Goal: Task Accomplishment & Management: Manage account settings

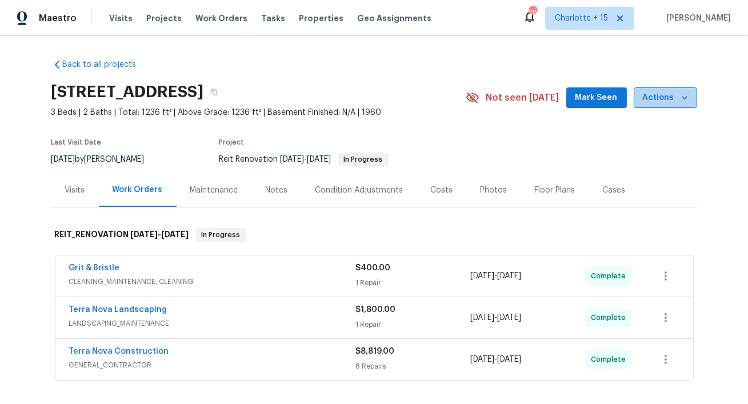
click at [685, 97] on icon "button" at bounding box center [684, 97] width 6 height 3
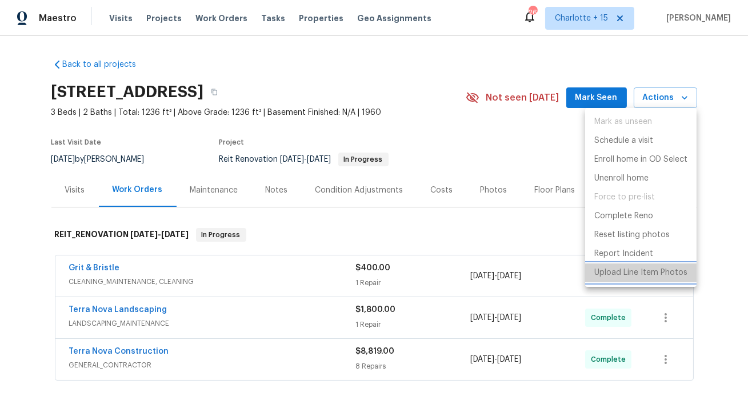
click at [622, 276] on p "Upload Line Item Photos" at bounding box center [640, 273] width 93 height 12
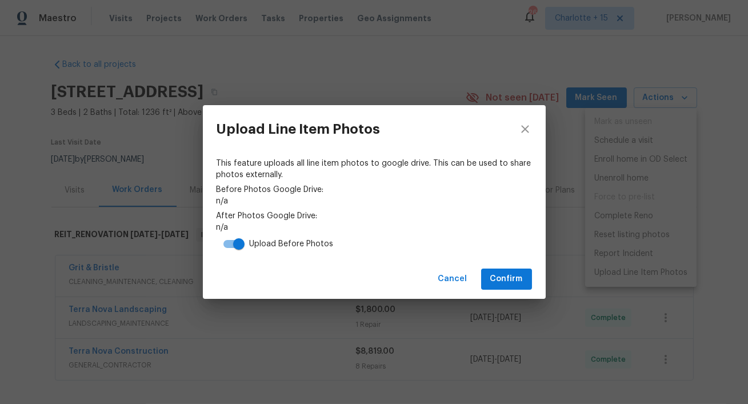
click at [232, 243] on input "checkbox" at bounding box center [238, 244] width 65 height 22
checkbox input "false"
click at [511, 281] on span "Confirm" at bounding box center [506, 279] width 33 height 14
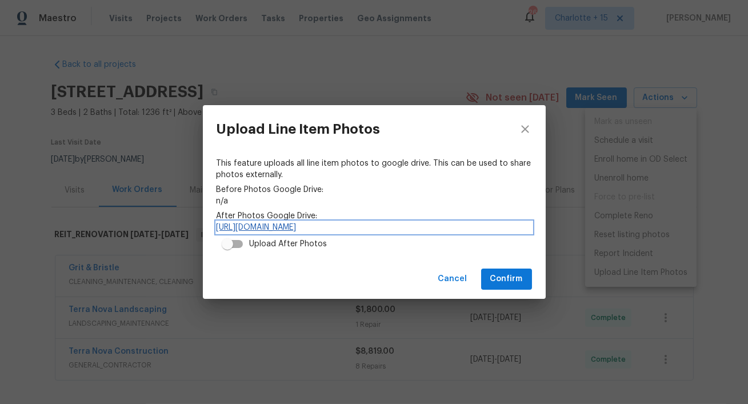
click at [419, 228] on link "https://drive.google.com/drive/folders/1TpxwJpXQ8pDt33pVgYEdptEvlIGUms-M" at bounding box center [374, 227] width 315 height 11
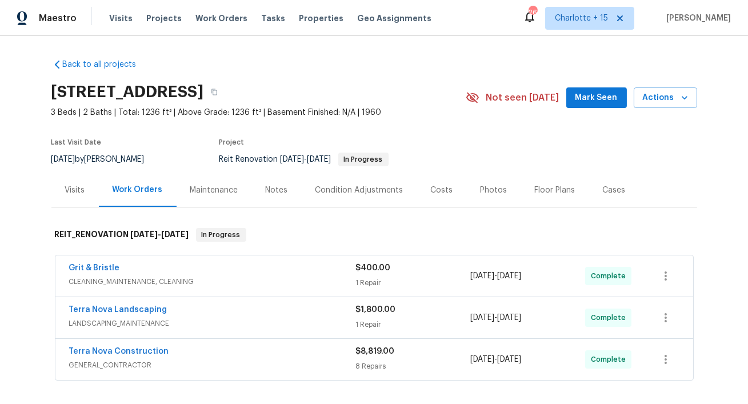
click at [437, 194] on div "Costs" at bounding box center [442, 190] width 22 height 11
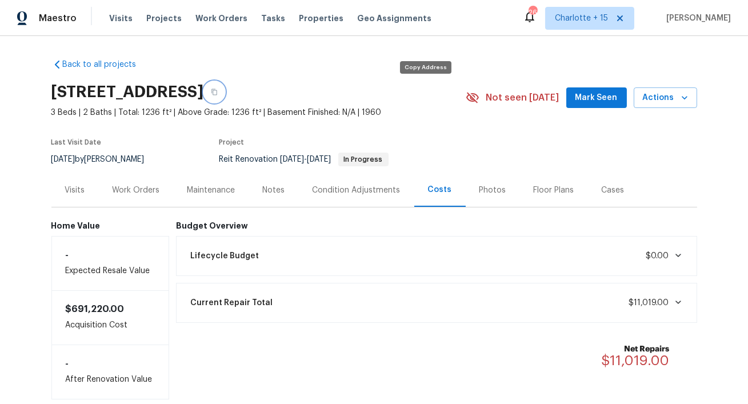
click at [218, 93] on icon "button" at bounding box center [214, 92] width 7 height 7
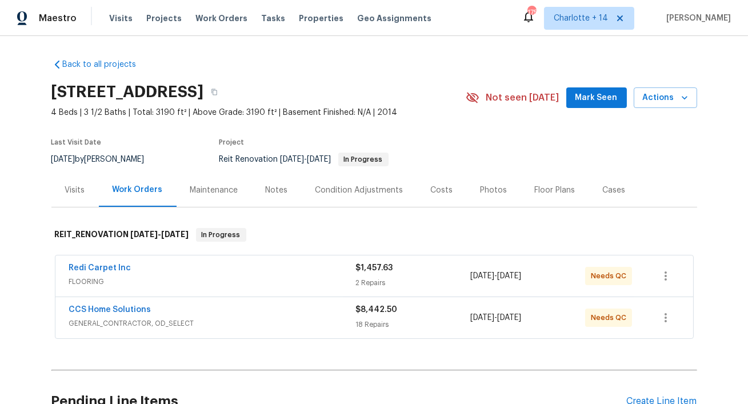
drag, startPoint x: 242, startPoint y: 93, endPoint x: 55, endPoint y: 97, distance: 186.3
click at [55, 97] on h2 "30706 Legends Ridge Dr, Spring, TX 77386" at bounding box center [127, 91] width 153 height 11
copy h2 "30706 Legends Ridge Dr"
click at [443, 189] on div "Costs" at bounding box center [442, 190] width 22 height 11
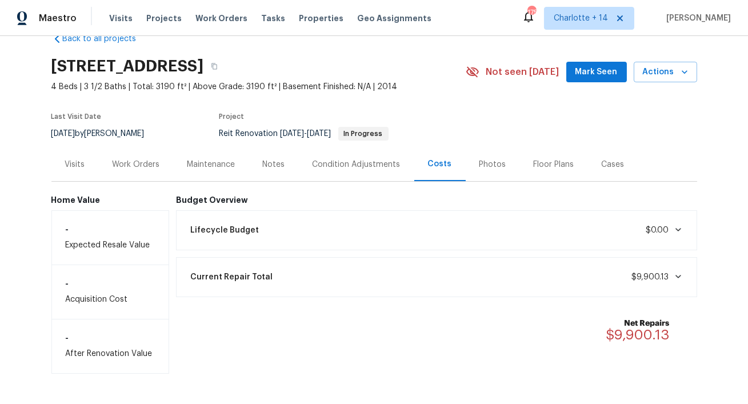
scroll to position [42, 0]
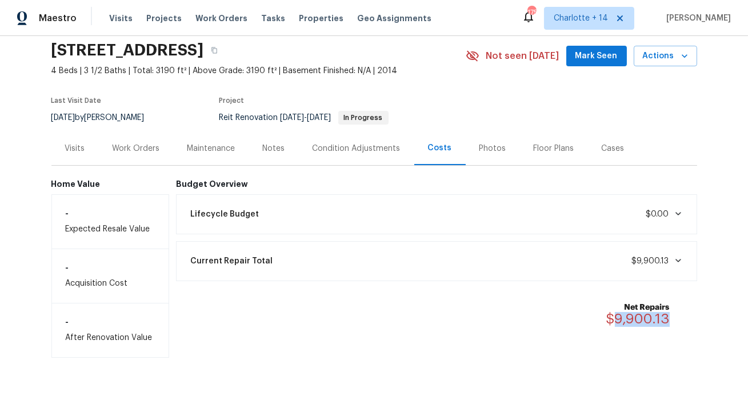
drag, startPoint x: 669, startPoint y: 314, endPoint x: 615, endPoint y: 315, distance: 54.3
click at [615, 315] on div "Net Repairs $9,900.13" at bounding box center [644, 314] width 77 height 25
copy span "9,900.13"
click at [679, 58] on icon "button" at bounding box center [684, 55] width 11 height 11
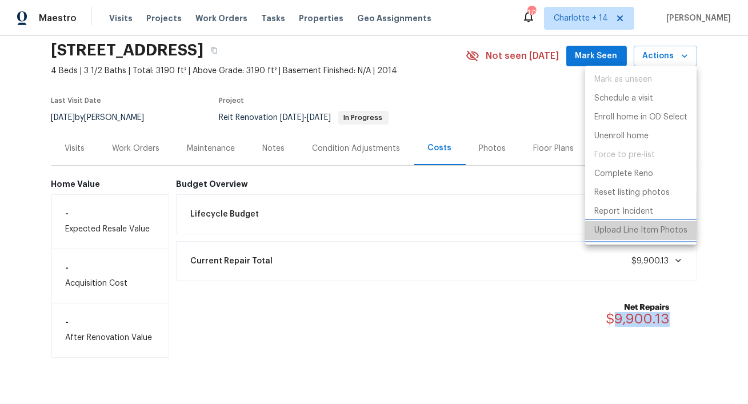
click at [589, 226] on li "Upload Line Item Photos" at bounding box center [640, 230] width 111 height 19
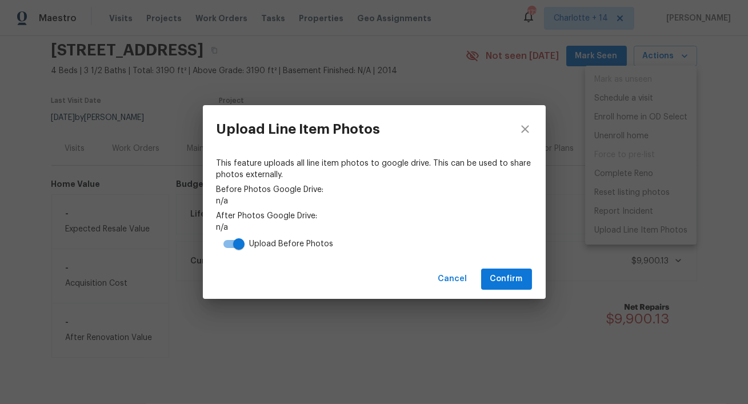
drag, startPoint x: 587, startPoint y: 226, endPoint x: 496, endPoint y: 223, distance: 91.4
click at [497, 223] on div "Upload Line Item Photos This feature uploads all line item photos to google dri…" at bounding box center [374, 202] width 748 height 404
click at [230, 246] on input "checkbox" at bounding box center [238, 244] width 65 height 22
checkbox input "false"
click at [509, 282] on span "Confirm" at bounding box center [506, 279] width 33 height 14
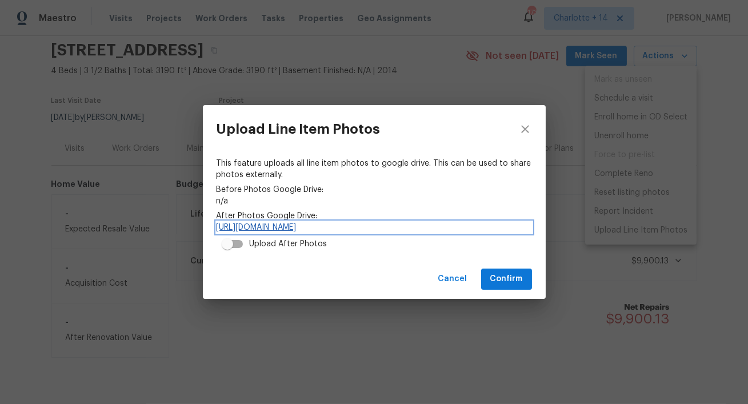
click at [320, 224] on link "https://drive.google.com/drive/folders/1NyqBOFi6KTHu8RjXli7bB71IwKAnRcY3" at bounding box center [374, 227] width 315 height 11
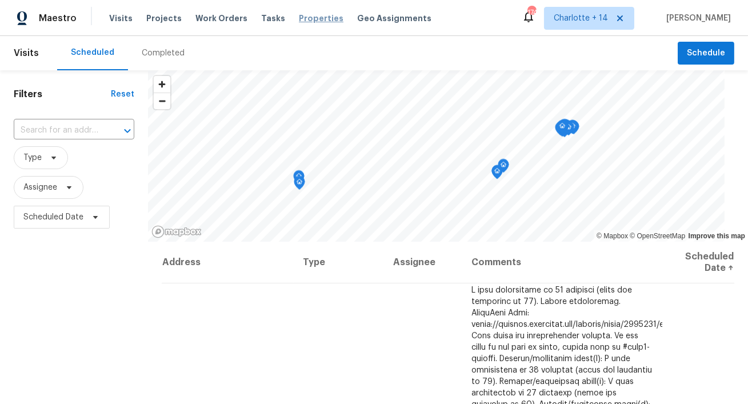
click at [315, 22] on span "Properties" at bounding box center [321, 18] width 45 height 11
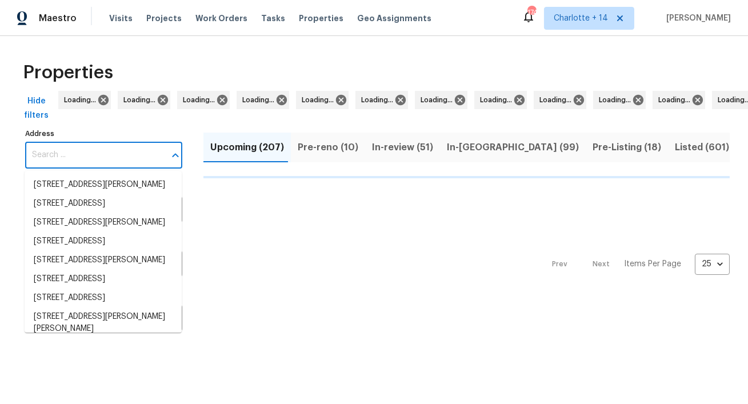
click at [59, 159] on input "Address" at bounding box center [95, 155] width 140 height 27
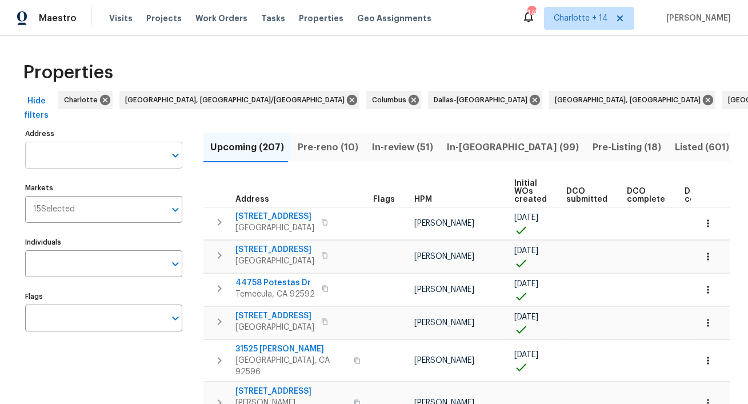
click at [59, 159] on input "Address" at bounding box center [95, 155] width 140 height 27
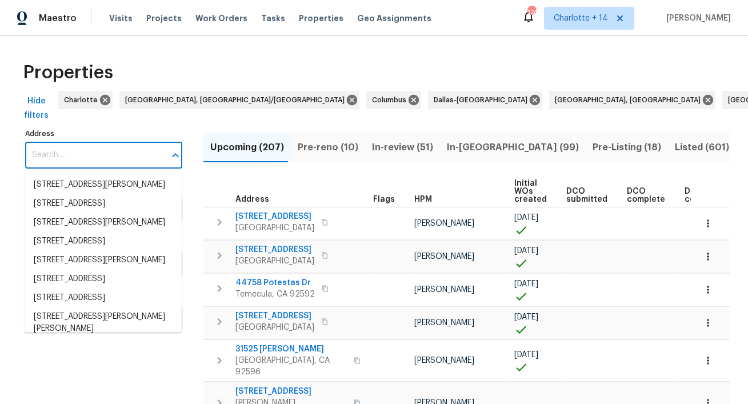
paste input "748 Douglas Ave, Oxnard, CA 93030"
type input "748 Douglas Ave, Oxnard, CA 93030"
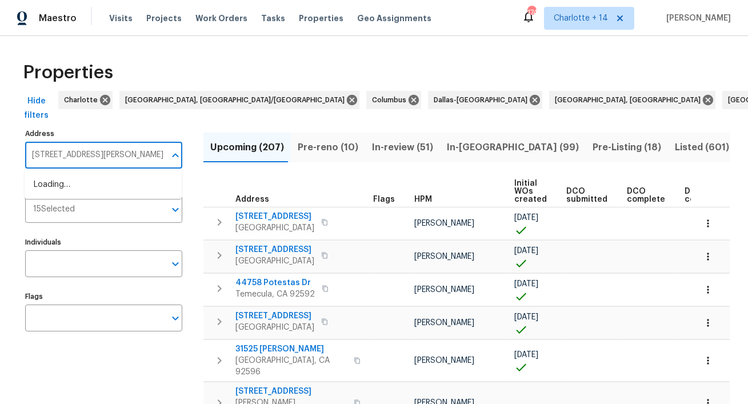
scroll to position [0, 3]
click at [67, 179] on li "748 Douglas Ave Oxnard CA 93030" at bounding box center [103, 184] width 157 height 19
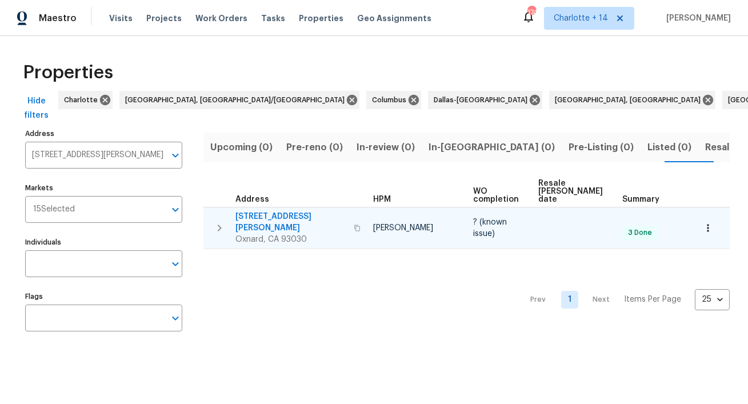
click at [246, 211] on span "748 Douglas Ave" at bounding box center [290, 222] width 111 height 23
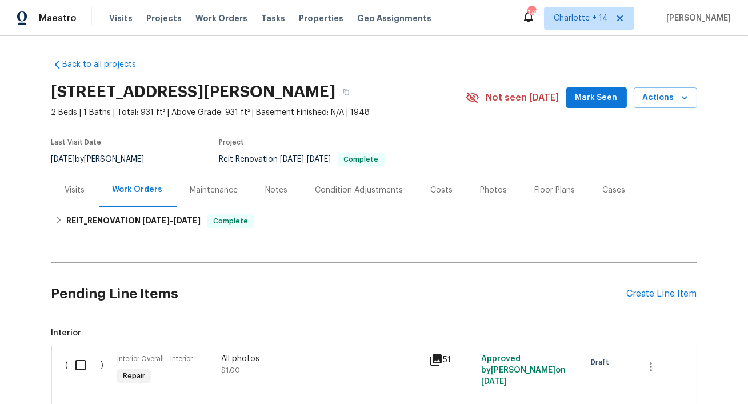
click at [440, 196] on div "Costs" at bounding box center [442, 190] width 22 height 11
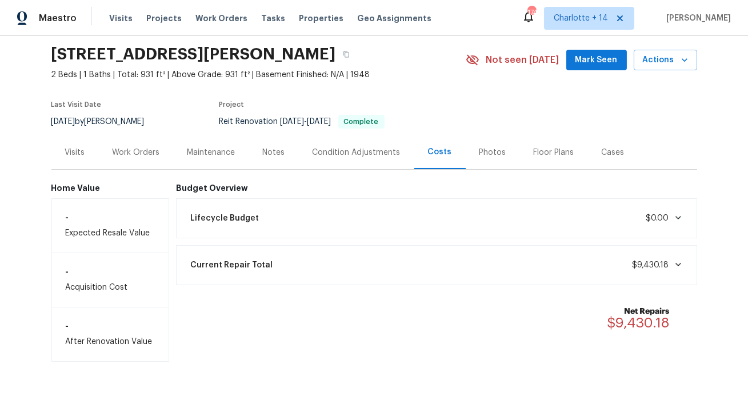
scroll to position [65, 0]
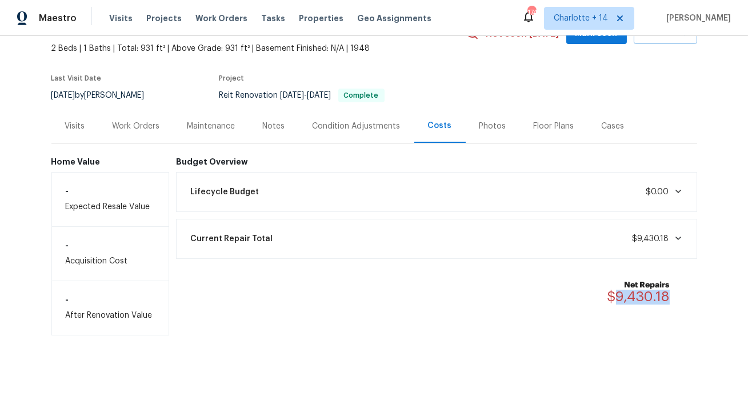
drag, startPoint x: 671, startPoint y: 303, endPoint x: 619, endPoint y: 304, distance: 52.0
click at [619, 304] on div "Net Repairs $9,430.18" at bounding box center [645, 291] width 76 height 25
copy span "9,430.18"
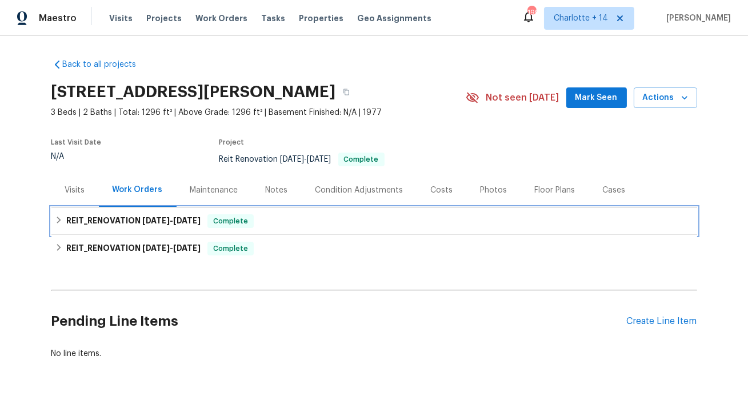
click at [177, 219] on span "[DATE]" at bounding box center [186, 221] width 27 height 8
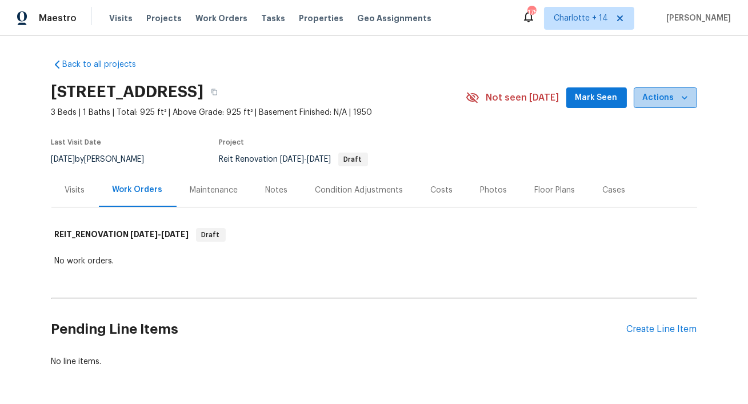
click at [681, 97] on icon "button" at bounding box center [684, 97] width 11 height 11
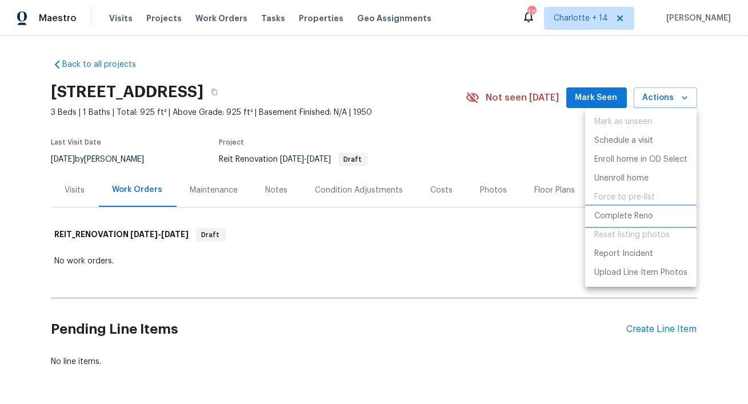
click at [626, 215] on p "Complete Reno" at bounding box center [623, 216] width 59 height 12
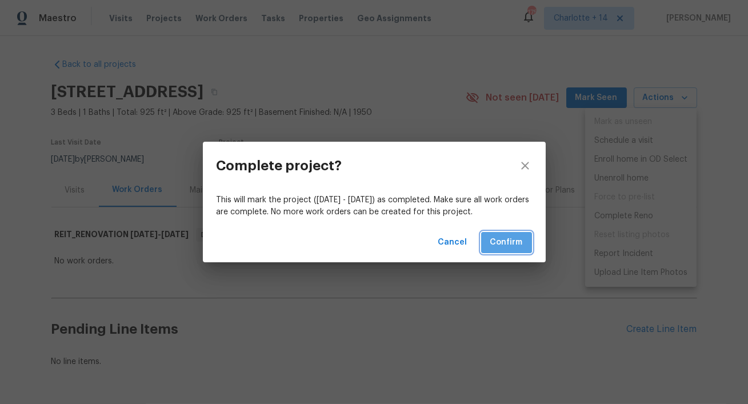
click at [496, 241] on span "Confirm" at bounding box center [506, 242] width 33 height 14
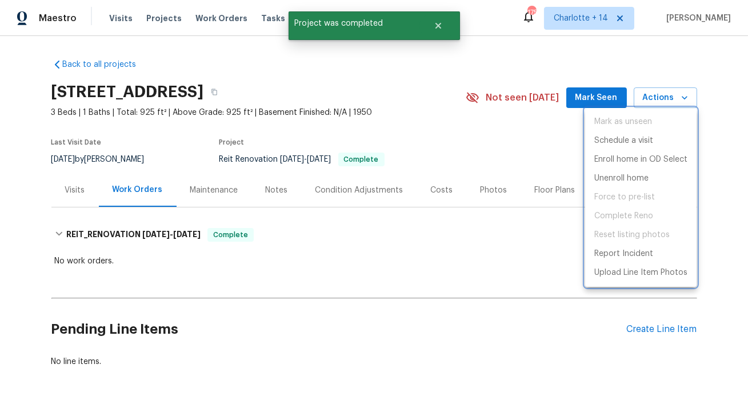
click at [434, 35] on div at bounding box center [374, 202] width 748 height 404
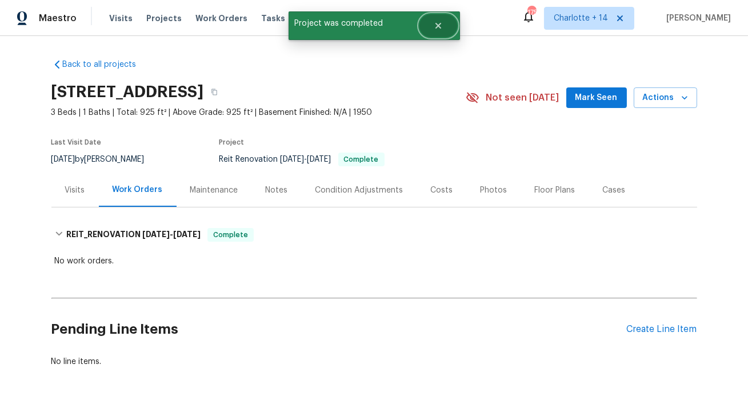
click at [438, 29] on icon "Close" at bounding box center [438, 25] width 9 height 9
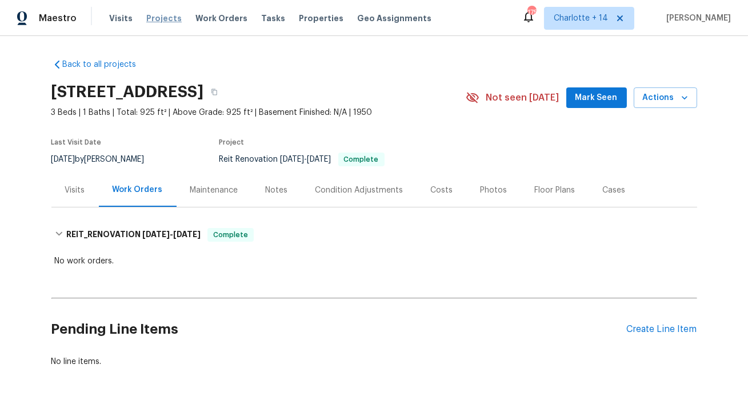
click at [159, 17] on span "Projects" at bounding box center [163, 18] width 35 height 11
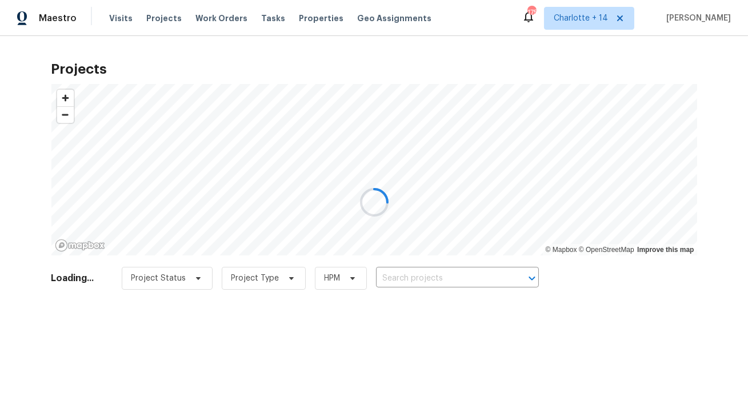
click at [292, 22] on div at bounding box center [374, 202] width 748 height 404
click at [299, 17] on div at bounding box center [374, 202] width 748 height 404
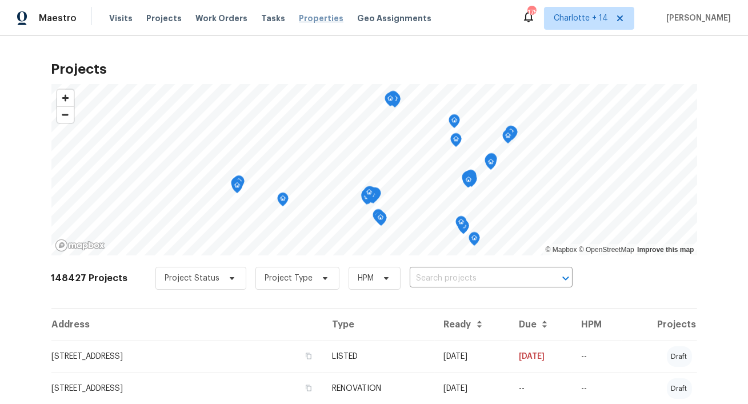
click at [306, 19] on span "Properties" at bounding box center [321, 18] width 45 height 11
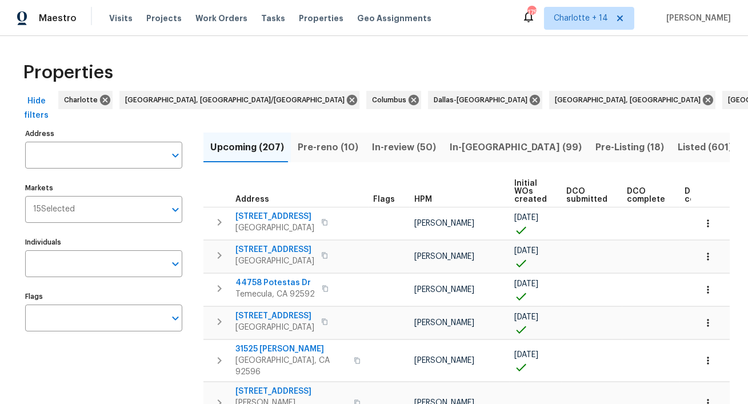
click at [81, 162] on input "Address" at bounding box center [95, 155] width 140 height 27
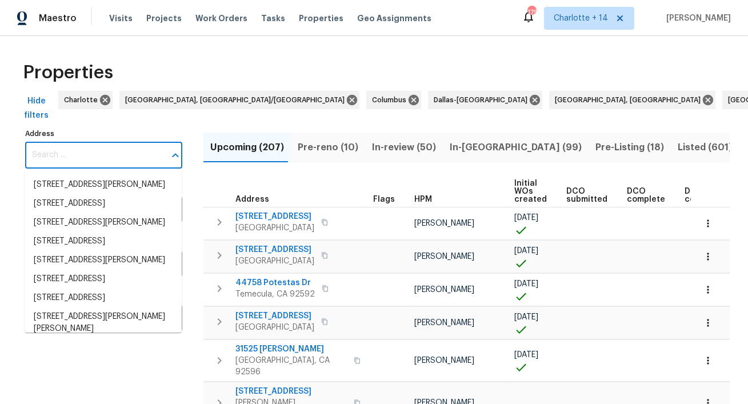
paste input "[STREET_ADDRESS]"
type input "[STREET_ADDRESS]"
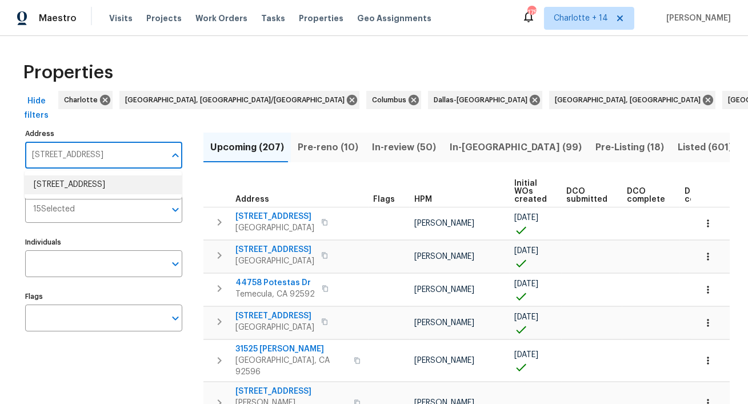
click at [83, 186] on li "[STREET_ADDRESS]" at bounding box center [103, 184] width 157 height 19
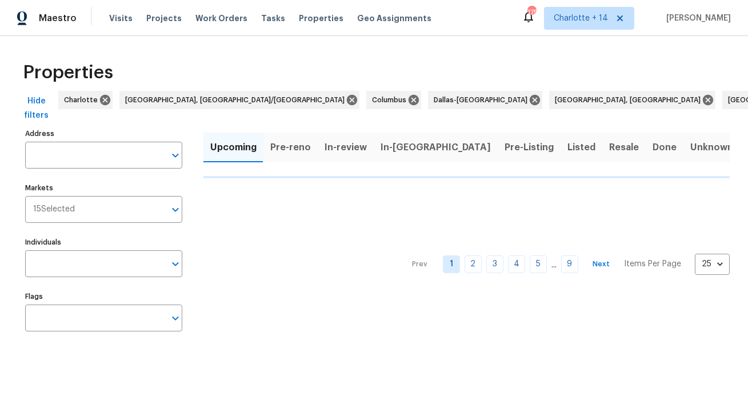
type input "[STREET_ADDRESS]"
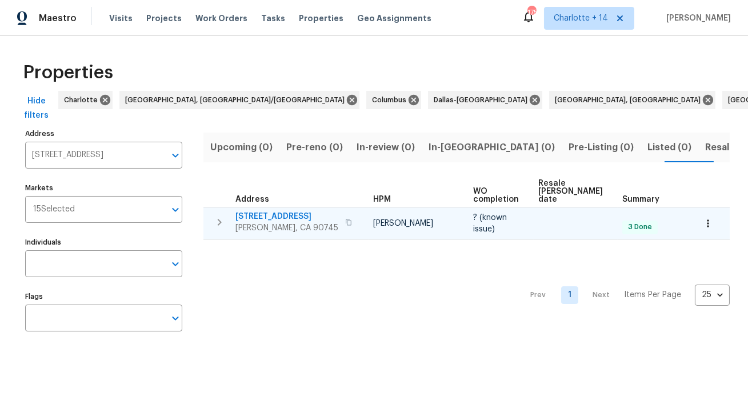
click at [254, 211] on span "[STREET_ADDRESS]" at bounding box center [286, 216] width 103 height 11
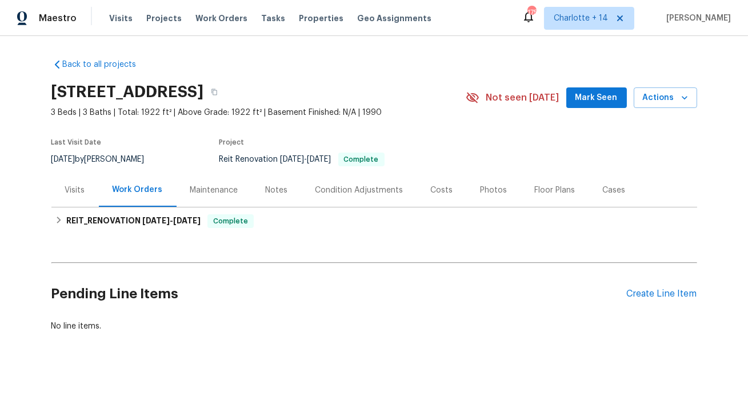
click at [432, 187] on div "Costs" at bounding box center [442, 190] width 22 height 11
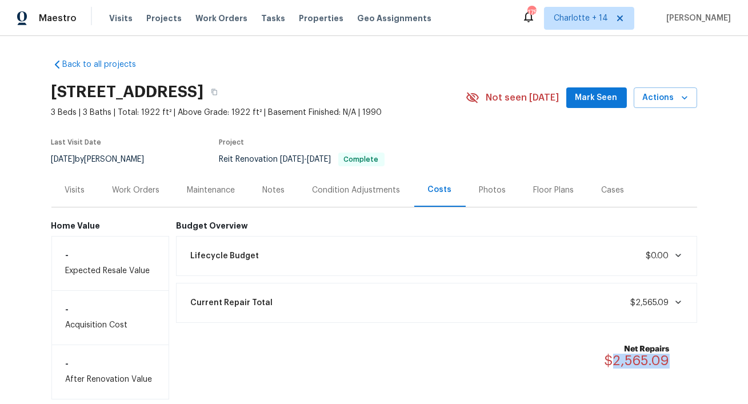
drag, startPoint x: 674, startPoint y: 358, endPoint x: 610, endPoint y: 357, distance: 64.0
click at [610, 357] on div "Net Repairs $2,565.09" at bounding box center [643, 355] width 79 height 25
copy span "2,565.09"
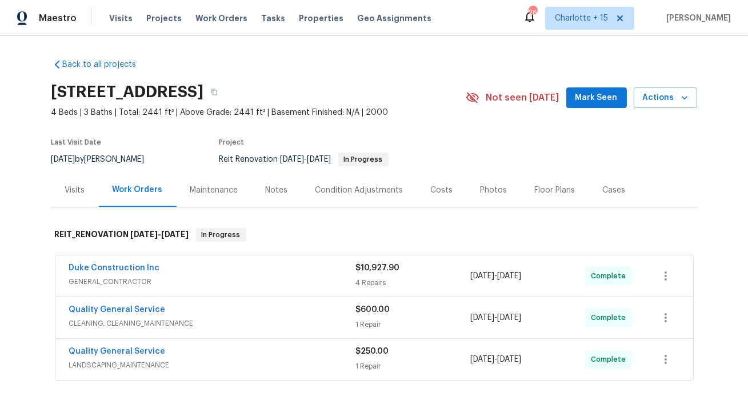
scroll to position [18, 0]
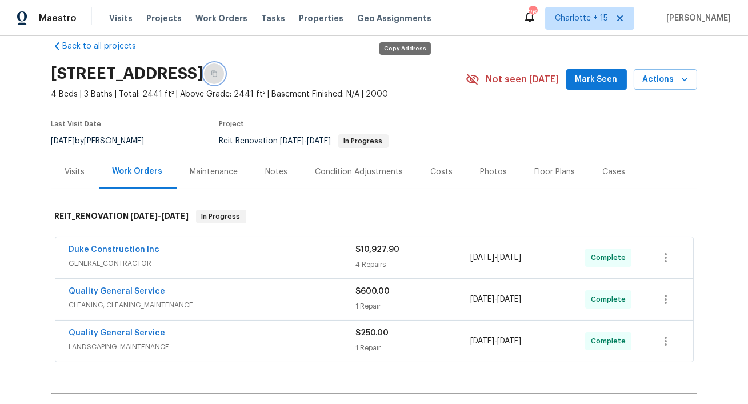
click at [218, 72] on icon "button" at bounding box center [214, 73] width 7 height 7
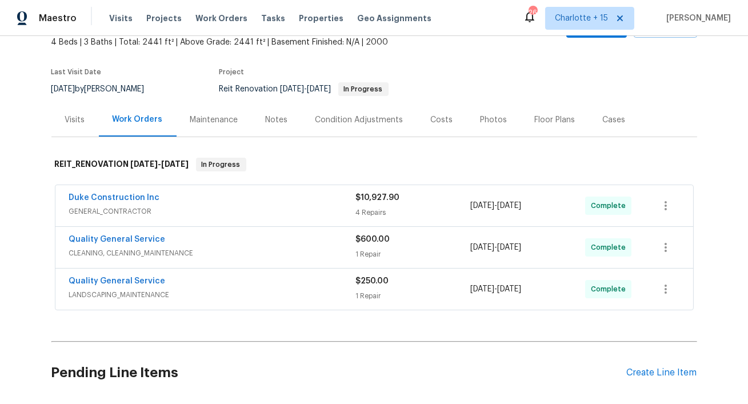
scroll to position [69, 0]
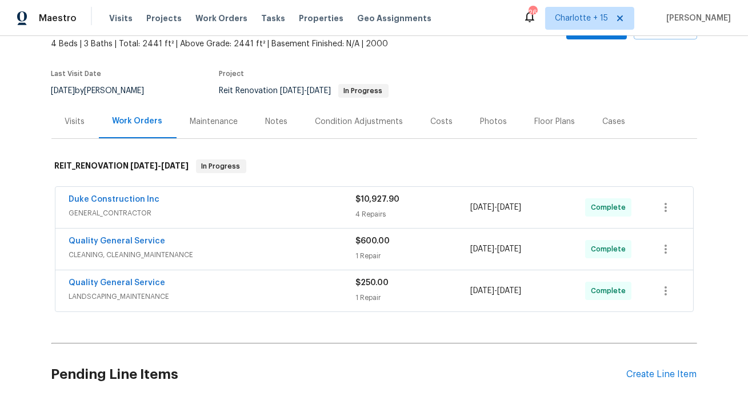
click at [431, 122] on div "Costs" at bounding box center [442, 121] width 22 height 11
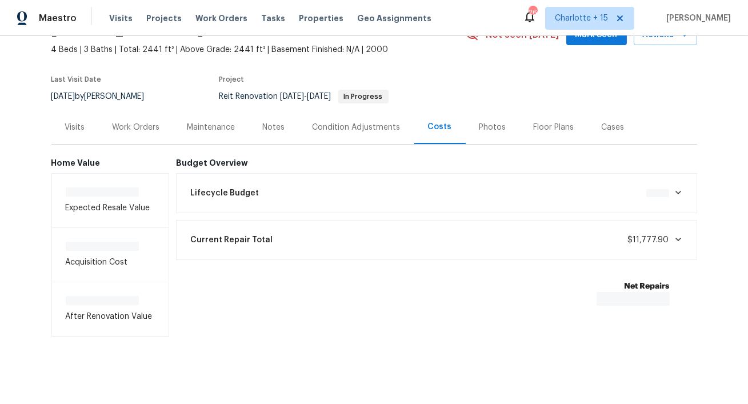
scroll to position [63, 0]
drag, startPoint x: 671, startPoint y: 295, endPoint x: 617, endPoint y: 290, distance: 54.5
click at [617, 290] on div "Net Repairs $11,777.90" at bounding box center [643, 292] width 79 height 25
copy span "1,777.90"
click at [683, 296] on div "Net Repairs $11,777.90" at bounding box center [643, 292] width 79 height 25
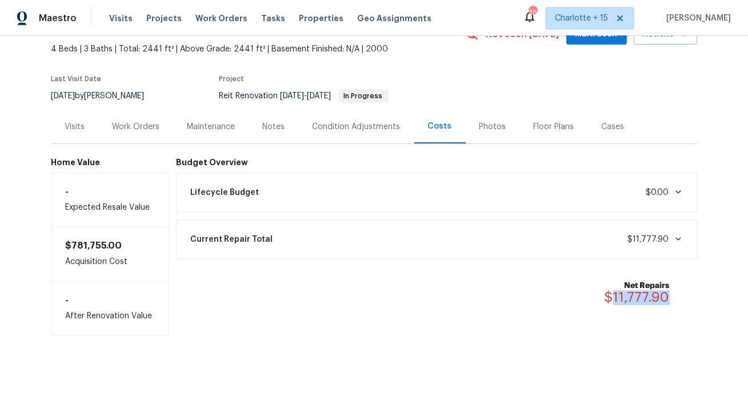
drag, startPoint x: 681, startPoint y: 296, endPoint x: 613, endPoint y: 292, distance: 68.7
click at [613, 292] on div "Net Repairs $11,777.90" at bounding box center [643, 292] width 79 height 25
copy span "11,777.90"
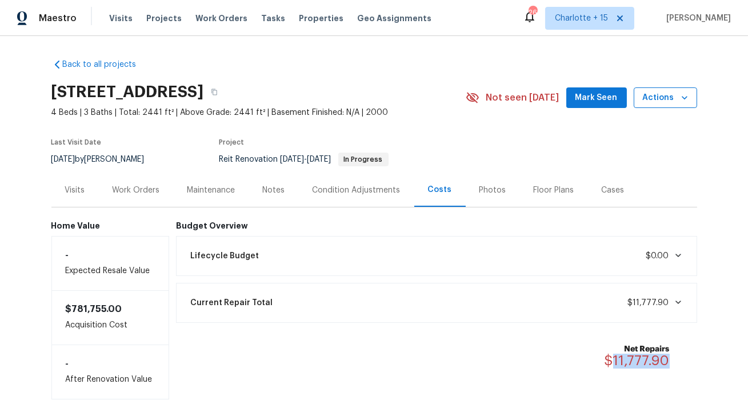
click at [688, 98] on icon "button" at bounding box center [684, 97] width 11 height 11
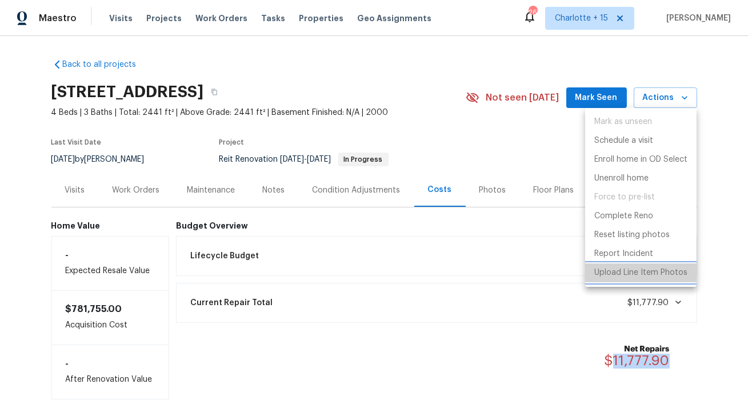
click at [617, 270] on p "Upload Line Item Photos" at bounding box center [640, 273] width 93 height 12
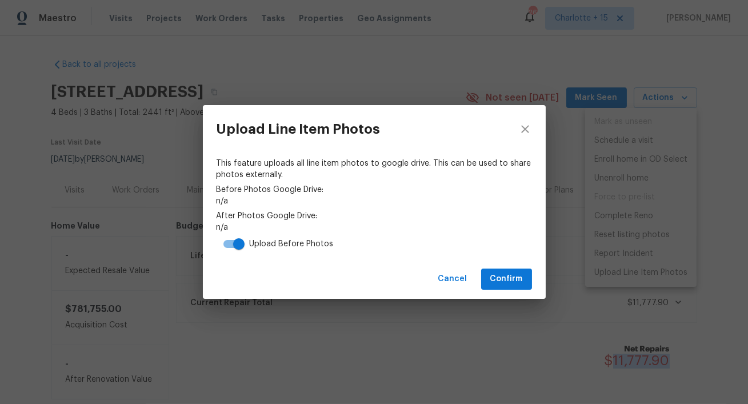
click at [227, 243] on input "checkbox" at bounding box center [238, 244] width 65 height 22
checkbox input "false"
click at [515, 281] on span "Confirm" at bounding box center [506, 279] width 33 height 14
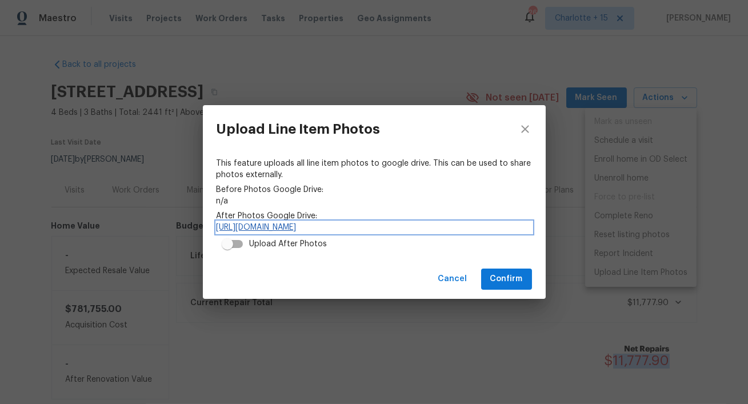
click at [326, 227] on link "[URL][DOMAIN_NAME]" at bounding box center [374, 227] width 315 height 11
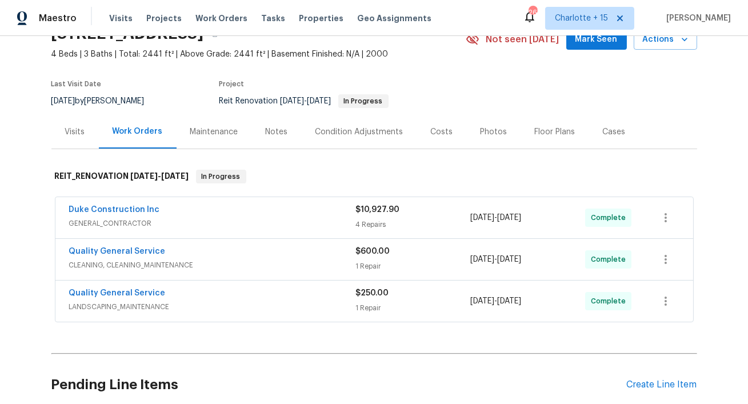
scroll to position [56, 0]
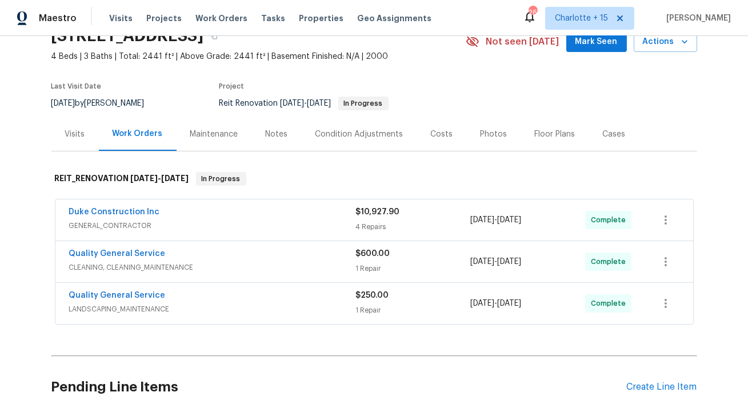
click at [439, 135] on div "Costs" at bounding box center [442, 134] width 22 height 11
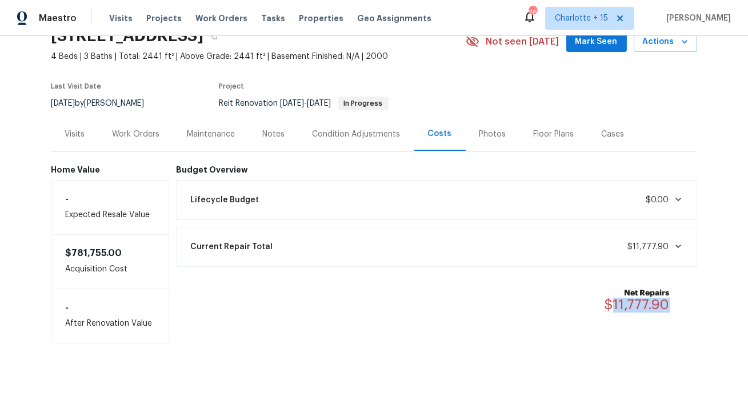
drag, startPoint x: 677, startPoint y: 303, endPoint x: 614, endPoint y: 300, distance: 62.9
click at [614, 300] on div "Net Repairs $11,777.90" at bounding box center [643, 299] width 79 height 25
copy span "11,777.90"
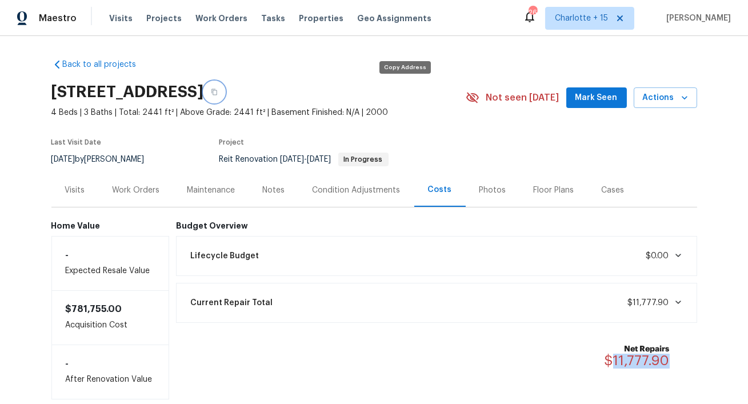
click at [218, 93] on icon "button" at bounding box center [214, 92] width 7 height 7
click at [224, 90] on button "button" at bounding box center [214, 92] width 21 height 21
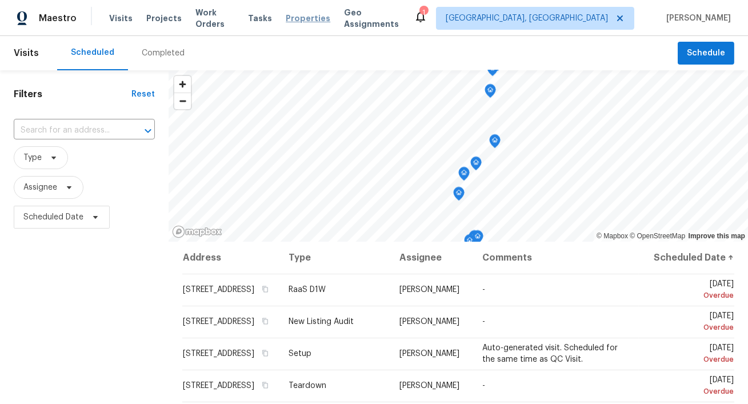
click at [303, 17] on span "Properties" at bounding box center [308, 18] width 45 height 11
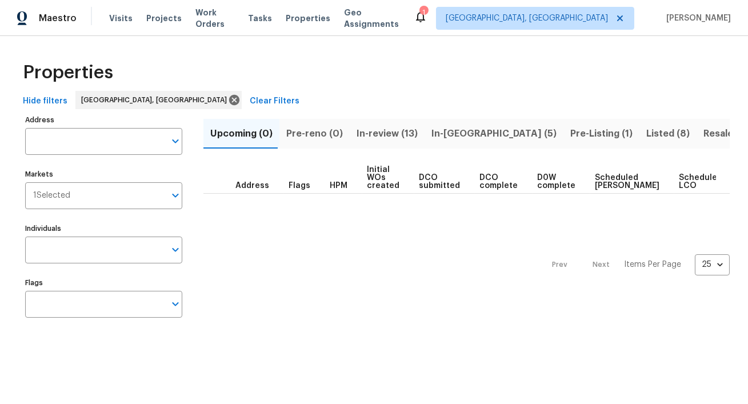
click at [703, 130] on span "Resale (9)" at bounding box center [725, 134] width 45 height 16
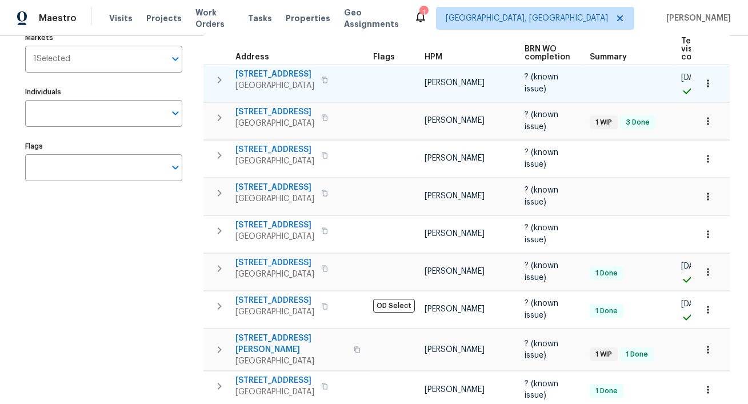
scroll to position [186, 0]
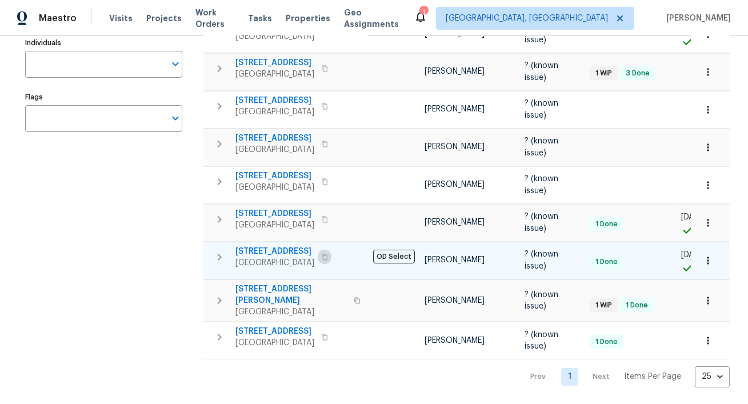
click at [328, 260] on icon "button" at bounding box center [324, 257] width 7 height 7
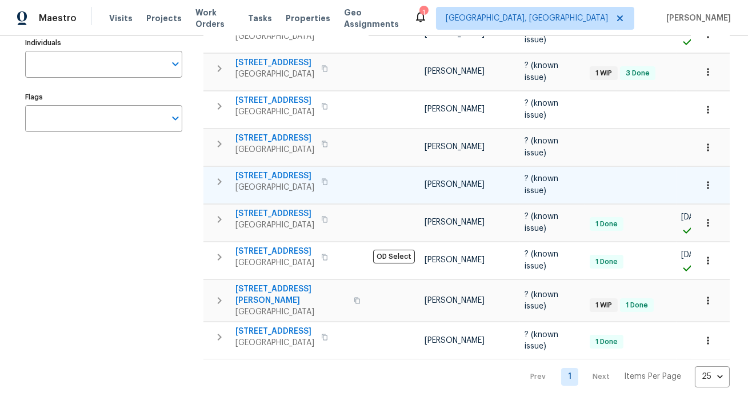
scroll to position [0, 0]
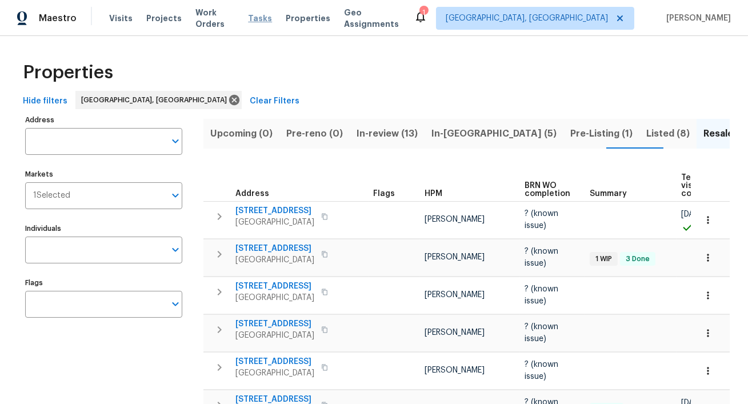
click at [259, 17] on span "Tasks" at bounding box center [260, 18] width 24 height 8
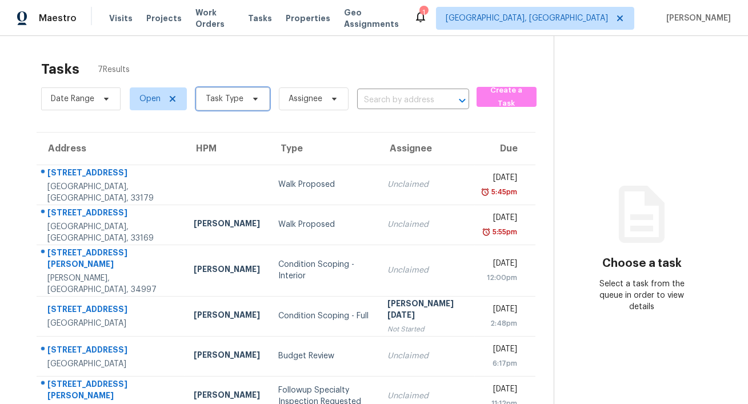
click at [214, 106] on span "Task Type" at bounding box center [233, 98] width 74 height 23
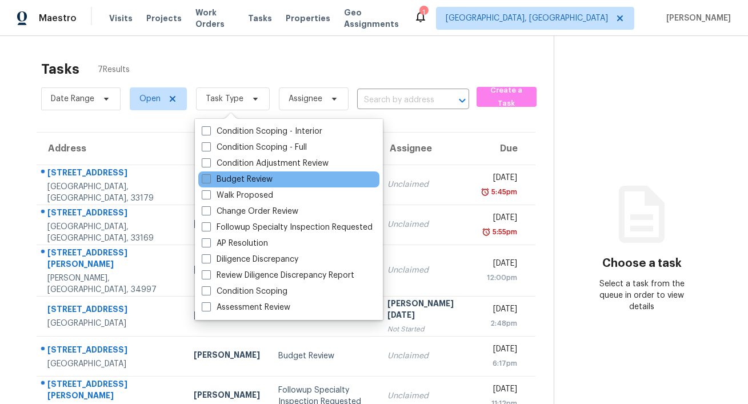
click at [236, 182] on label "Budget Review" at bounding box center [237, 179] width 71 height 11
click at [209, 181] on input "Budget Review" at bounding box center [205, 177] width 7 height 7
checkbox input "true"
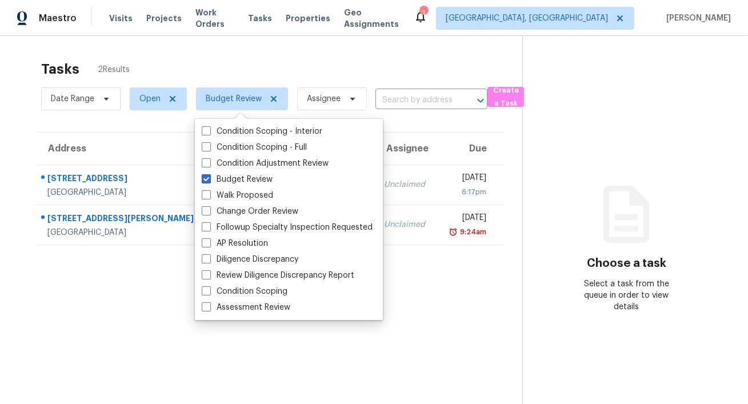
click at [324, 44] on div "Tasks 2 Results Date Range Open Budget Review Assignee ​ Create a Task Address …" at bounding box center [374, 238] width 748 height 404
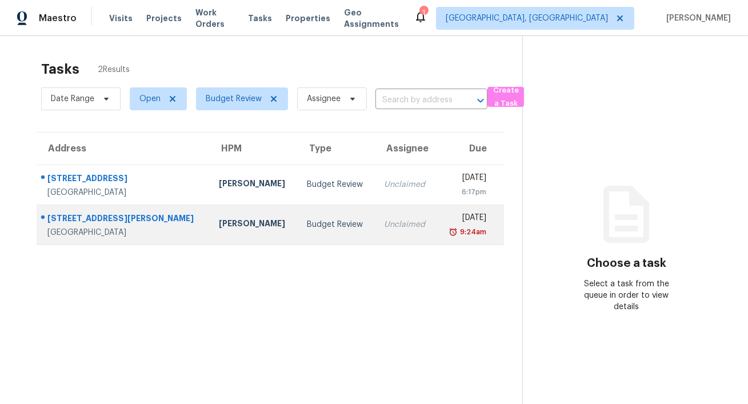
click at [178, 232] on div "Port Saint Lucie, FL, 34953" at bounding box center [123, 232] width 153 height 11
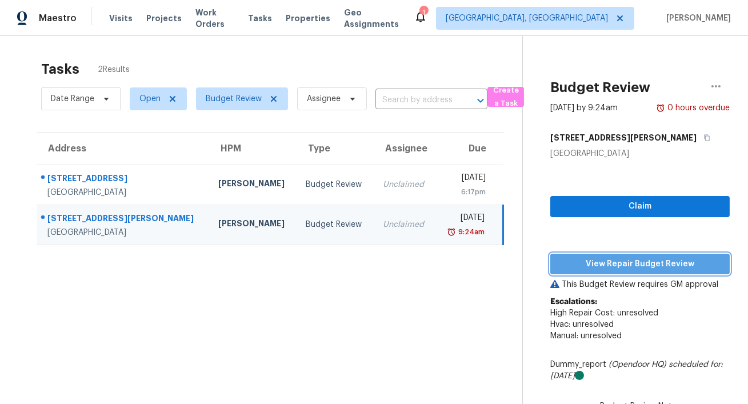
click at [626, 259] on span "View Repair Budget Review" at bounding box center [639, 264] width 161 height 14
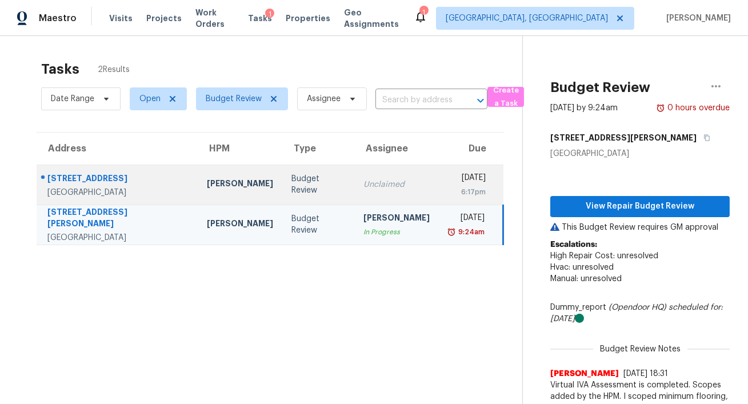
click at [198, 189] on td "Jeff Aniello" at bounding box center [240, 185] width 85 height 40
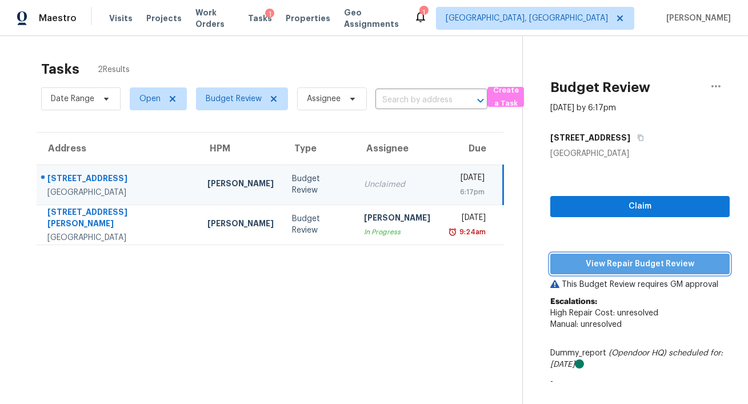
click at [641, 265] on span "View Repair Budget Review" at bounding box center [639, 264] width 161 height 14
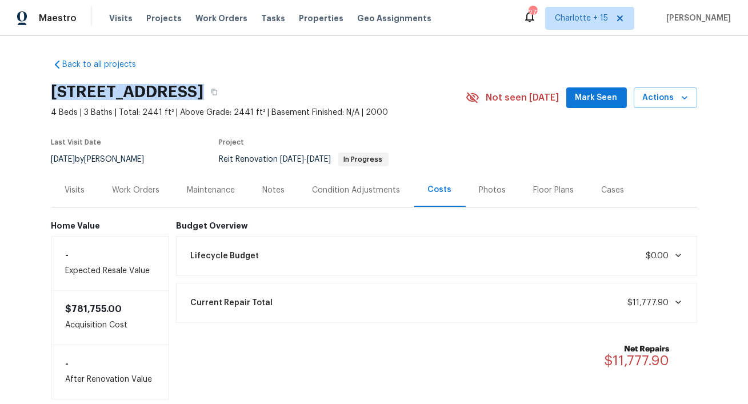
drag, startPoint x: 166, startPoint y: 91, endPoint x: 51, endPoint y: 90, distance: 115.4
click at [51, 90] on h2 "[STREET_ADDRESS]" at bounding box center [127, 91] width 153 height 11
copy h2 "16121 Filbert St"
click at [217, 91] on icon "button" at bounding box center [214, 92] width 6 height 6
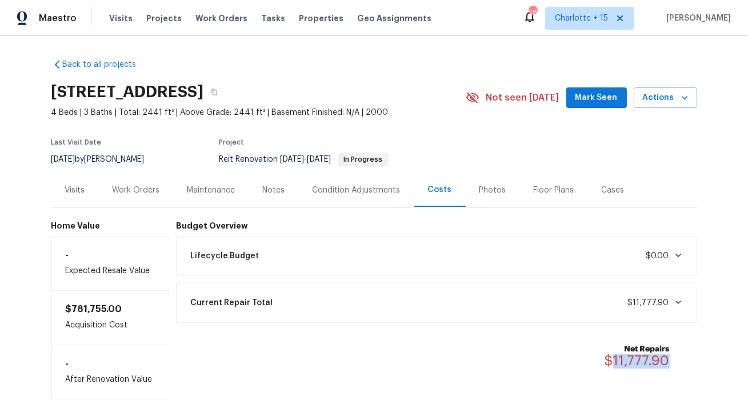
drag, startPoint x: 671, startPoint y: 362, endPoint x: 612, endPoint y: 362, distance: 58.3
click at [612, 362] on div "Net Repairs $11,777.90" at bounding box center [643, 355] width 79 height 25
copy span "11,777.90"
click at [218, 93] on icon "button" at bounding box center [214, 92] width 7 height 7
click at [623, 19] on icon at bounding box center [620, 18] width 6 height 6
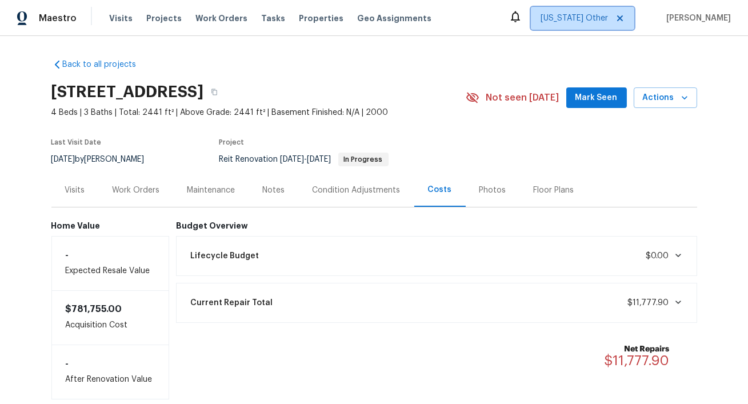
click at [600, 20] on span "Alabama Other" at bounding box center [573, 18] width 67 height 11
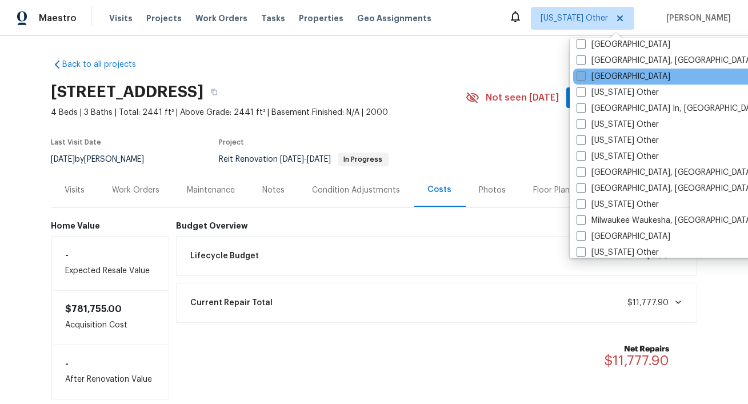
scroll to position [796, 0]
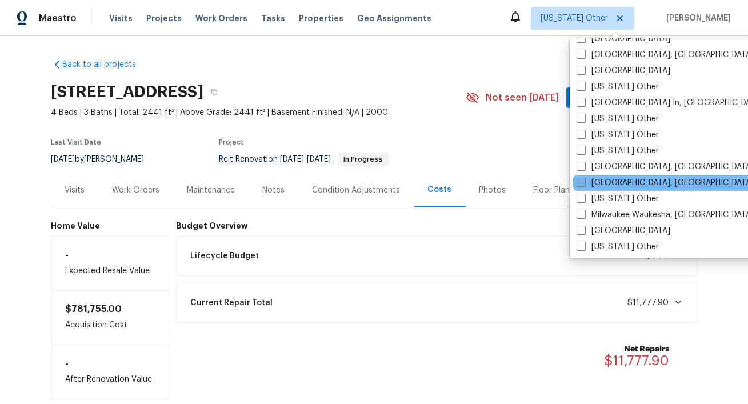
click at [618, 181] on label "Miami, FL" at bounding box center [664, 182] width 177 height 11
click at [584, 181] on input "Miami, FL" at bounding box center [579, 180] width 7 height 7
checkbox input "true"
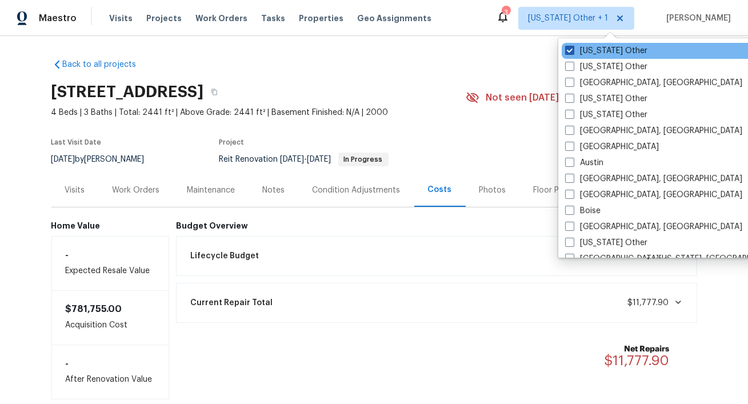
click at [620, 47] on label "Alabama Other" at bounding box center [606, 50] width 82 height 11
click at [572, 47] on input "Alabama Other" at bounding box center [568, 48] width 7 height 7
checkbox input "false"
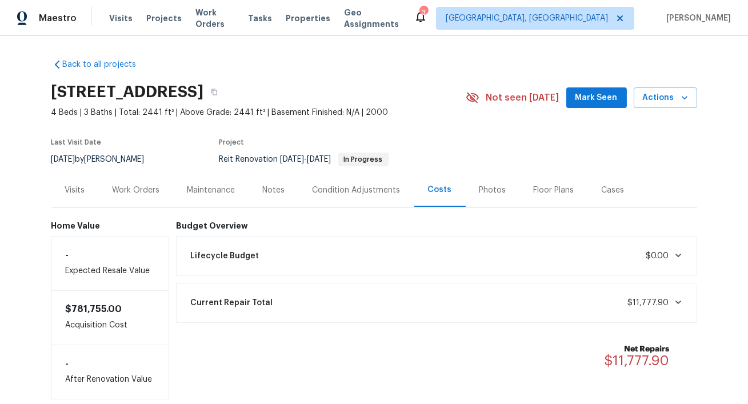
click at [437, 67] on div "Back to all projects 16121 Filbert St, Rancho Cascades, CA 91342 4 Beds | 3 Bat…" at bounding box center [374, 225] width 646 height 350
click at [307, 21] on span "Properties" at bounding box center [308, 18] width 45 height 11
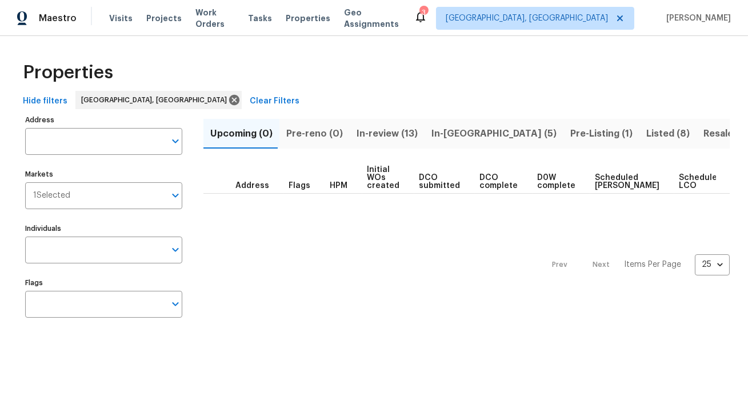
click at [457, 132] on span "In-reno (5)" at bounding box center [493, 134] width 125 height 16
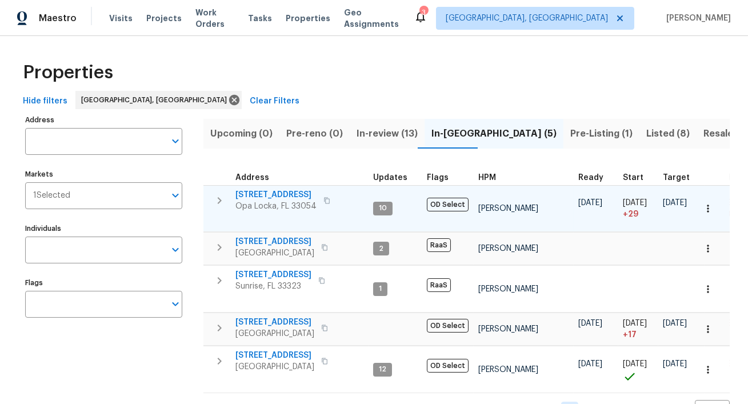
scroll to position [20, 0]
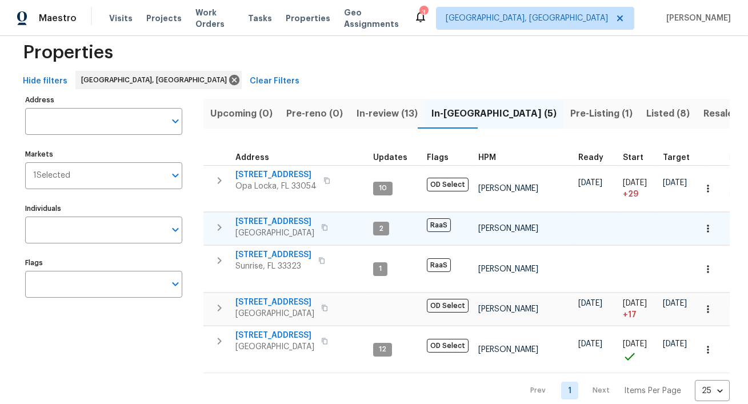
click at [324, 225] on icon "button" at bounding box center [324, 227] width 7 height 7
click at [369, 114] on span "In-review (13)" at bounding box center [386, 114] width 61 height 16
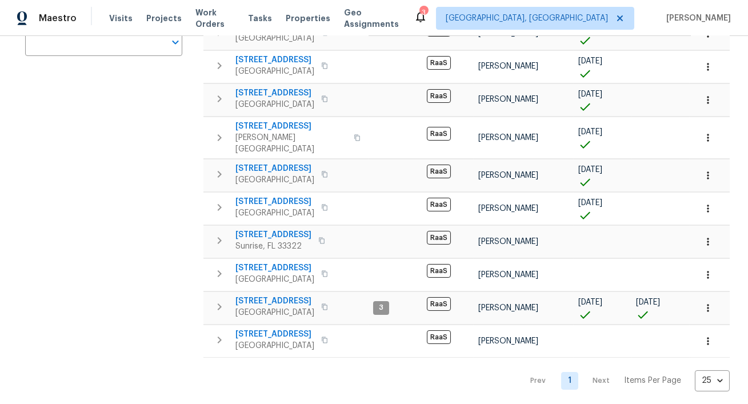
scroll to position [265, 0]
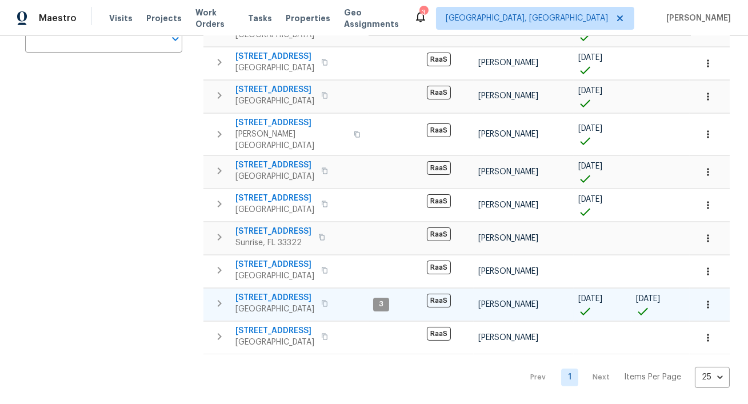
click at [278, 295] on span "1338 Crest Dr" at bounding box center [274, 297] width 79 height 11
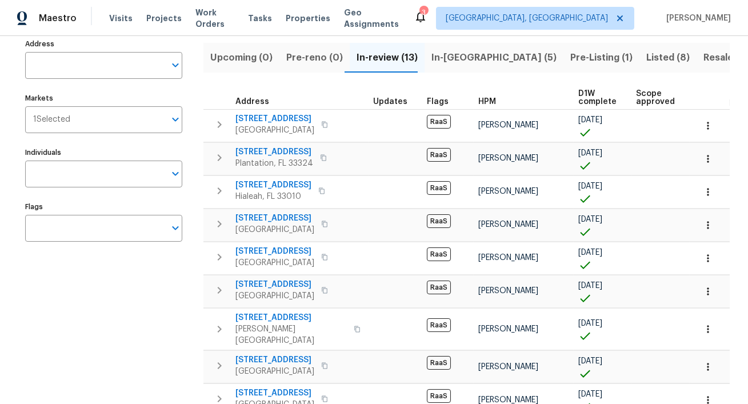
scroll to position [75, 0]
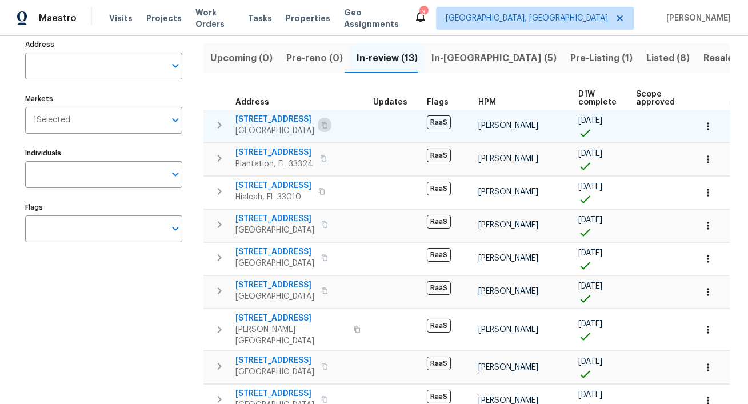
click at [328, 124] on icon "button" at bounding box center [324, 125] width 7 height 7
click at [328, 127] on icon "button" at bounding box center [324, 125] width 7 height 7
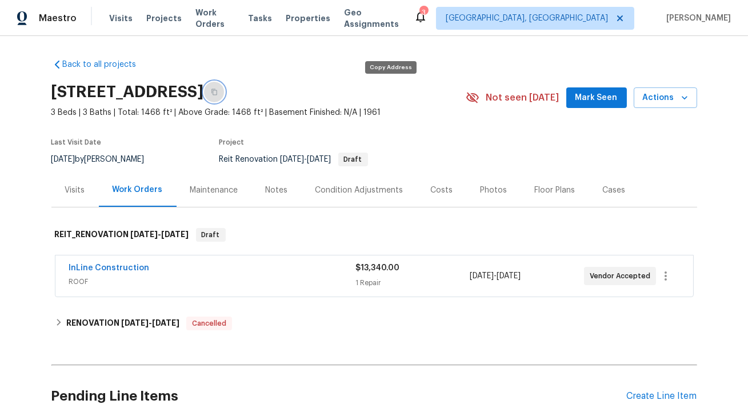
click at [217, 93] on icon "button" at bounding box center [214, 92] width 6 height 6
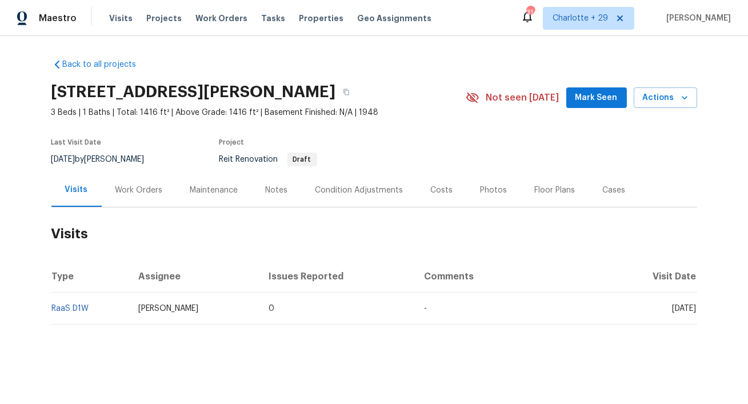
scroll to position [6, 0]
click at [142, 195] on div "Work Orders" at bounding box center [138, 190] width 47 height 11
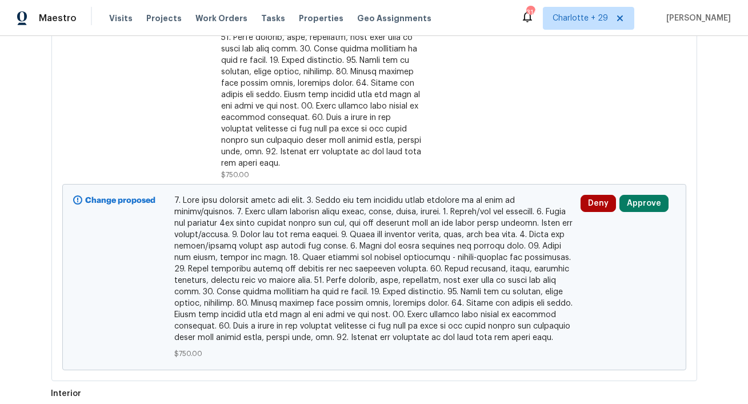
scroll to position [1322, 0]
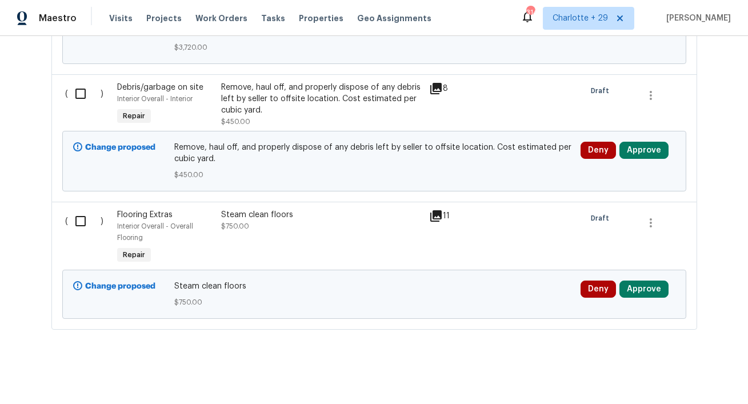
click at [644, 294] on div "Deny Approve" at bounding box center [628, 294] width 102 height 34
click at [644, 291] on button "Approve" at bounding box center [643, 288] width 49 height 17
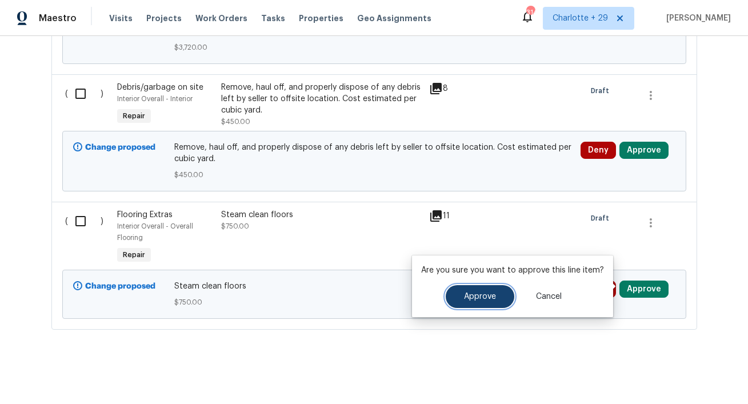
click at [478, 306] on button "Approve" at bounding box center [480, 296] width 69 height 23
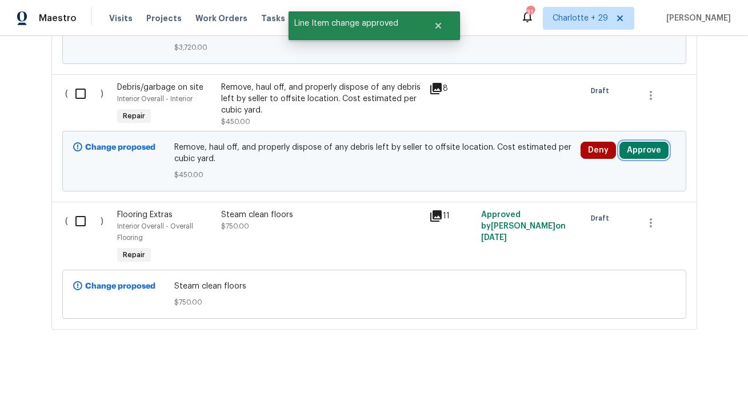
click at [655, 146] on button "Approve" at bounding box center [643, 150] width 49 height 17
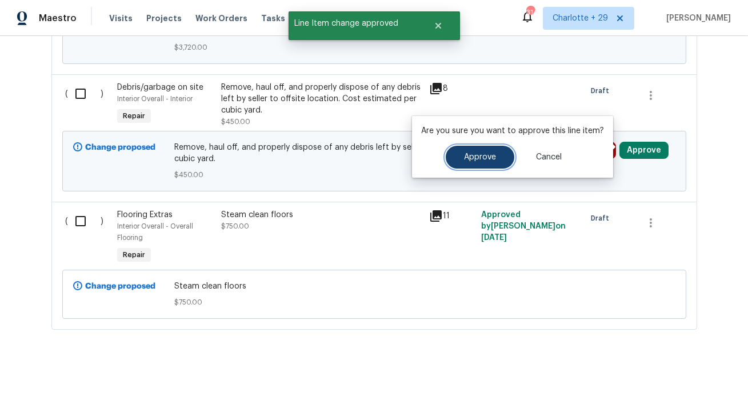
click at [477, 161] on button "Approve" at bounding box center [480, 157] width 69 height 23
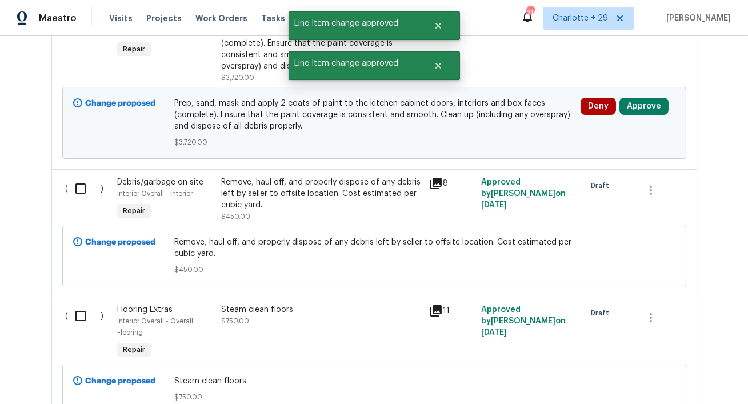
scroll to position [1206, 0]
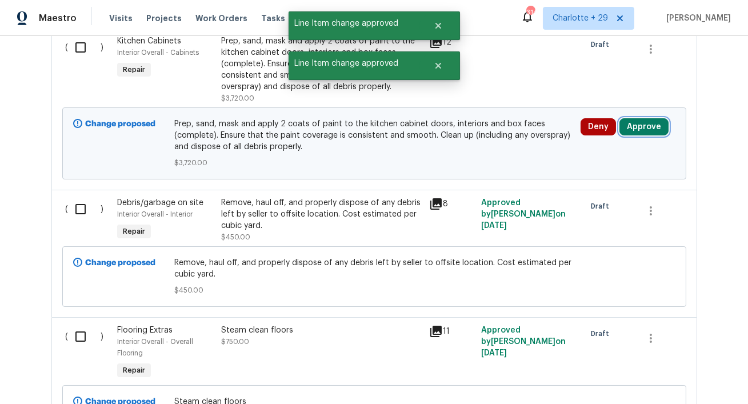
click at [644, 123] on button "Approve" at bounding box center [643, 126] width 49 height 17
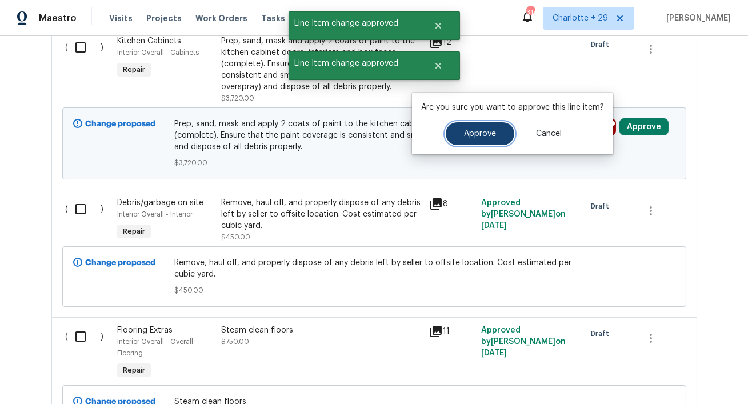
click at [458, 141] on button "Approve" at bounding box center [480, 133] width 69 height 23
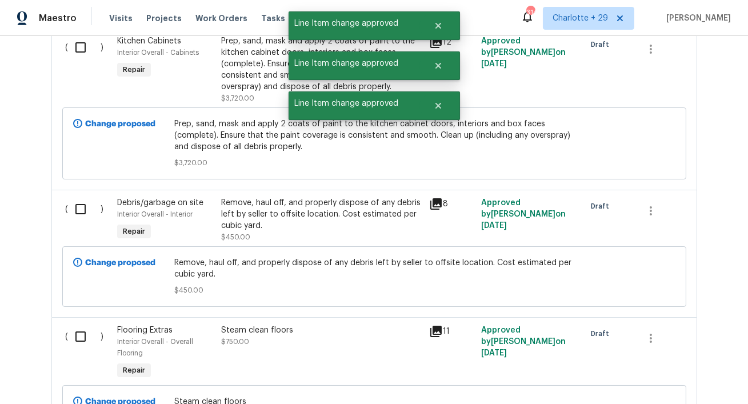
scroll to position [1070, 0]
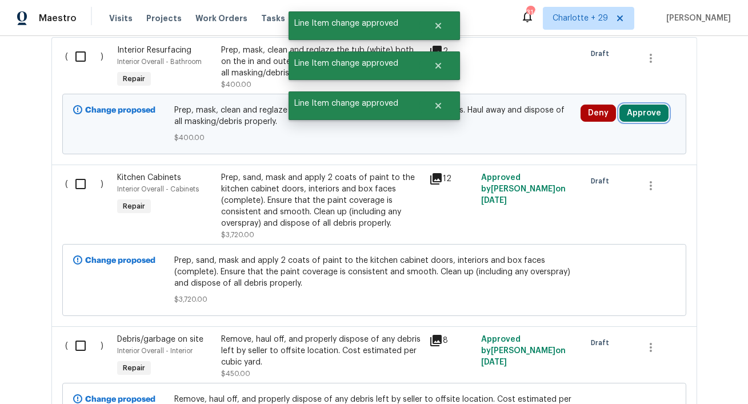
click at [656, 109] on button "Approve" at bounding box center [643, 113] width 49 height 17
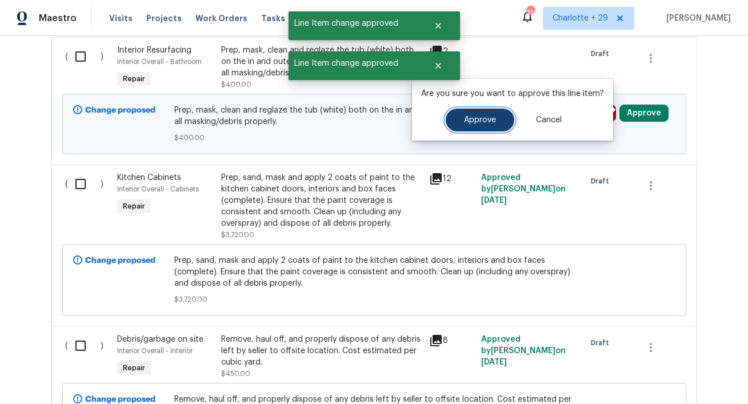
click at [483, 126] on button "Approve" at bounding box center [480, 120] width 69 height 23
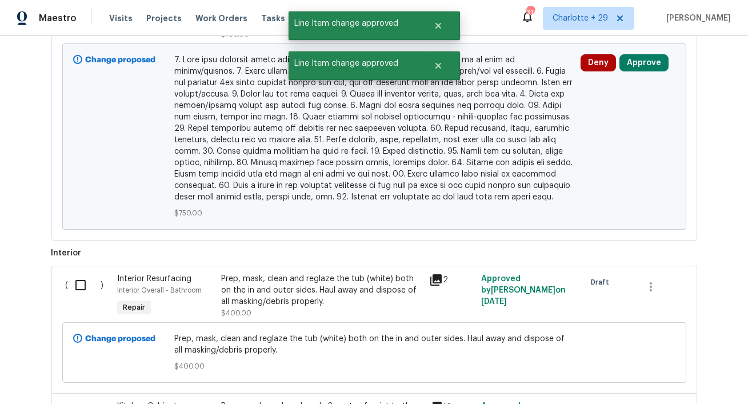
scroll to position [701, 0]
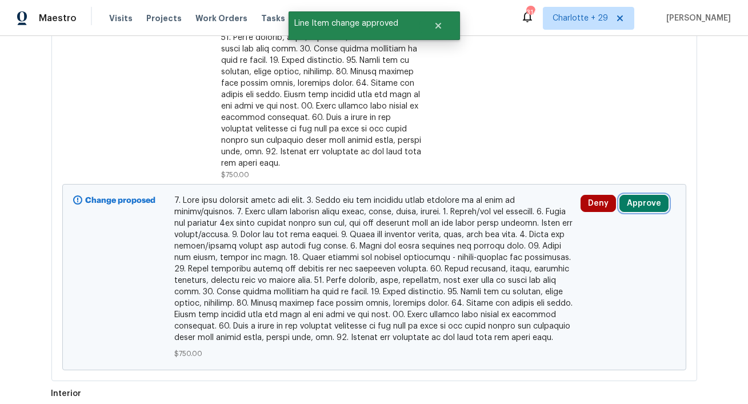
click at [637, 197] on button "Approve" at bounding box center [643, 203] width 49 height 17
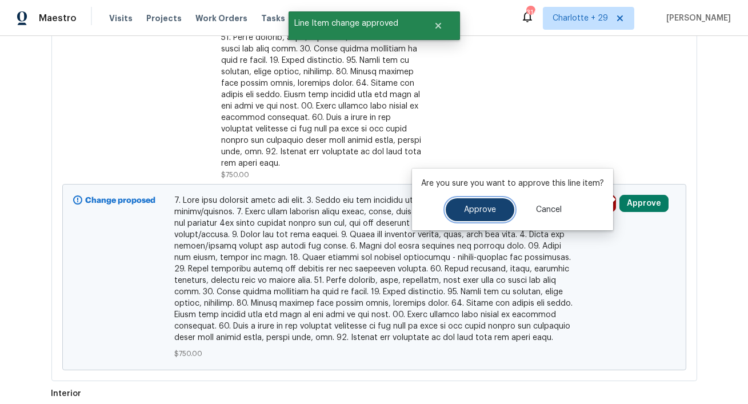
click at [464, 206] on span "Approve" at bounding box center [480, 210] width 32 height 9
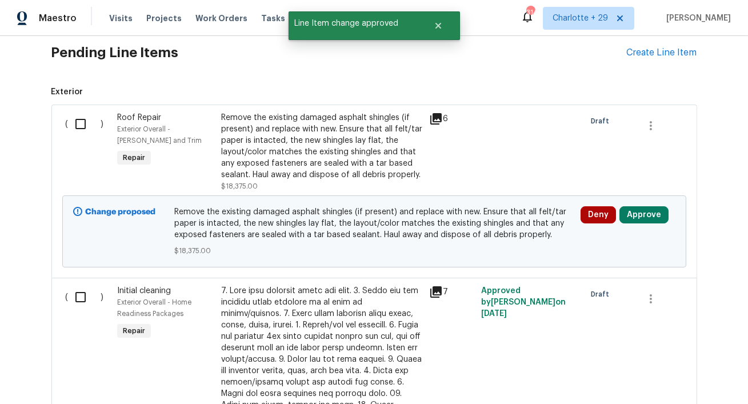
scroll to position [254, 0]
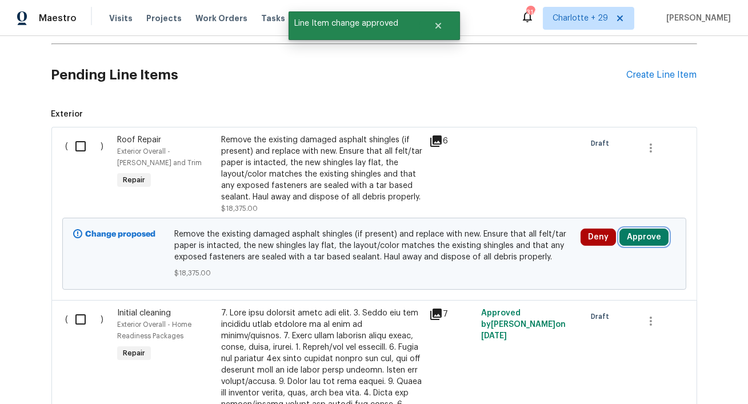
click at [636, 240] on button "Approve" at bounding box center [643, 236] width 49 height 17
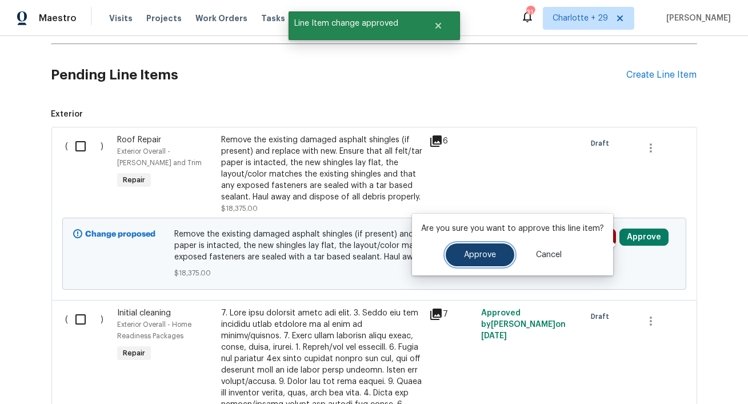
click at [474, 258] on span "Approve" at bounding box center [480, 255] width 32 height 9
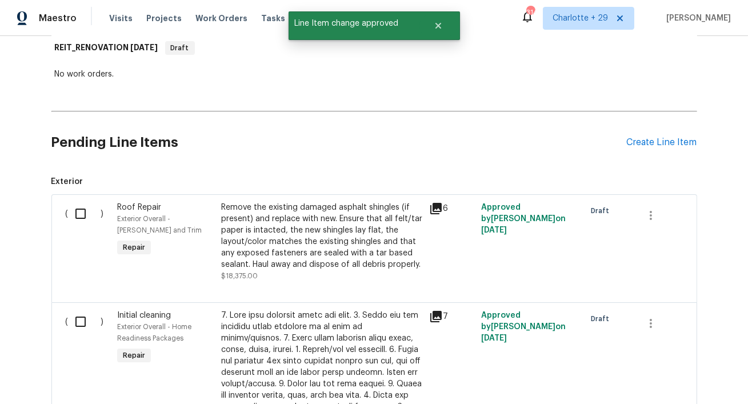
scroll to position [0, 0]
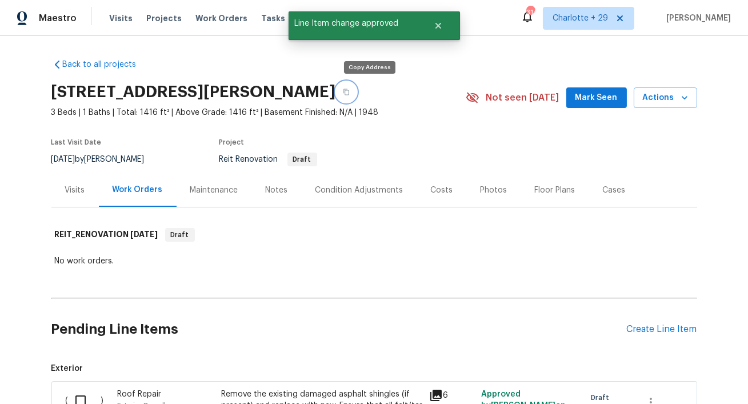
click at [349, 91] on icon "button" at bounding box center [346, 92] width 6 height 6
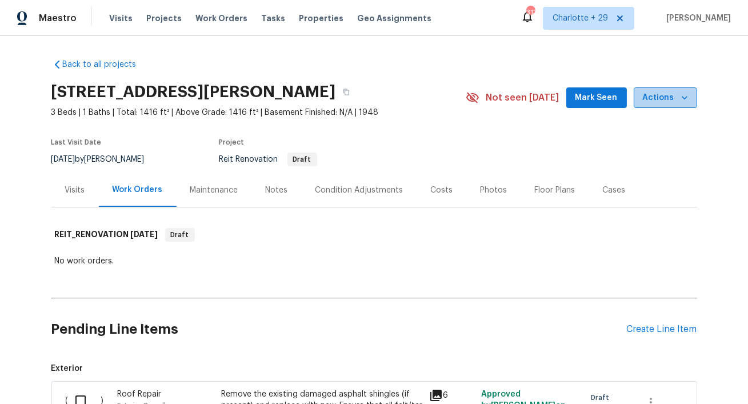
click at [675, 98] on span "Actions" at bounding box center [665, 98] width 45 height 14
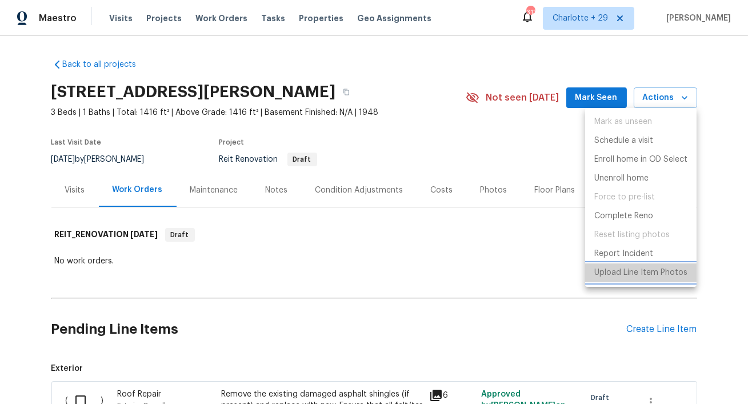
click at [624, 270] on p "Upload Line Item Photos" at bounding box center [640, 273] width 93 height 12
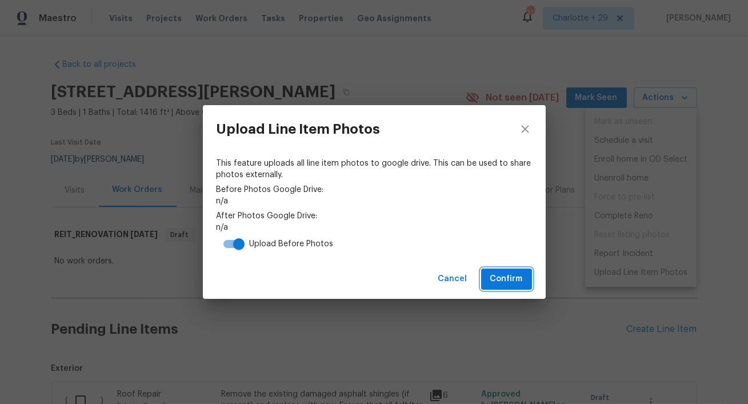
click at [496, 282] on span "Confirm" at bounding box center [506, 279] width 33 height 14
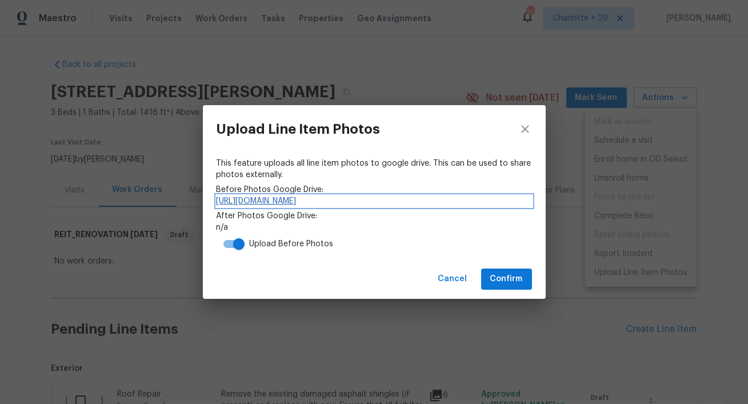
click at [388, 201] on link "https://drive.google.com/drive/folders/1wQO027SUG2TGzUneNoSz2vhyj4SXX01Q" at bounding box center [374, 200] width 315 height 11
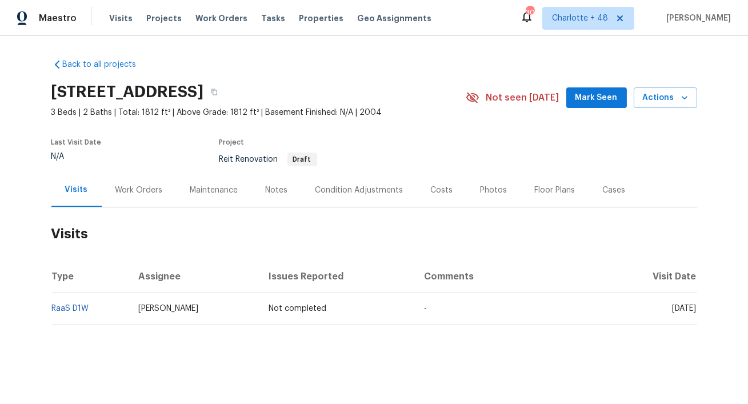
click at [151, 198] on div "Work Orders" at bounding box center [139, 190] width 75 height 34
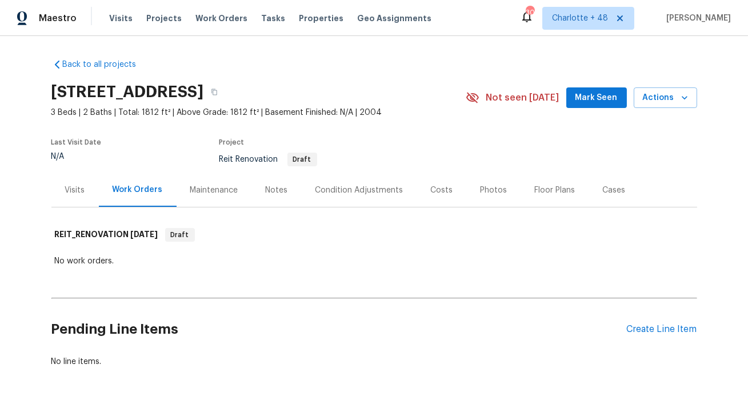
scroll to position [40, 0]
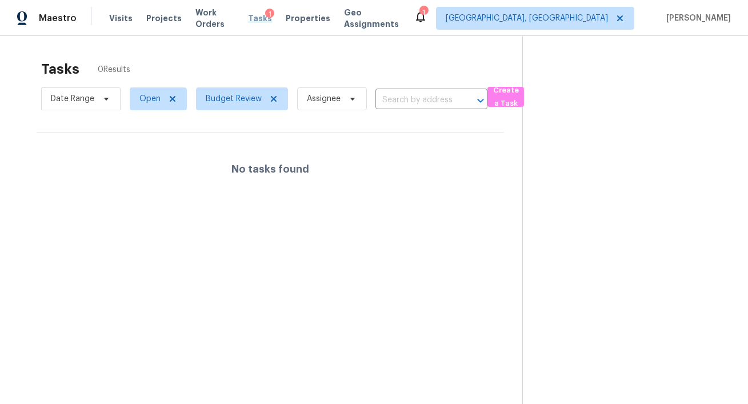
click at [266, 17] on span "Tasks" at bounding box center [260, 18] width 24 height 8
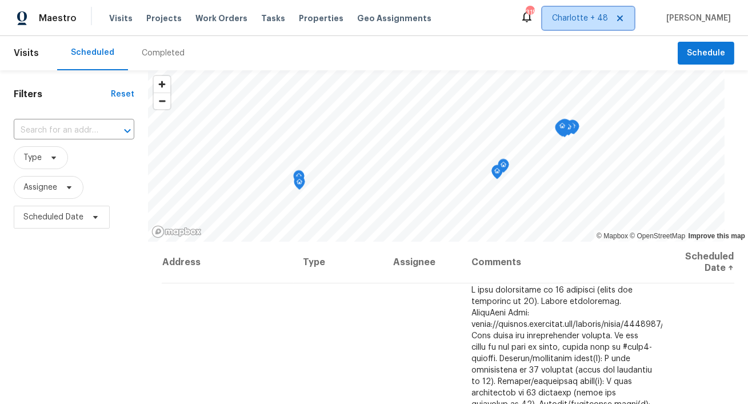
click at [623, 18] on icon at bounding box center [620, 18] width 6 height 6
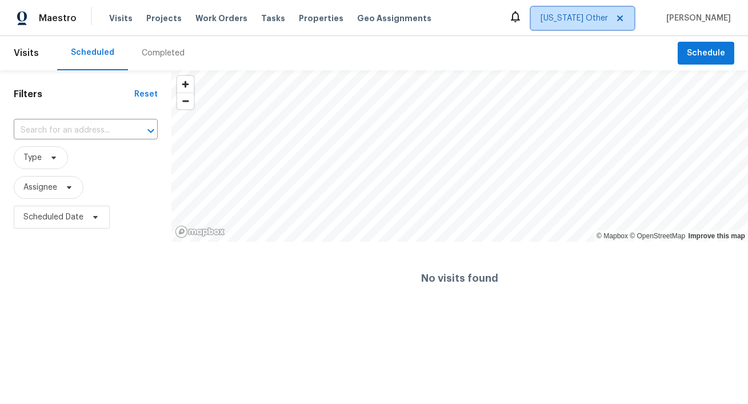
click at [606, 23] on span "[US_STATE] Other" at bounding box center [573, 18] width 67 height 11
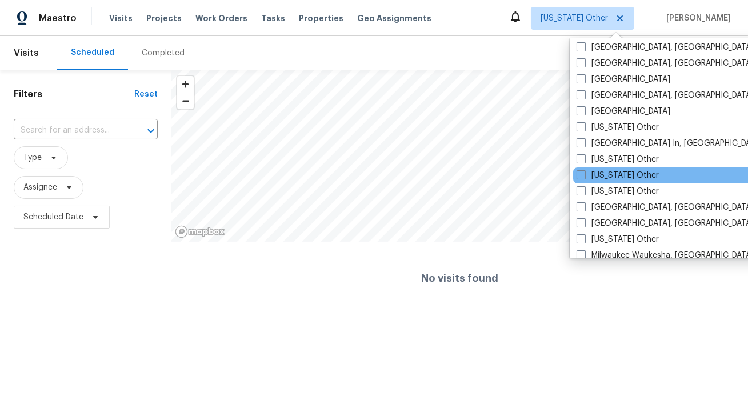
scroll to position [775, 0]
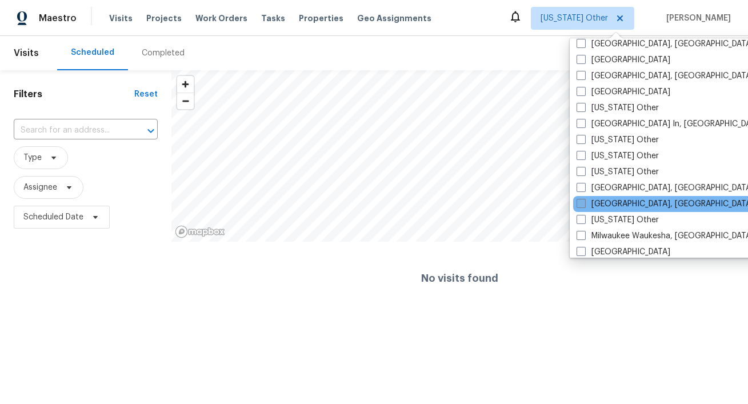
click at [606, 204] on label "[GEOGRAPHIC_DATA], [GEOGRAPHIC_DATA]" at bounding box center [664, 203] width 177 height 11
click at [584, 204] on input "[GEOGRAPHIC_DATA], [GEOGRAPHIC_DATA]" at bounding box center [579, 201] width 7 height 7
checkbox input "true"
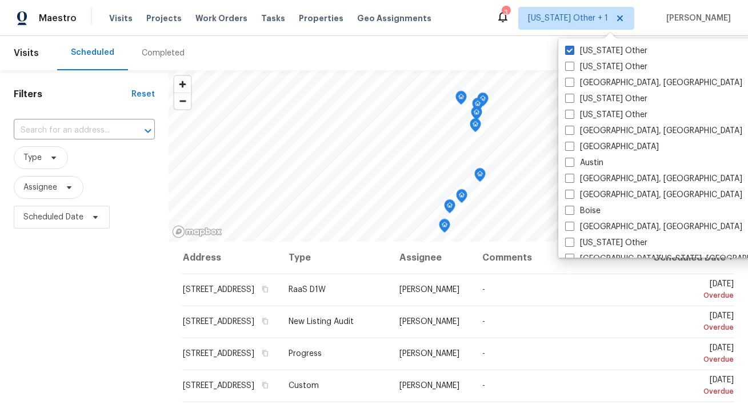
click at [580, 37] on div "Scheduled Completed" at bounding box center [367, 53] width 620 height 34
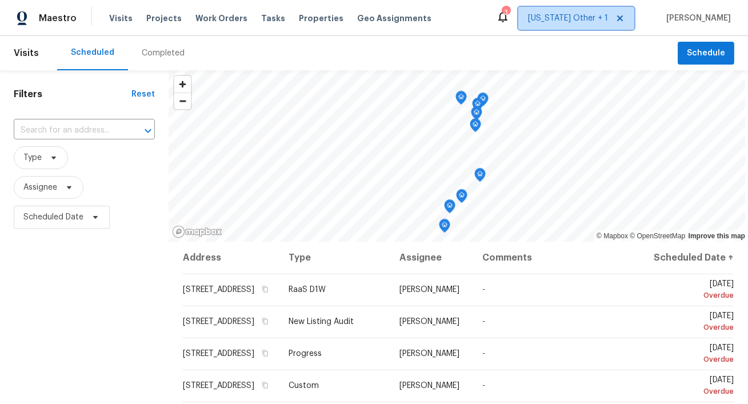
click at [591, 18] on span "Alabama Other + 1" at bounding box center [568, 18] width 80 height 11
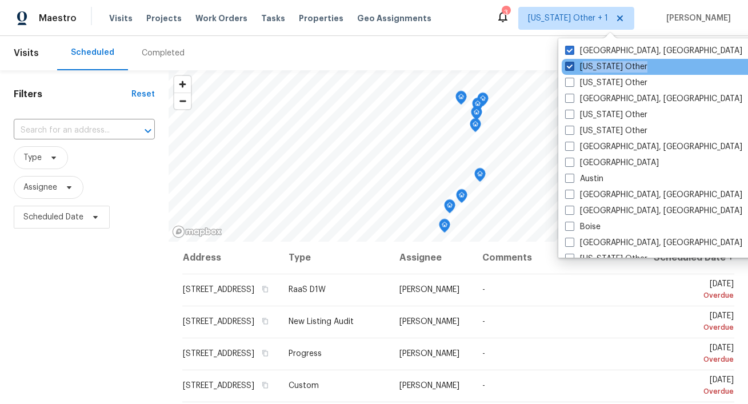
drag, startPoint x: 585, startPoint y: 76, endPoint x: 585, endPoint y: 69, distance: 6.9
click at [585, 69] on div "Miami, FL Alabama Other Alaska Other Albuquerque, NM Arizona Other Arkansas Oth…" at bounding box center [676, 147] width 237 height 219
click at [585, 69] on label "Alabama Other" at bounding box center [606, 66] width 82 height 11
click at [572, 69] on input "Alabama Other" at bounding box center [568, 64] width 7 height 7
checkbox input "false"
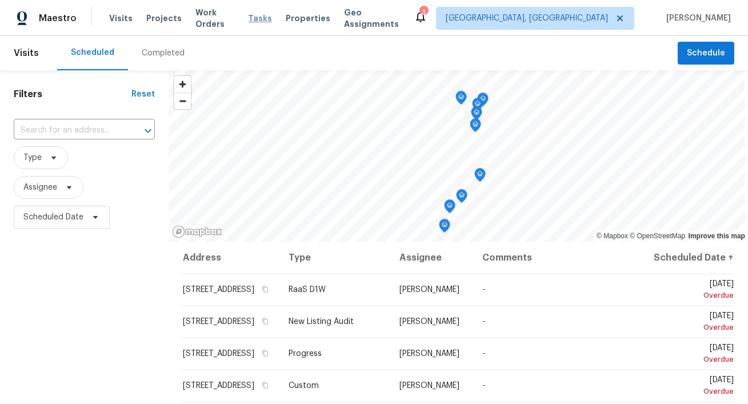
click at [259, 15] on span "Tasks" at bounding box center [260, 18] width 24 height 8
click at [300, 21] on span "Properties" at bounding box center [308, 18] width 45 height 11
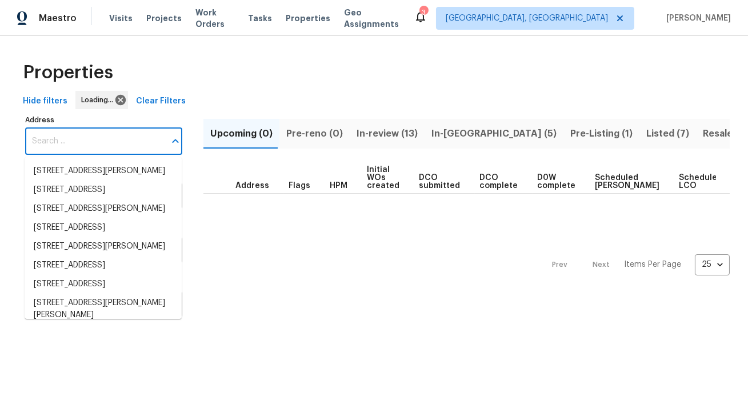
click at [67, 139] on input "Address" at bounding box center [95, 141] width 140 height 27
type input "[STREET_ADDRESS]"
click at [66, 141] on input "Address" at bounding box center [95, 141] width 140 height 27
paste input "[STREET_ADDRESS]"
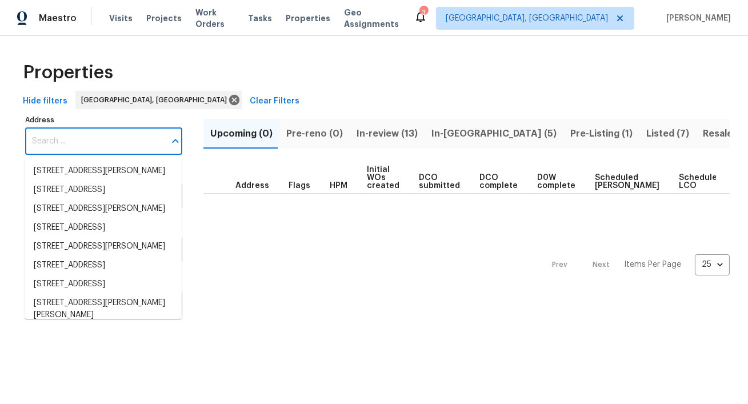
type input "[STREET_ADDRESS]"
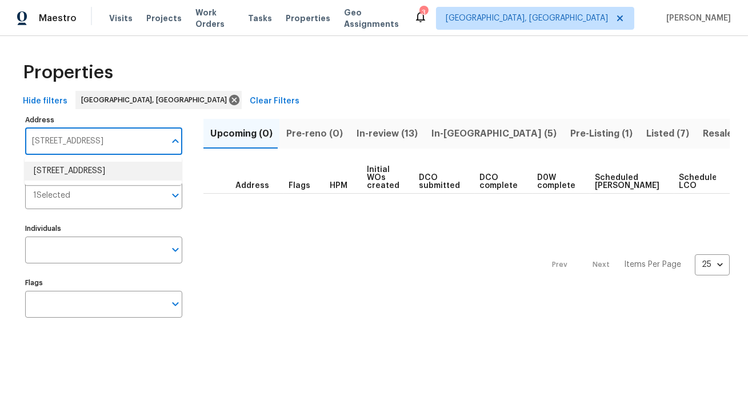
click at [71, 166] on li "3720 E Idlewild Ave Tampa FL 33610" at bounding box center [103, 171] width 157 height 19
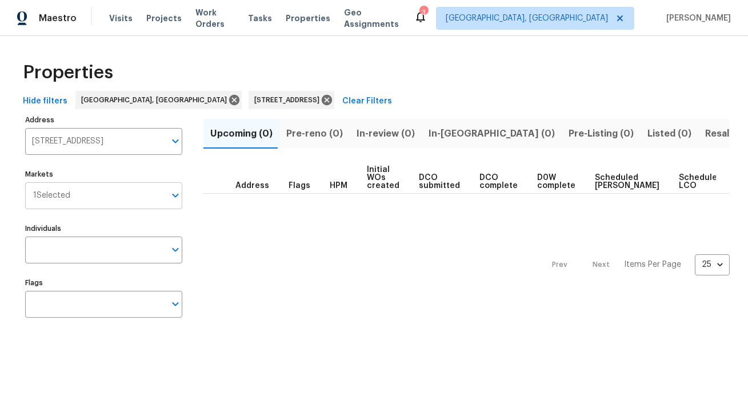
click at [81, 190] on input "Markets" at bounding box center [117, 195] width 95 height 27
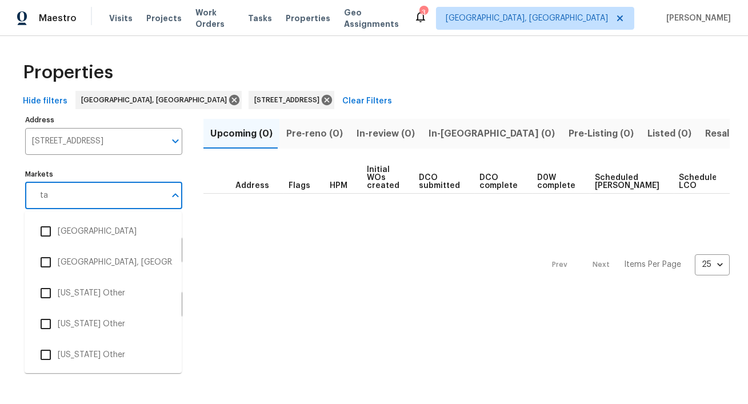
type input "tam"
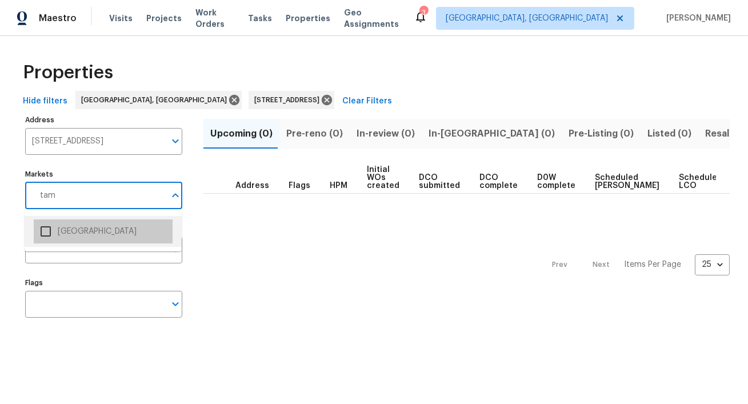
click at [58, 234] on li "Tampa" at bounding box center [103, 231] width 139 height 24
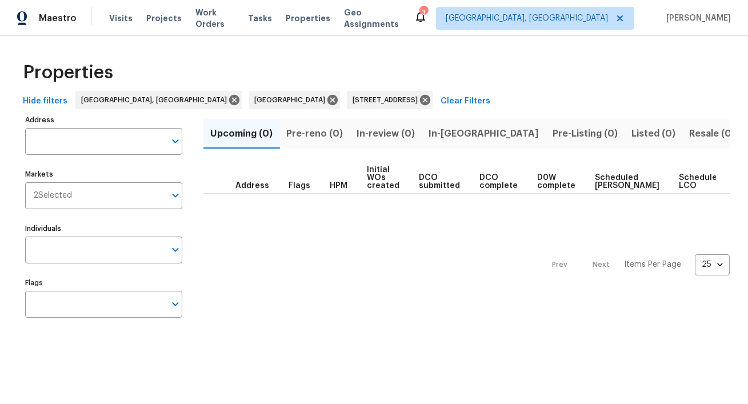
type input "3720 E Idlewild Ave Tampa FL 33610"
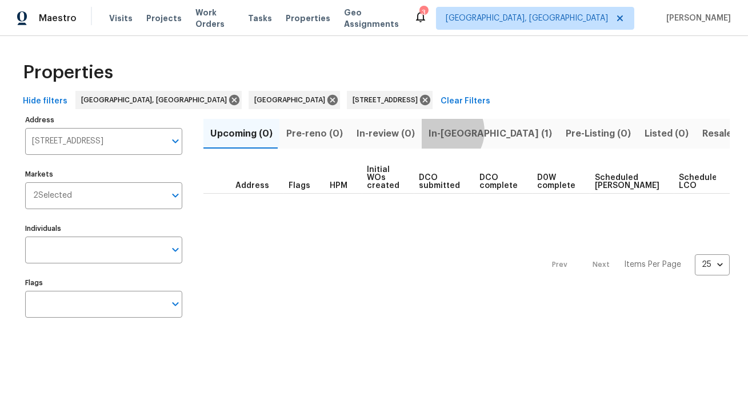
click at [435, 131] on span "In-reno (1)" at bounding box center [489, 134] width 123 height 16
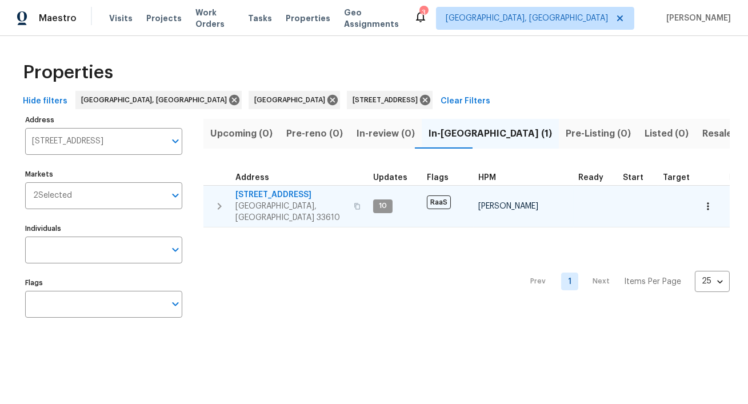
click at [276, 195] on span "3720 E Idlewild Ave" at bounding box center [290, 194] width 111 height 11
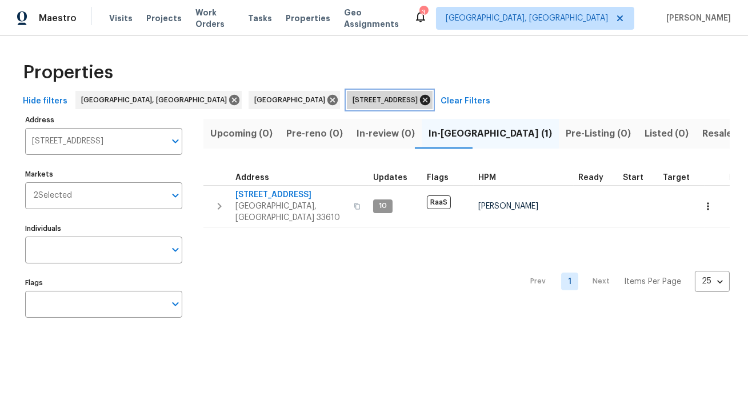
click at [419, 99] on icon at bounding box center [425, 100] width 13 height 13
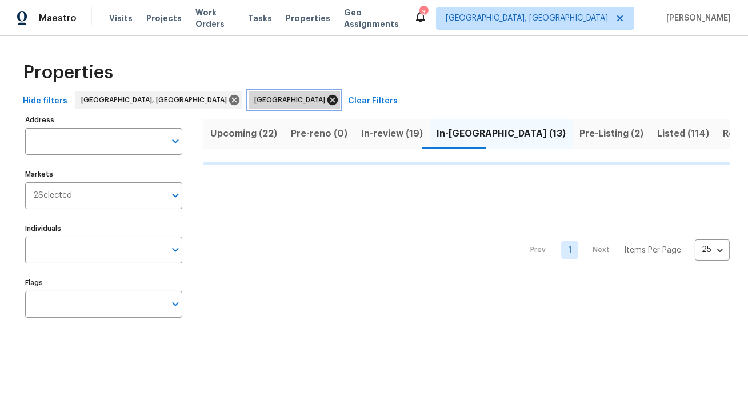
click at [327, 102] on icon at bounding box center [332, 100] width 10 height 10
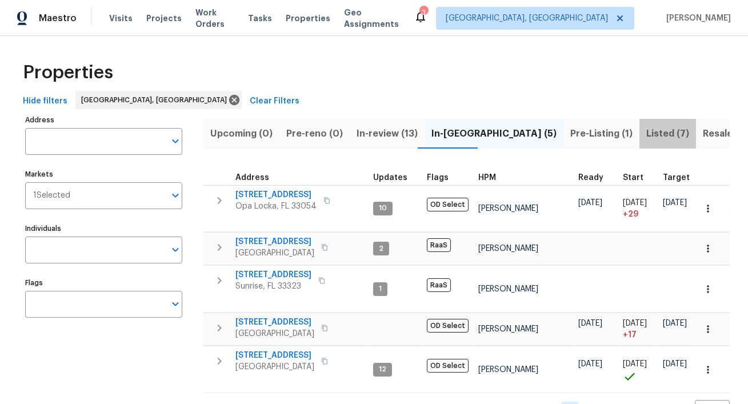
click at [646, 135] on span "Listed (7)" at bounding box center [667, 134] width 43 height 16
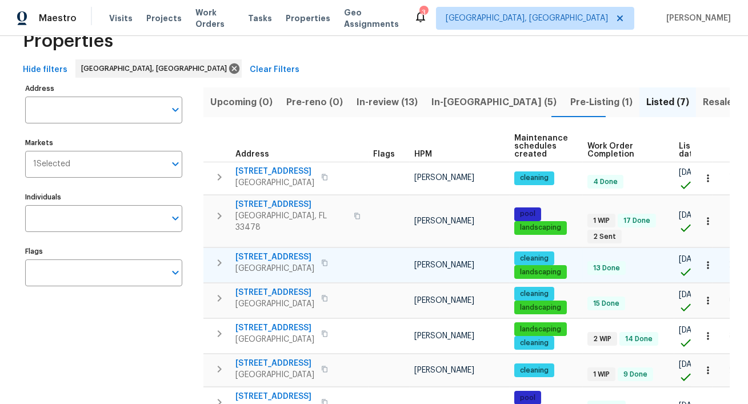
scroll to position [14, 0]
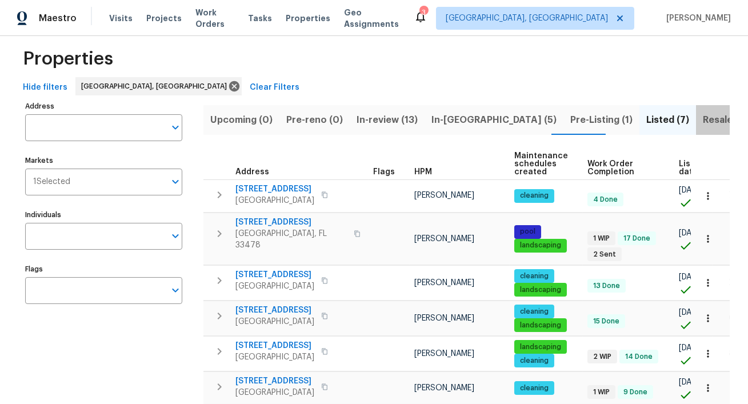
click at [703, 118] on span "Resale (10)" at bounding box center [728, 120] width 50 height 16
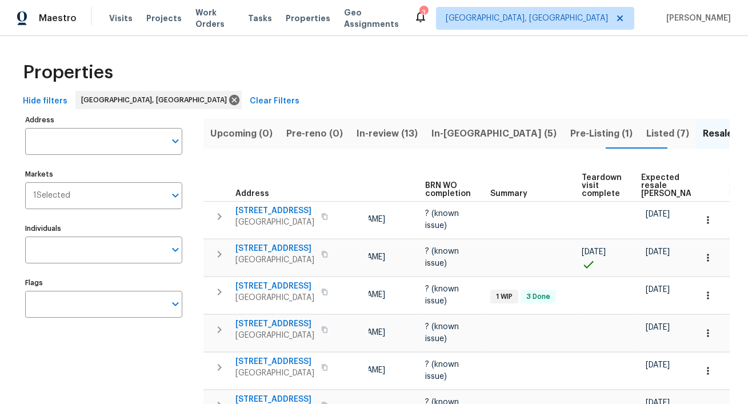
scroll to position [0, 154]
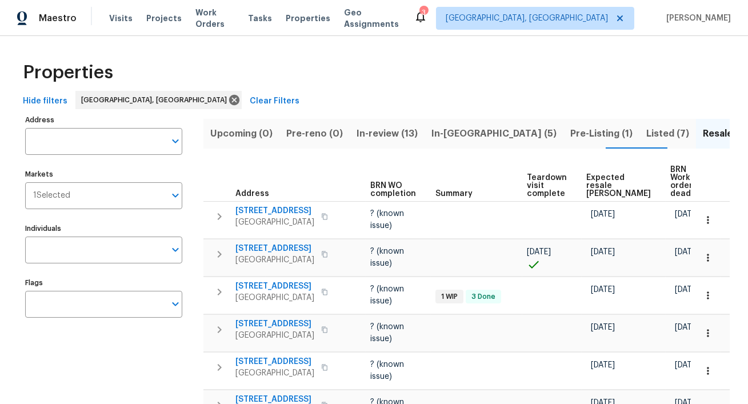
click at [30, 101] on span "Hide filters" at bounding box center [45, 101] width 45 height 14
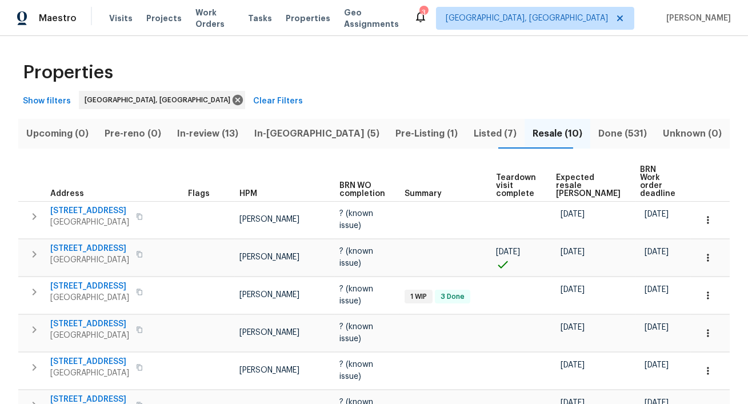
scroll to position [0, 0]
click at [472, 138] on span "Listed (7)" at bounding box center [494, 134] width 45 height 16
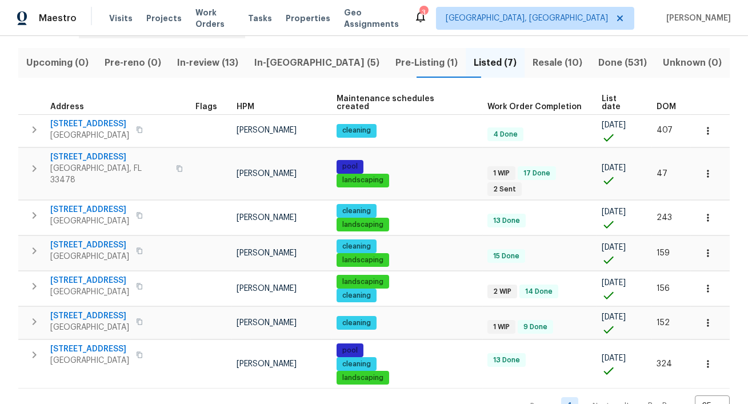
scroll to position [71, 0]
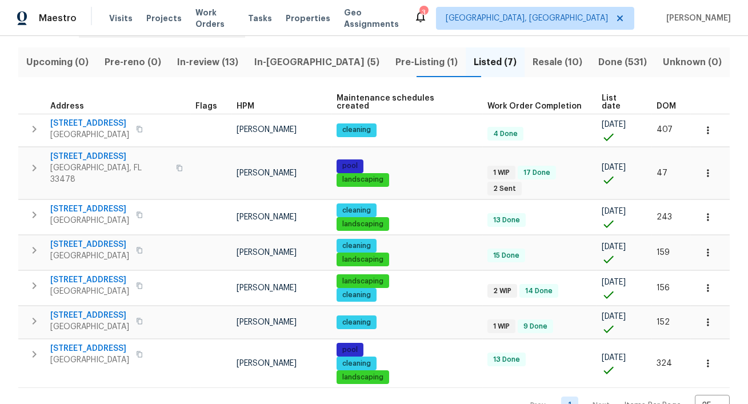
click at [656, 102] on span "DOM" at bounding box center [665, 106] width 19 height 8
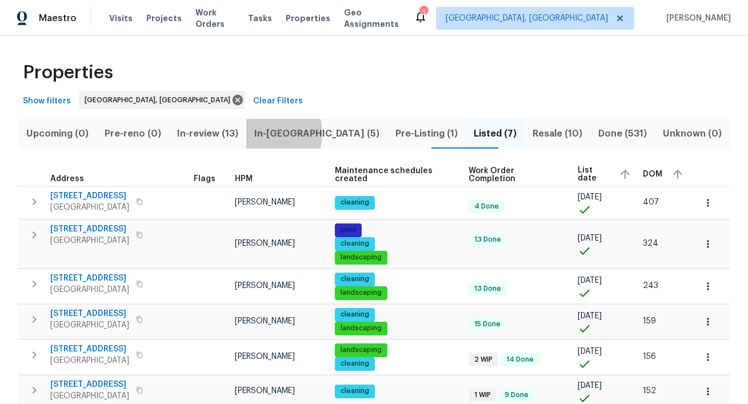
click at [290, 133] on span "In-reno (5)" at bounding box center [316, 134] width 127 height 16
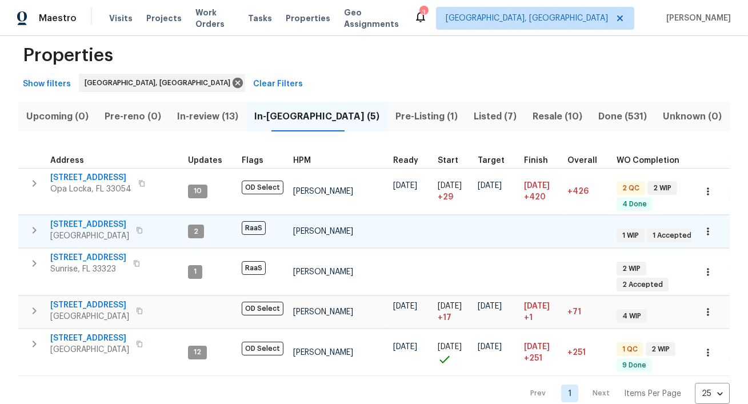
scroll to position [20, 0]
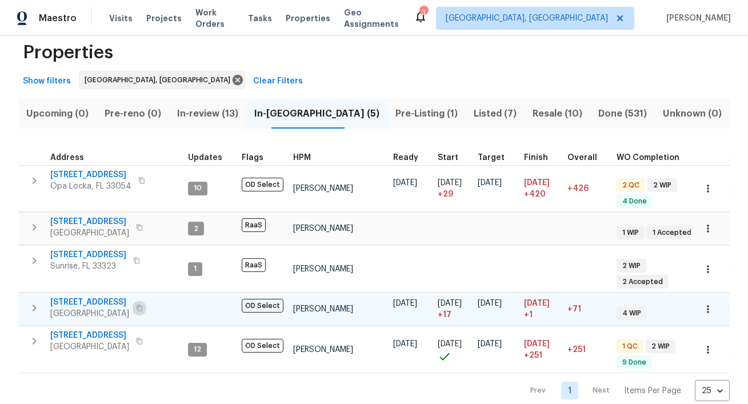
click at [146, 300] on button "button" at bounding box center [140, 308] width 14 height 16
click at [154, 28] on div "Visits Projects Work Orders Tasks Properties Geo Assignments" at bounding box center [261, 18] width 304 height 23
click at [154, 23] on span "Projects" at bounding box center [163, 18] width 35 height 11
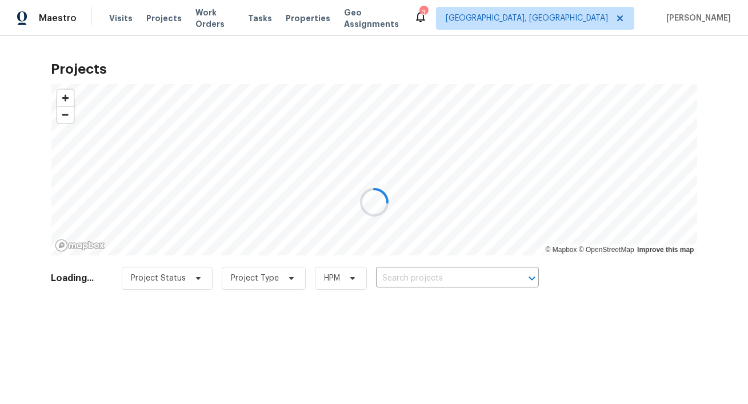
click at [447, 276] on div at bounding box center [374, 202] width 748 height 404
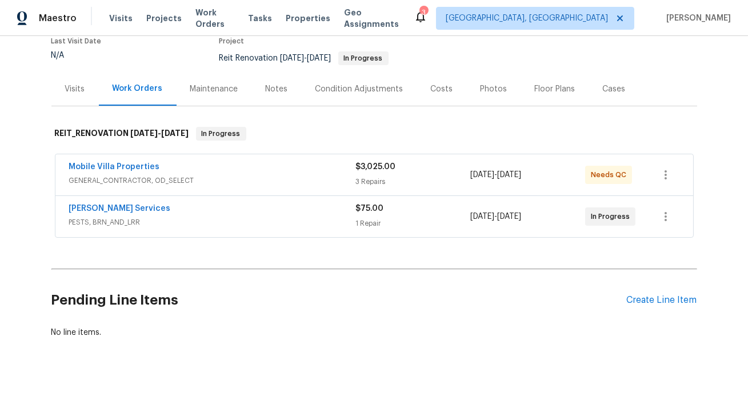
scroll to position [95, 0]
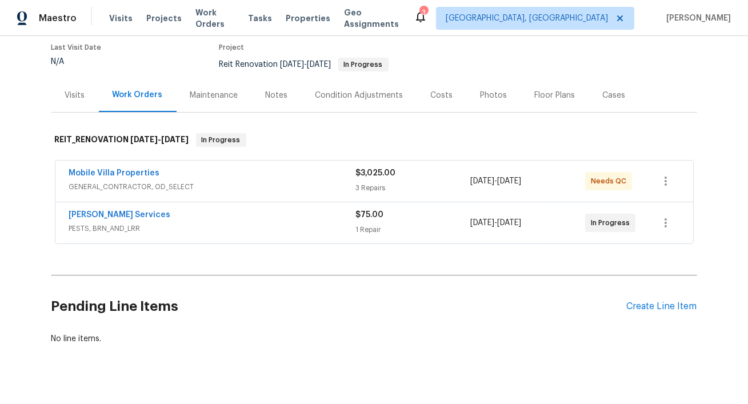
click at [167, 177] on div "Mobile Villa Properties" at bounding box center [212, 174] width 287 height 14
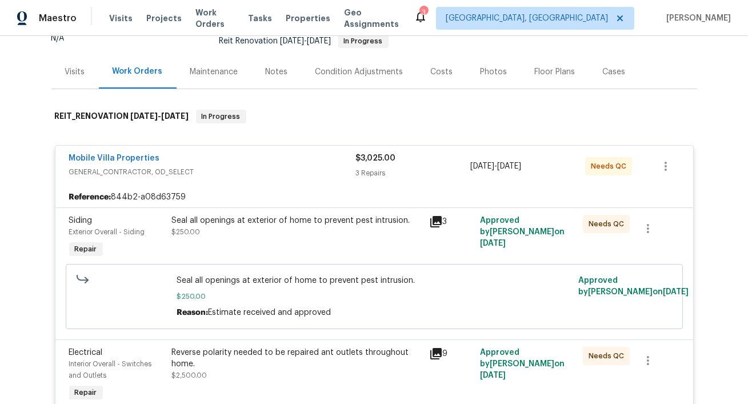
scroll to position [0, 0]
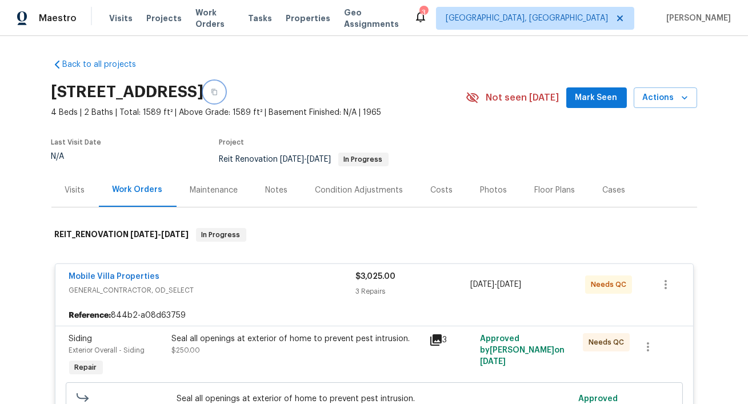
click at [224, 89] on button "button" at bounding box center [214, 92] width 21 height 21
click at [439, 192] on div "Costs" at bounding box center [442, 190] width 22 height 11
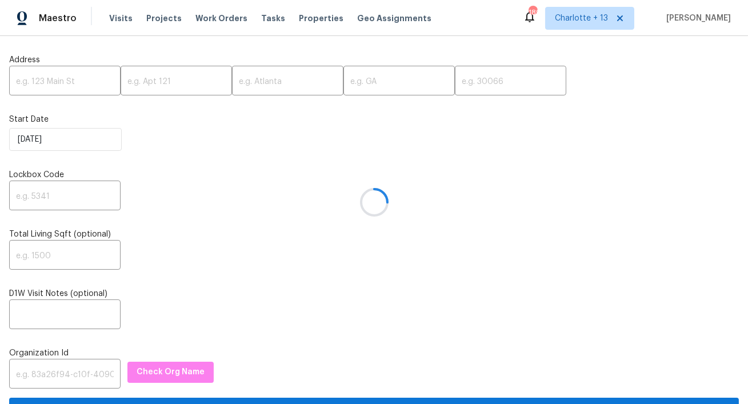
click at [61, 85] on div at bounding box center [374, 202] width 748 height 404
click at [61, 83] on input "text" at bounding box center [64, 82] width 111 height 27
paste input "[STREET_ADDRESS][PERSON_NAME]"
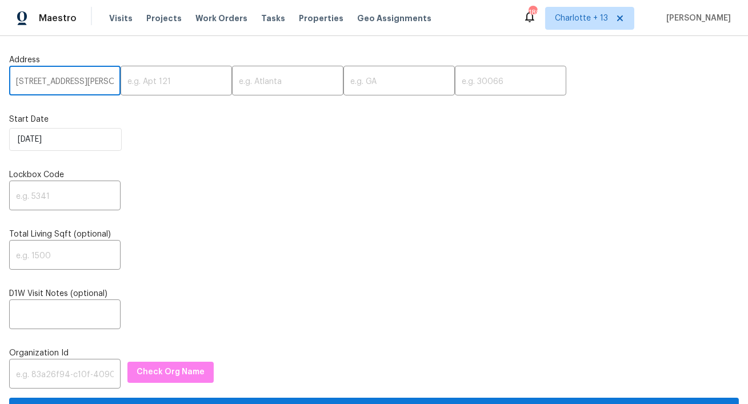
scroll to position [0, 77]
click at [90, 82] on input "[STREET_ADDRESS][PERSON_NAME]" at bounding box center [64, 82] width 111 height 27
type input "[STREET_ADDRESS][PERSON_NAME]"
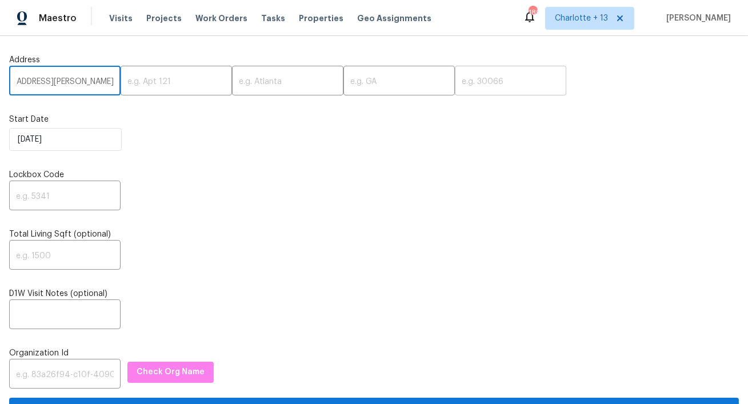
scroll to position [0, 0]
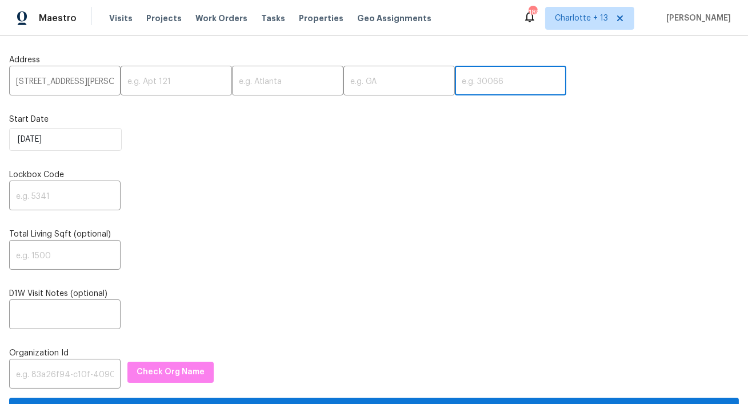
click at [455, 78] on input "text" at bounding box center [510, 82] width 111 height 27
paste input "30542"
type input "30542"
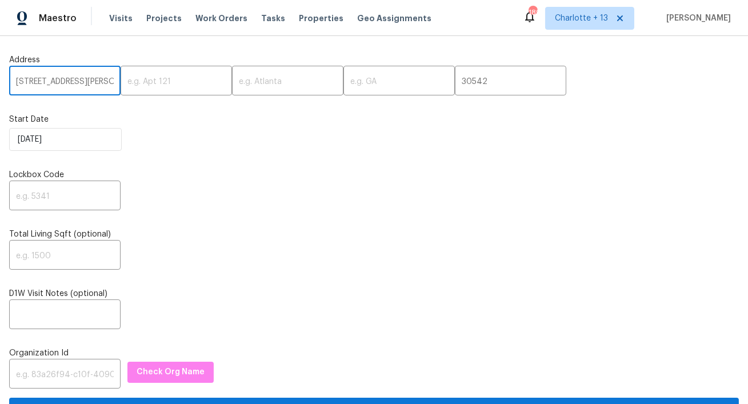
click at [86, 86] on input "[STREET_ADDRESS][PERSON_NAME]" at bounding box center [64, 82] width 111 height 27
drag, startPoint x: 87, startPoint y: 82, endPoint x: 31, endPoint y: 83, distance: 55.4
click at [31, 83] on input "[STREET_ADDRESS][PERSON_NAME]" at bounding box center [64, 82] width 111 height 27
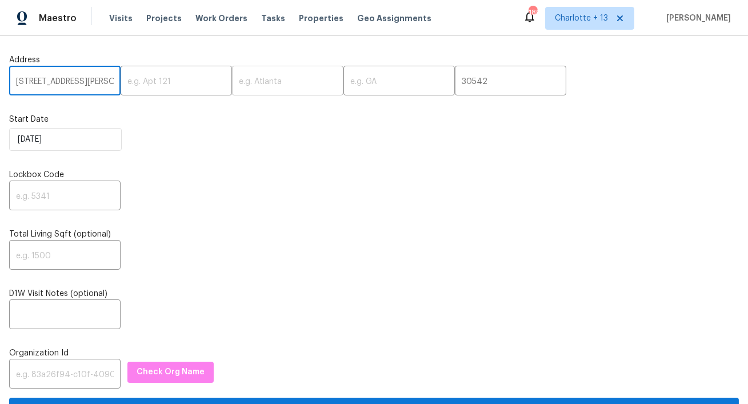
type input "[STREET_ADDRESS][PERSON_NAME]"
click at [249, 84] on input "text" at bounding box center [287, 82] width 111 height 27
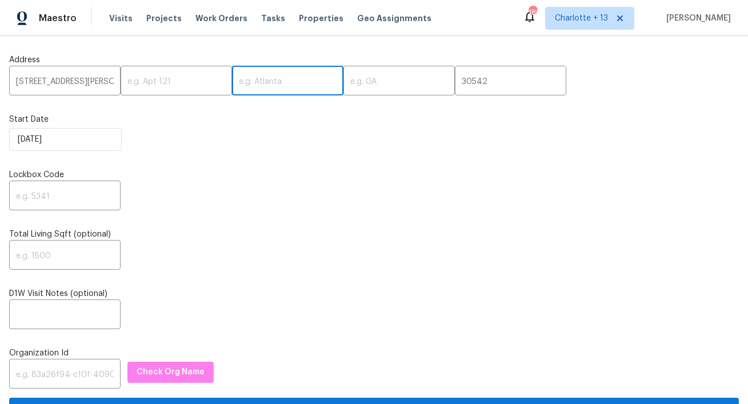
paste input "Flowery Branch"
type input "Flowery Branch"
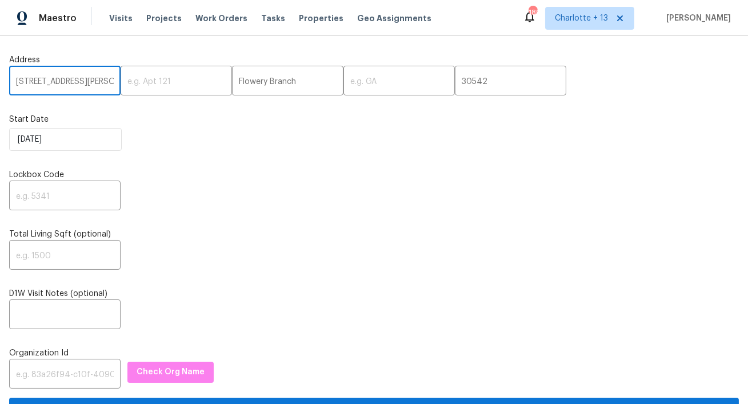
click at [87, 83] on input "[STREET_ADDRESS][PERSON_NAME]" at bounding box center [64, 82] width 111 height 27
type input "[STREET_ADDRESS][PERSON_NAME] ,"
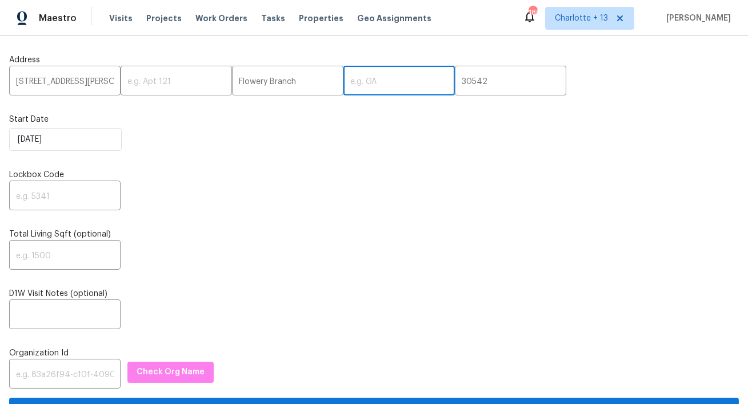
click at [363, 80] on input "text" at bounding box center [398, 82] width 111 height 27
paste input "GA"
type input "GA"
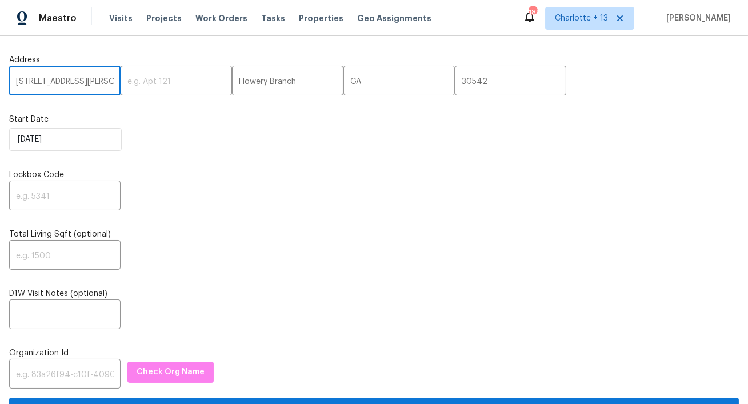
click at [95, 87] on input "5028 Nichols Dr, ," at bounding box center [64, 82] width 111 height 27
type input "5028 Nichols Dr"
click at [67, 197] on input "text" at bounding box center [64, 196] width 111 height 27
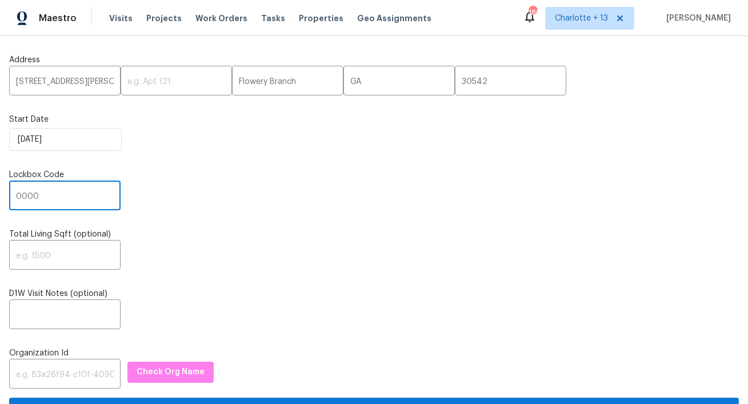
type input "0000"
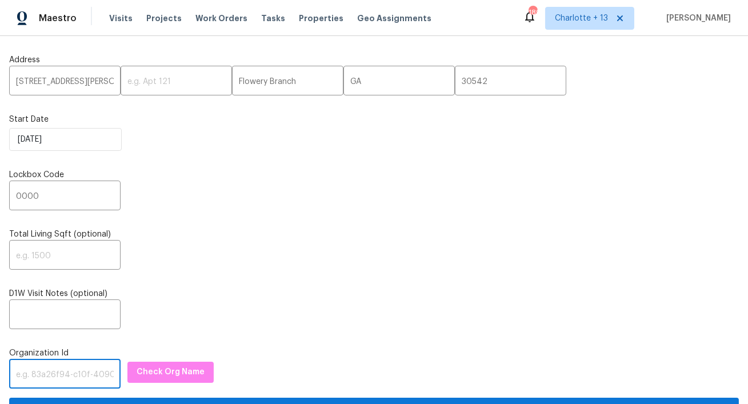
click at [28, 375] on input "text" at bounding box center [64, 375] width 111 height 27
paste input "845f7ff3-78ac-4044-be1e-2a70ff45d03f"
type input "845f7ff3-78ac-4044-be1e-2a70ff45d03f"
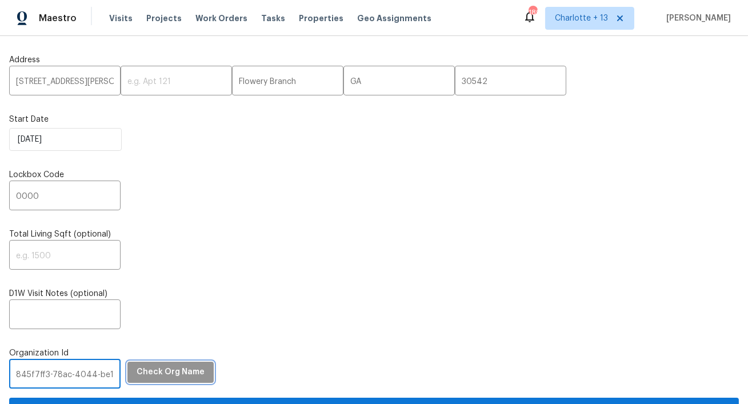
click at [137, 372] on span "Check Org Name" at bounding box center [171, 372] width 68 height 14
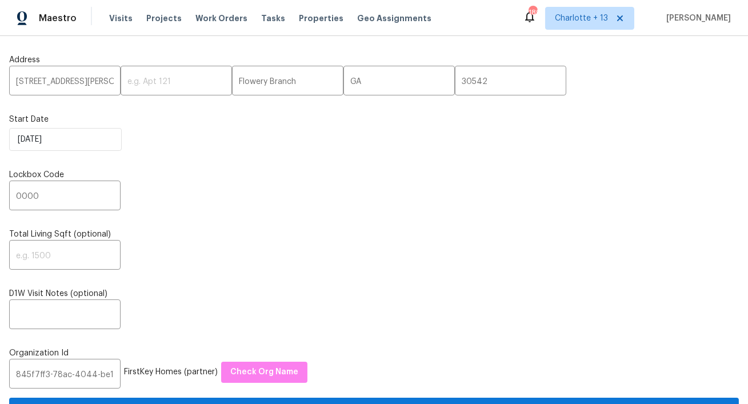
scroll to position [125, 0]
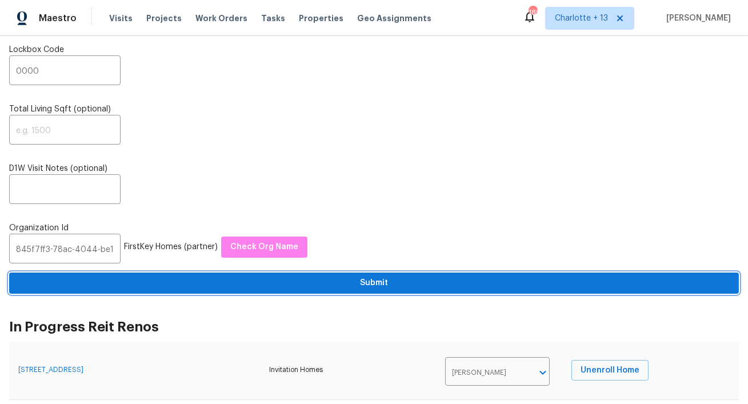
click at [326, 288] on span "Submit" at bounding box center [373, 283] width 711 height 14
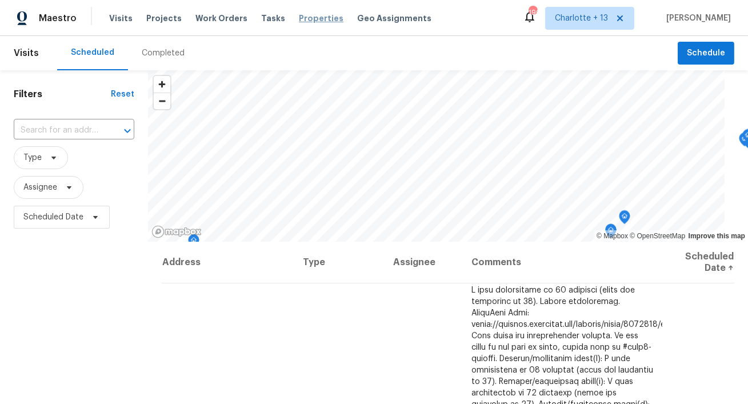
click at [305, 23] on span "Properties" at bounding box center [321, 18] width 45 height 11
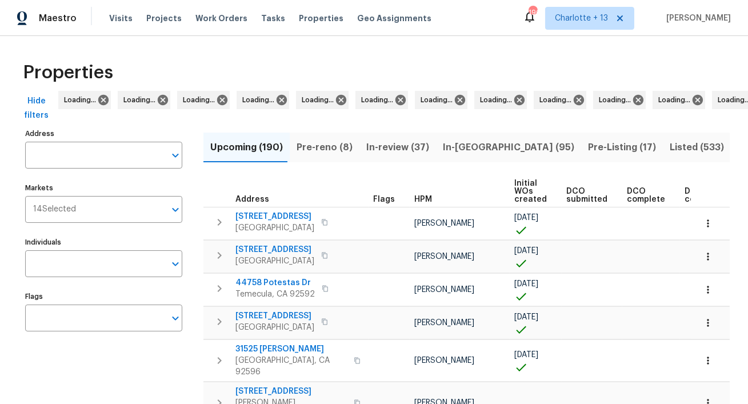
click at [130, 155] on input "text" at bounding box center [95, 155] width 140 height 27
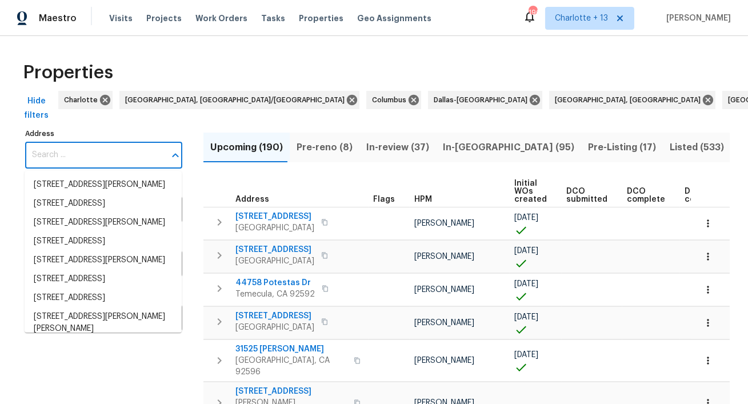
click at [125, 155] on input "Address" at bounding box center [95, 155] width 140 height 27
paste input "[STREET_ADDRESS][PERSON_NAME]"
type input "[STREET_ADDRESS][PERSON_NAME]"
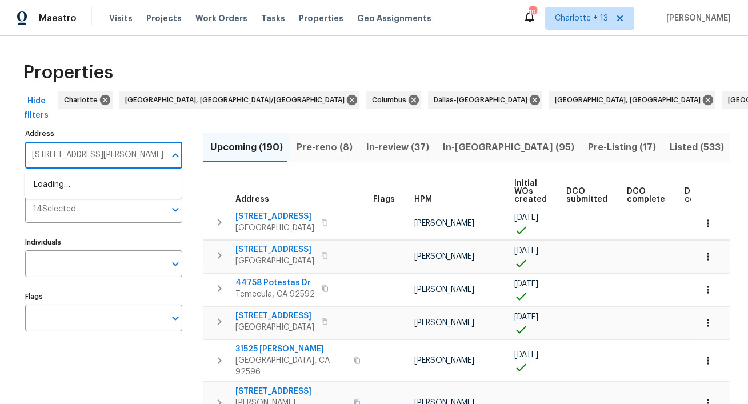
scroll to position [0, 30]
click at [103, 184] on li "5028 Nichols Dr Flowery Branch GA 30542" at bounding box center [103, 190] width 157 height 31
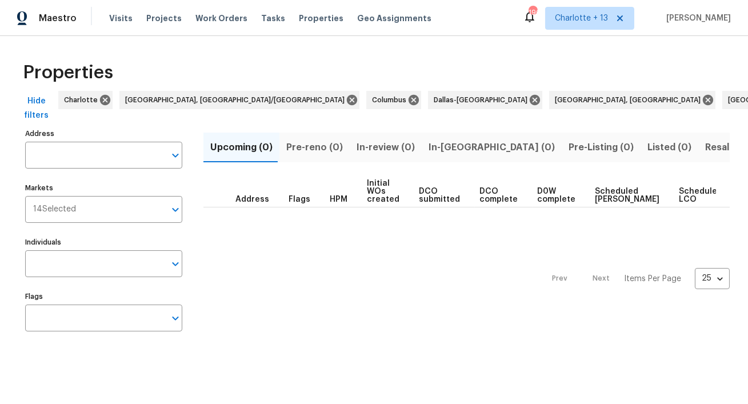
type input "5028 Nichols Dr Flowery Branch GA 30542"
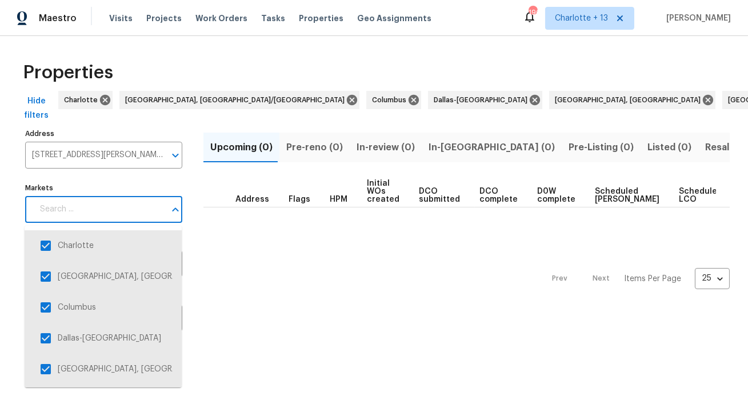
click at [83, 210] on input "Markets" at bounding box center [99, 209] width 132 height 27
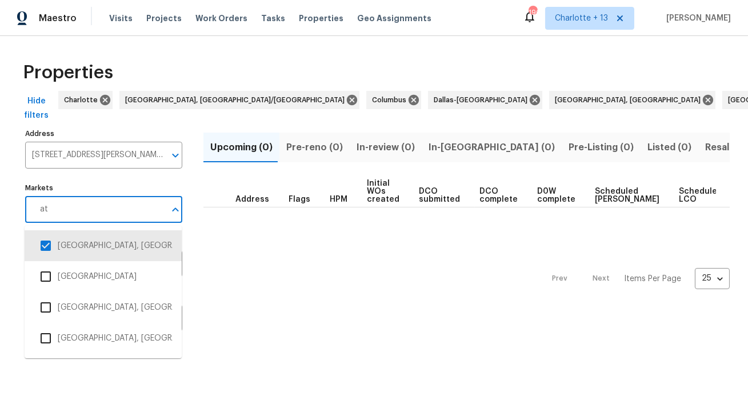
type input "atl"
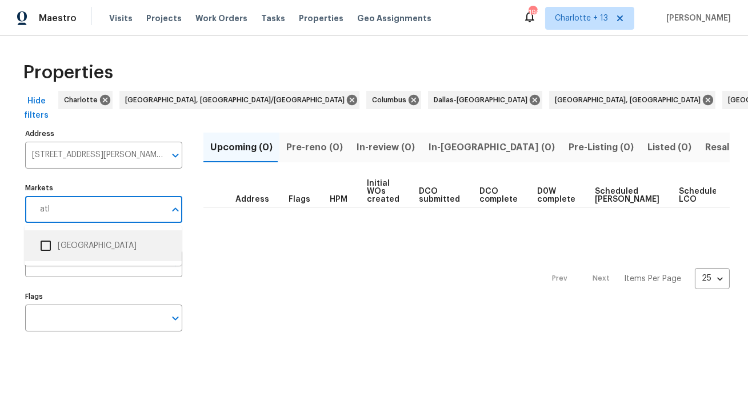
click at [49, 247] on input "checkbox" at bounding box center [46, 246] width 24 height 24
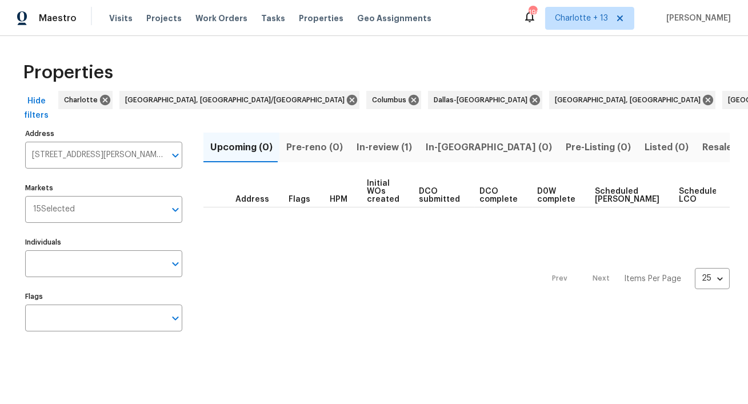
click at [378, 150] on span "In-review (1)" at bounding box center [383, 147] width 55 height 16
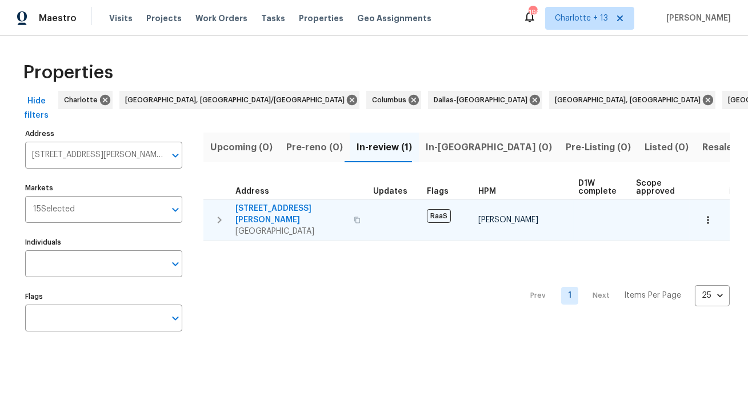
click at [282, 210] on span "5028 Nichols Dr" at bounding box center [290, 214] width 111 height 23
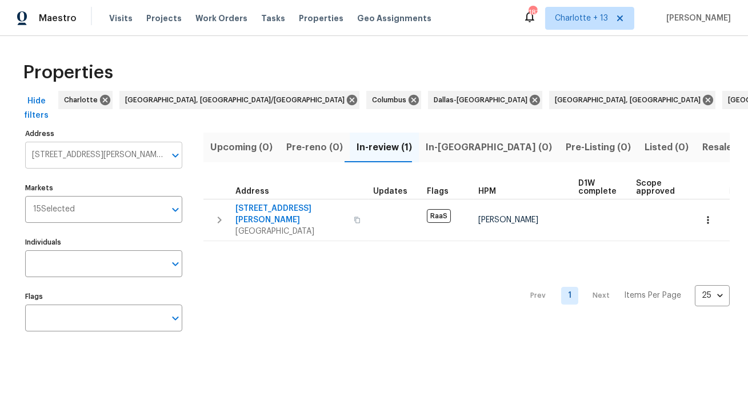
click at [72, 151] on input "5028 Nichols Dr Flowery Branch GA 30542" at bounding box center [95, 155] width 140 height 27
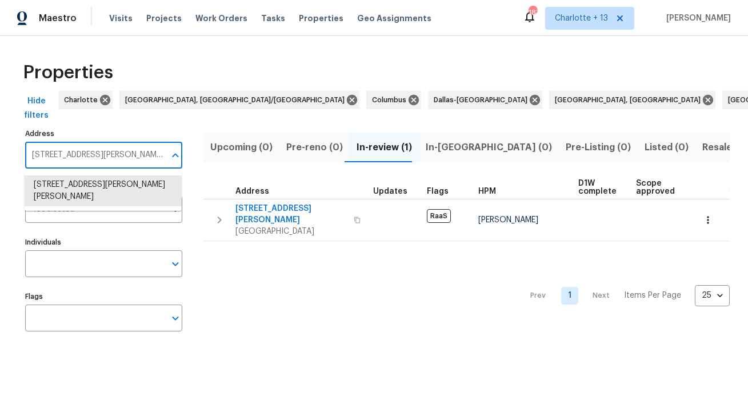
click at [72, 151] on input "5028 Nichols Dr Flowery Branch GA 30542" at bounding box center [95, 155] width 140 height 27
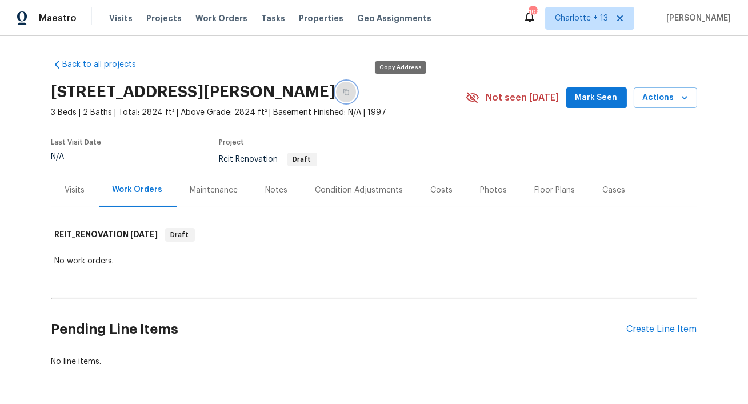
click at [350, 92] on icon "button" at bounding box center [346, 92] width 7 height 7
click at [117, 20] on span "Visits" at bounding box center [120, 18] width 23 height 11
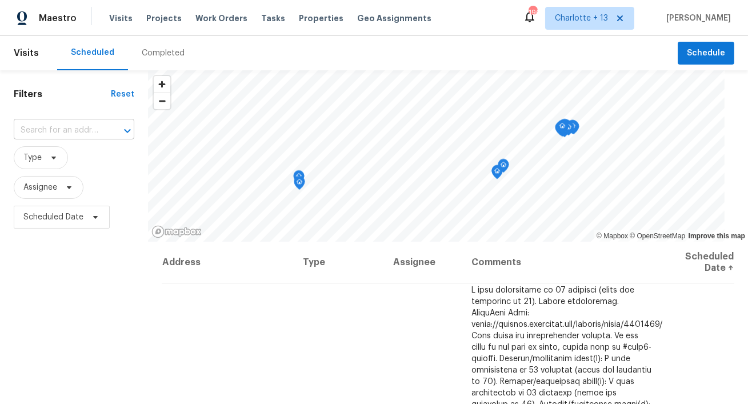
click at [44, 134] on input "text" at bounding box center [58, 131] width 89 height 18
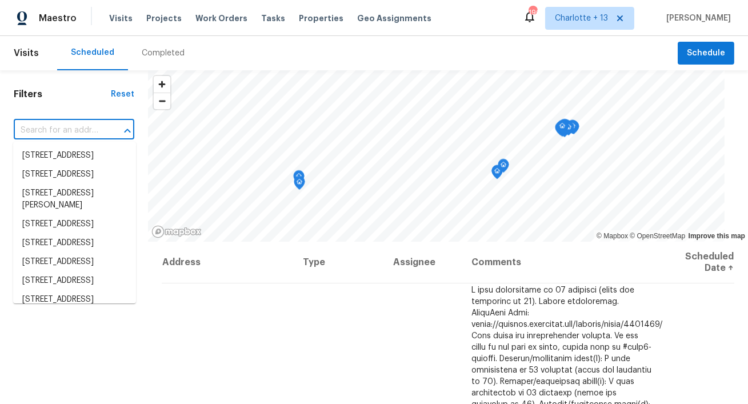
paste input "[STREET_ADDRESS][PERSON_NAME]"
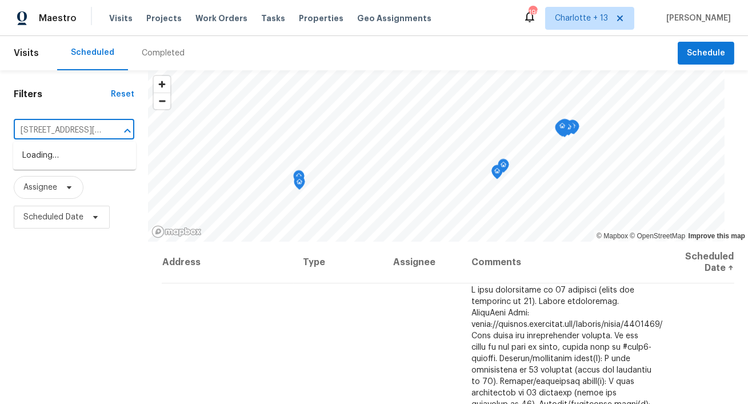
scroll to position [0, 79]
type input "[STREET_ADDRESS][PERSON_NAME]"
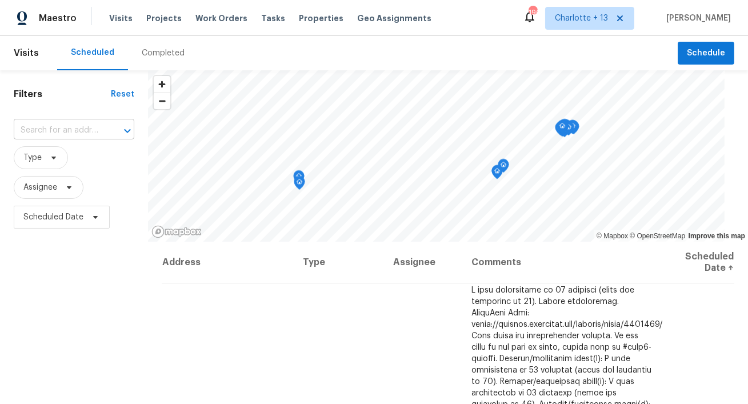
click at [52, 131] on input "text" at bounding box center [58, 131] width 89 height 18
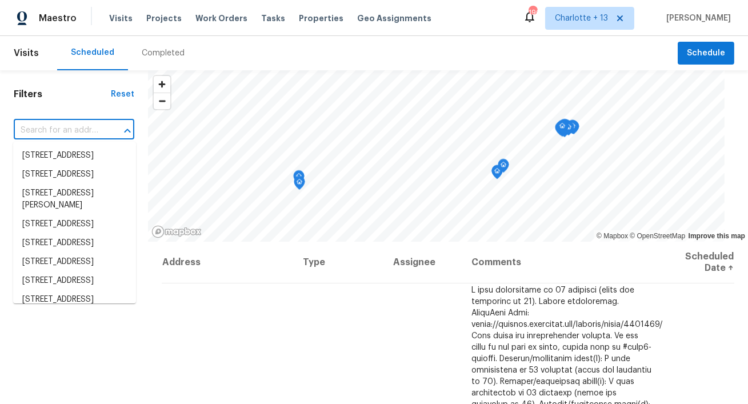
paste input "[STREET_ADDRESS][PERSON_NAME]"
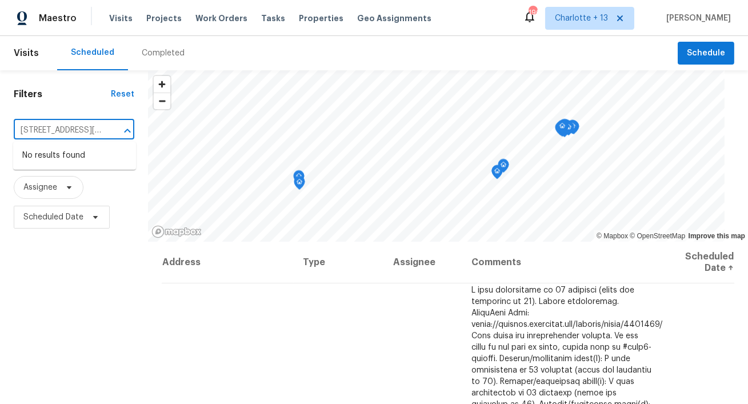
scroll to position [0, 79]
type input "[STREET_ADDRESS][PERSON_NAME]"
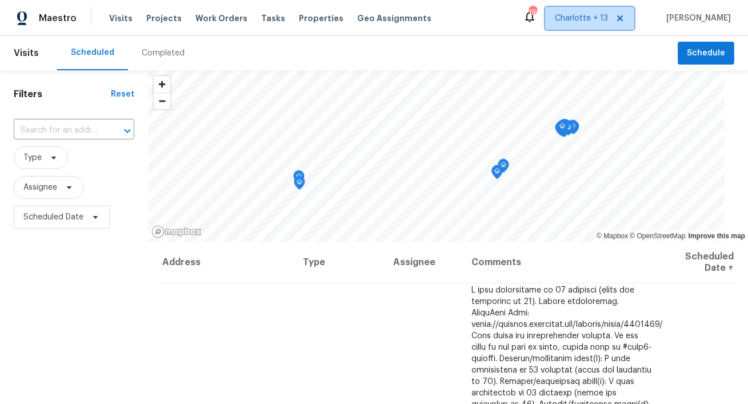
click at [608, 22] on span "Charlotte + 13" at bounding box center [581, 18] width 53 height 11
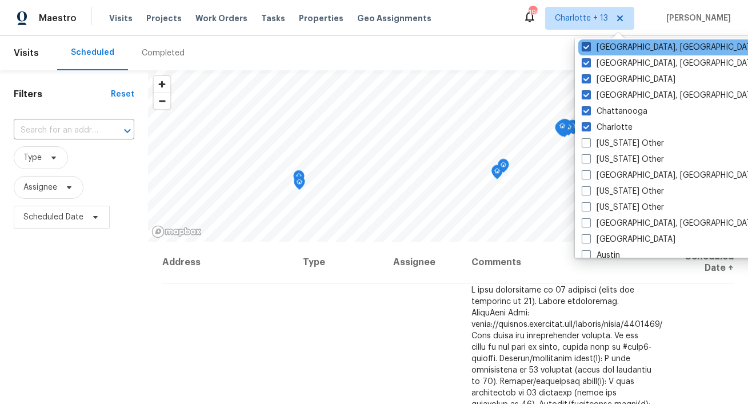
scroll to position [189, 0]
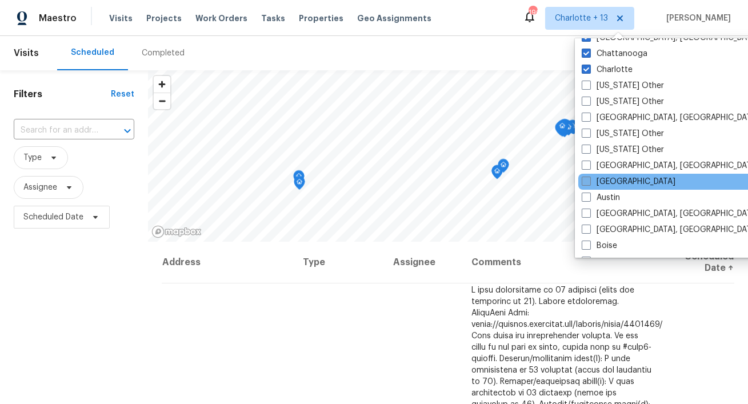
click at [603, 181] on label "[GEOGRAPHIC_DATA]" at bounding box center [629, 181] width 94 height 11
click at [589, 181] on input "[GEOGRAPHIC_DATA]" at bounding box center [585, 179] width 7 height 7
checkbox input "true"
click at [85, 138] on input "text" at bounding box center [58, 131] width 89 height 18
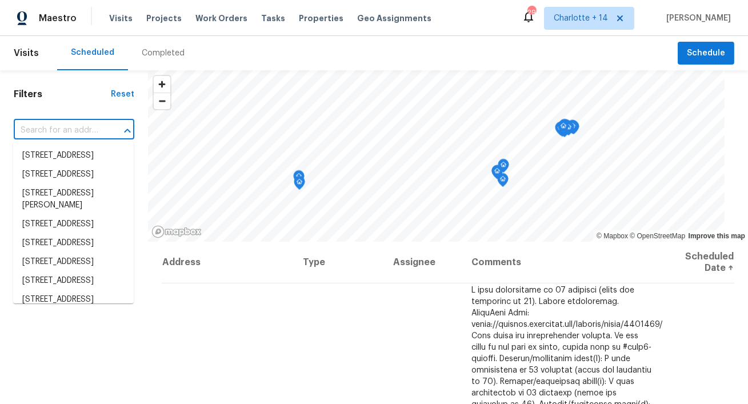
paste input "[STREET_ADDRESS][PERSON_NAME]"
type input "[STREET_ADDRESS][PERSON_NAME]"
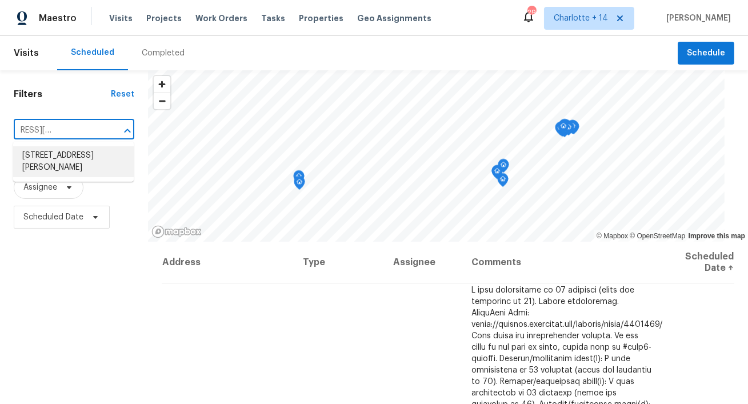
click at [72, 162] on li "[STREET_ADDRESS][PERSON_NAME]" at bounding box center [73, 161] width 121 height 31
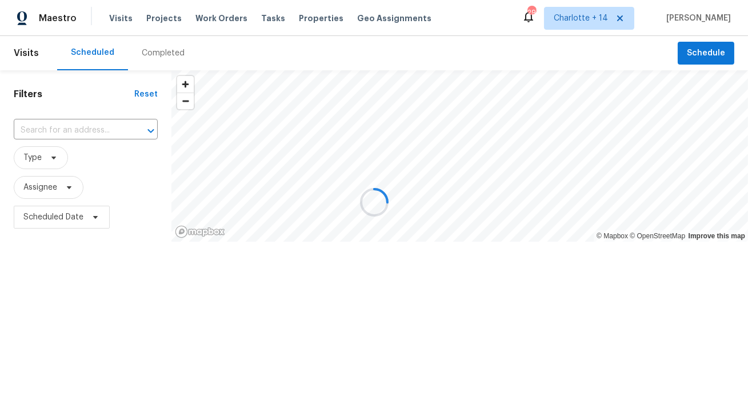
type input "[STREET_ADDRESS][PERSON_NAME]"
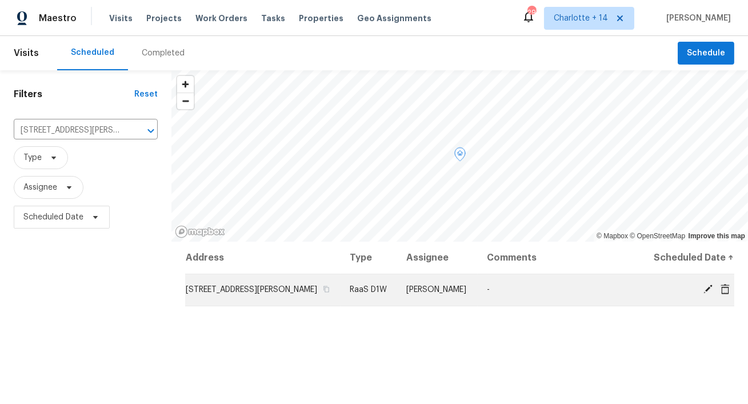
click at [725, 294] on icon at bounding box center [724, 288] width 9 height 10
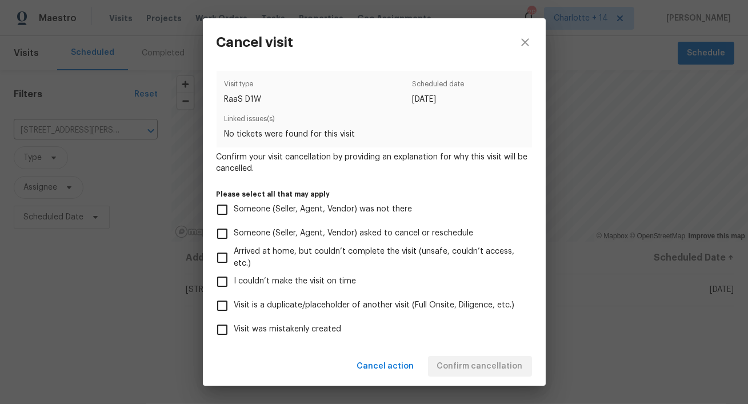
click at [323, 328] on span "Visit was mistakenly created" at bounding box center [287, 329] width 107 height 12
click at [234, 328] on input "Visit was mistakenly created" at bounding box center [222, 330] width 24 height 24
checkbox input "true"
click at [492, 364] on span "Confirm cancellation" at bounding box center [480, 366] width 86 height 14
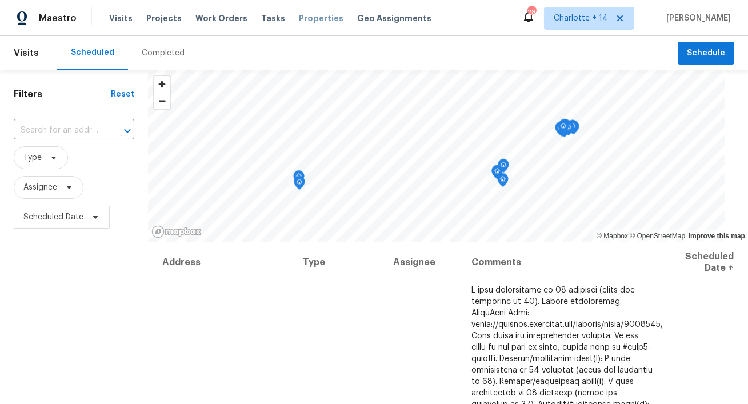
click at [310, 22] on span "Properties" at bounding box center [321, 18] width 45 height 11
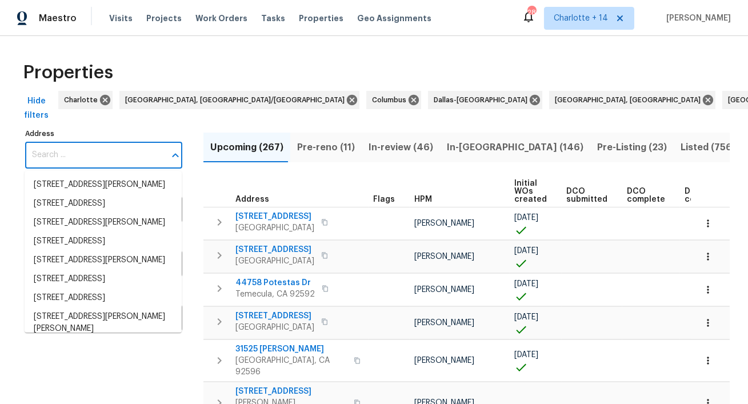
click at [73, 156] on input "Address" at bounding box center [95, 155] width 140 height 27
paste input "1642 Washington Ave"
type input "1642 Washington Ave"
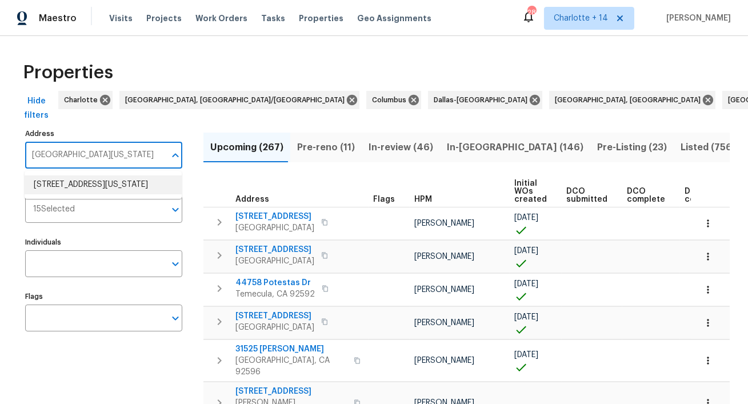
click at [71, 194] on li "1642 Washington Ave San Jacinto CA 92583" at bounding box center [103, 184] width 157 height 19
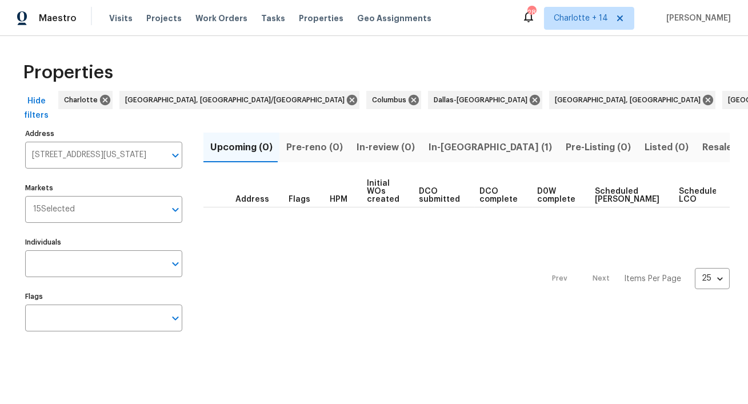
click at [459, 151] on span "In-reno (1)" at bounding box center [489, 147] width 123 height 16
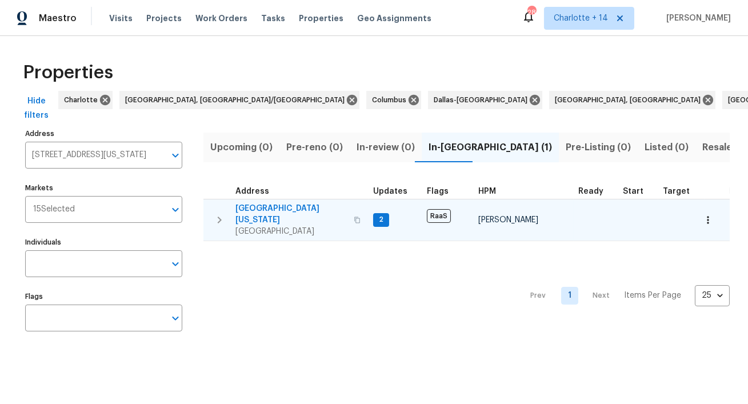
click at [286, 208] on span "1642 Washington Ave" at bounding box center [290, 214] width 111 height 23
click at [286, 209] on span "1642 Washington Ave" at bounding box center [290, 214] width 111 height 23
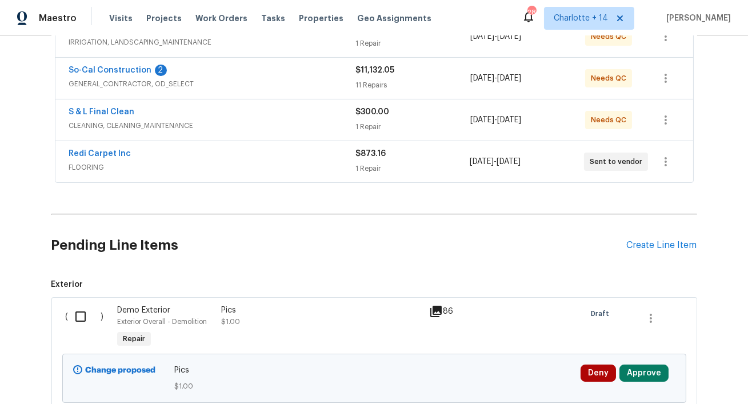
scroll to position [89, 0]
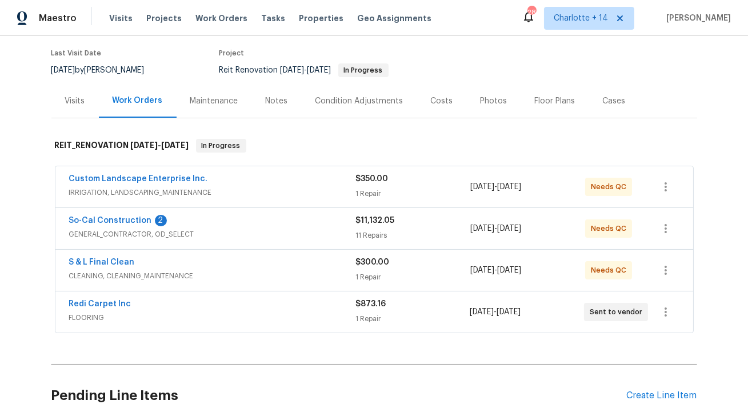
click at [435, 101] on div "Costs" at bounding box center [442, 100] width 22 height 11
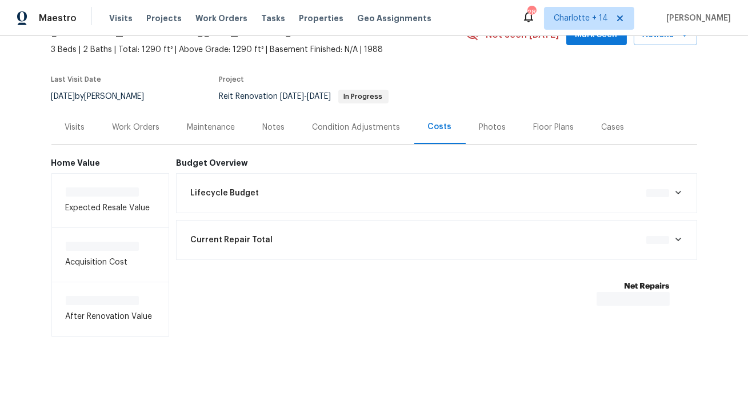
scroll to position [63, 0]
click at [674, 296] on div "Net Repairs $12,655.21" at bounding box center [643, 292] width 81 height 25
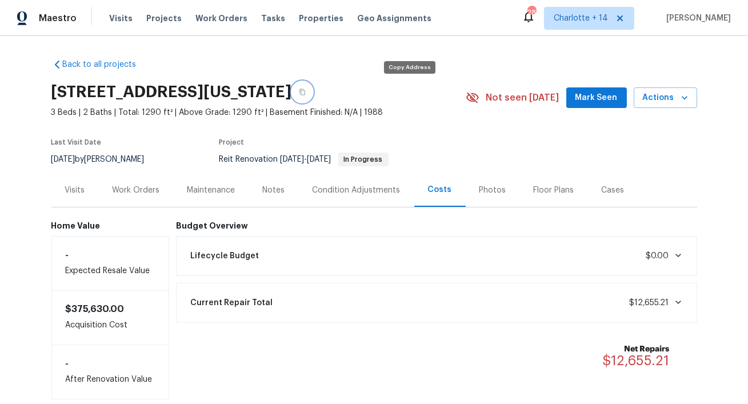
click at [305, 89] on icon "button" at bounding box center [302, 92] width 6 height 6
click at [683, 99] on icon "button" at bounding box center [684, 97] width 6 height 3
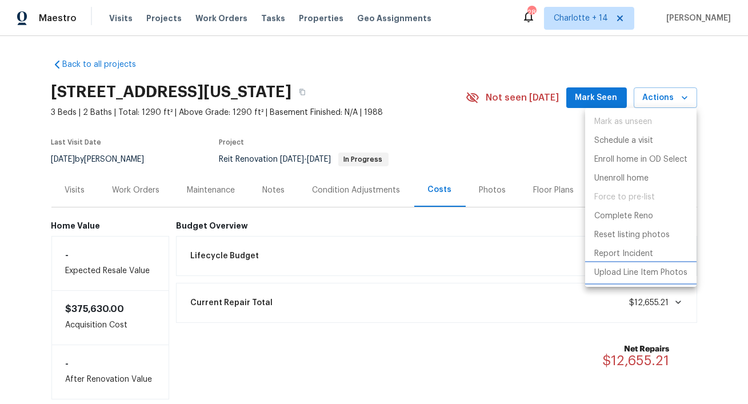
click at [632, 274] on p "Upload Line Item Photos" at bounding box center [640, 273] width 93 height 12
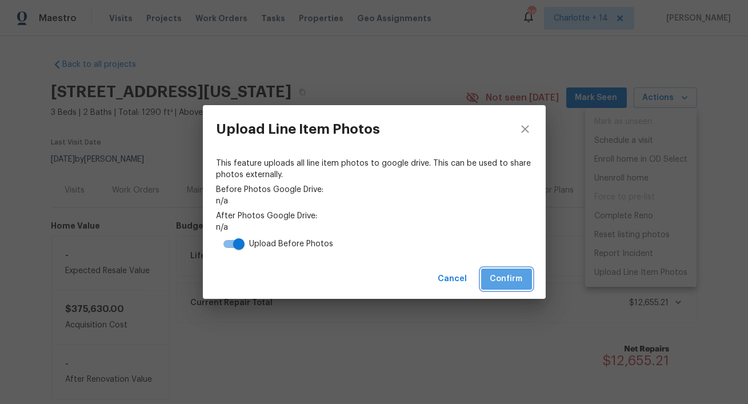
click at [496, 275] on span "Confirm" at bounding box center [506, 279] width 33 height 14
click at [235, 244] on input "checkbox" at bounding box center [238, 244] width 65 height 22
checkbox input "false"
click at [492, 275] on span "Confirm" at bounding box center [506, 279] width 33 height 14
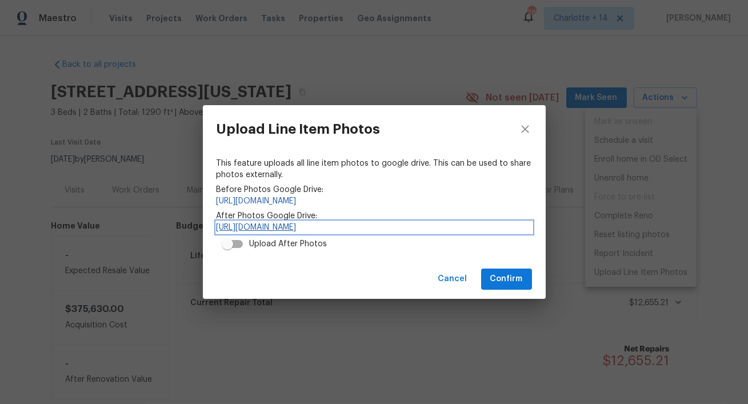
click at [478, 226] on link "https://drive.google.com/drive/folders/1DsvaebSZy5tvql4QzlgcSXdTUJX1Ze8W" at bounding box center [374, 227] width 315 height 11
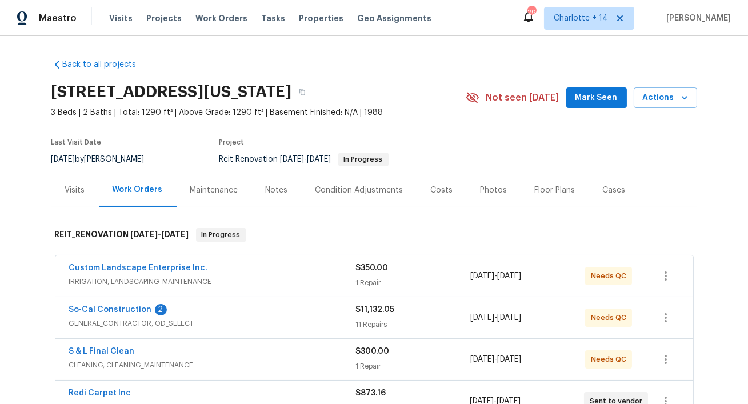
click at [435, 192] on div "Costs" at bounding box center [442, 190] width 22 height 11
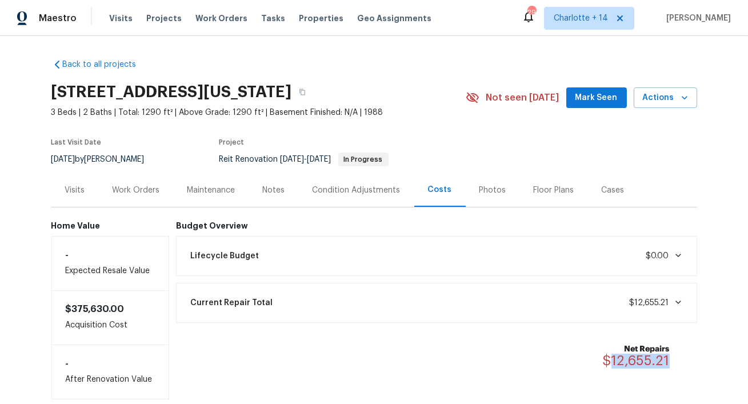
drag, startPoint x: 670, startPoint y: 360, endPoint x: 613, endPoint y: 359, distance: 57.1
click at [613, 359] on div "Net Repairs $12,655.21" at bounding box center [643, 355] width 81 height 25
copy span "12,655.21"
click at [135, 195] on div "Work Orders" at bounding box center [136, 190] width 47 height 11
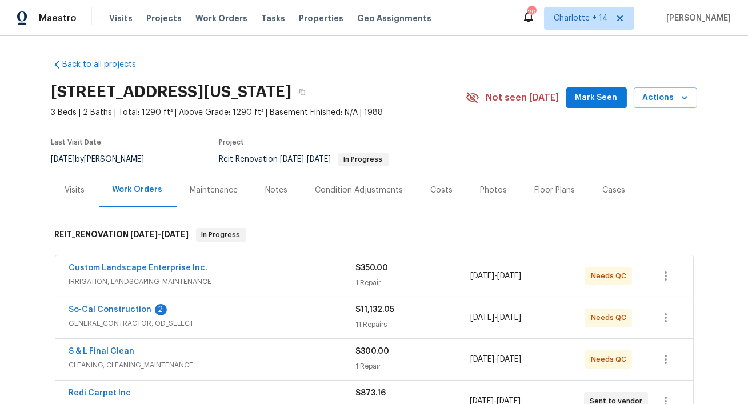
scroll to position [4, 0]
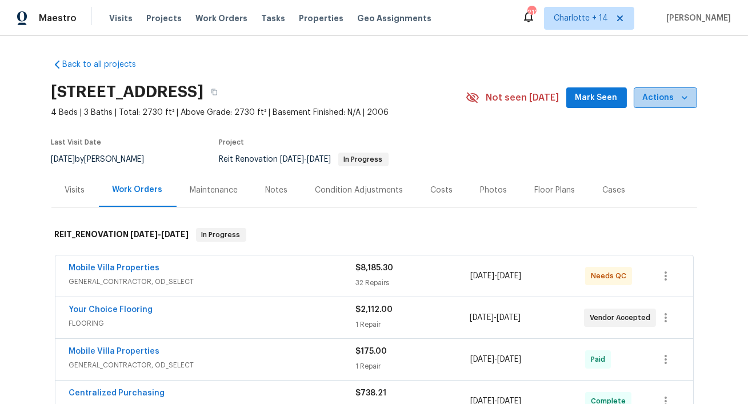
click at [688, 99] on icon "button" at bounding box center [684, 97] width 11 height 11
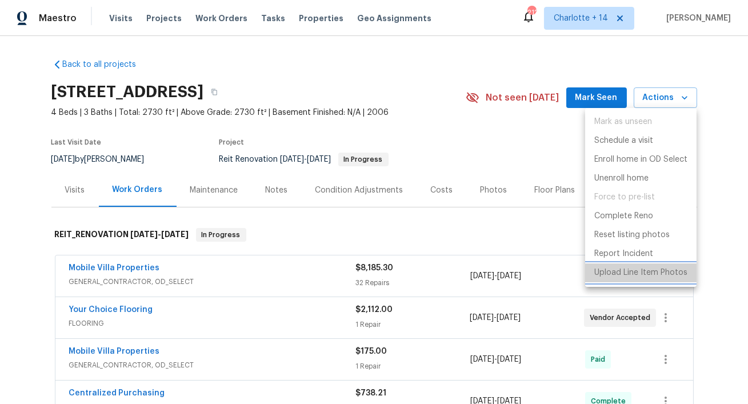
click at [619, 281] on li "Upload Line Item Photos" at bounding box center [640, 272] width 111 height 19
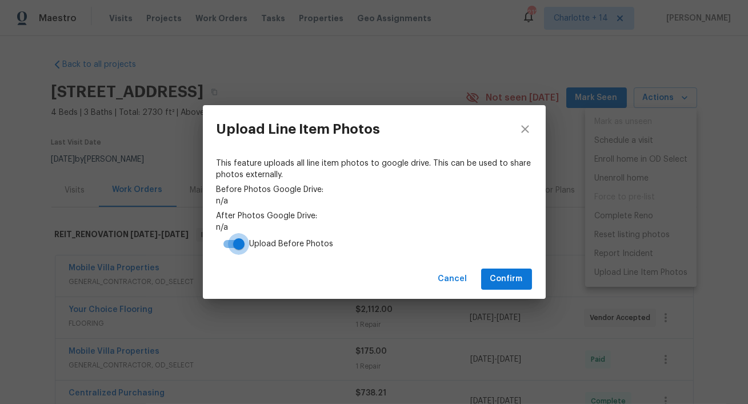
click at [226, 242] on input "checkbox" at bounding box center [238, 244] width 65 height 22
checkbox input "false"
click at [511, 279] on span "Confirm" at bounding box center [506, 279] width 33 height 14
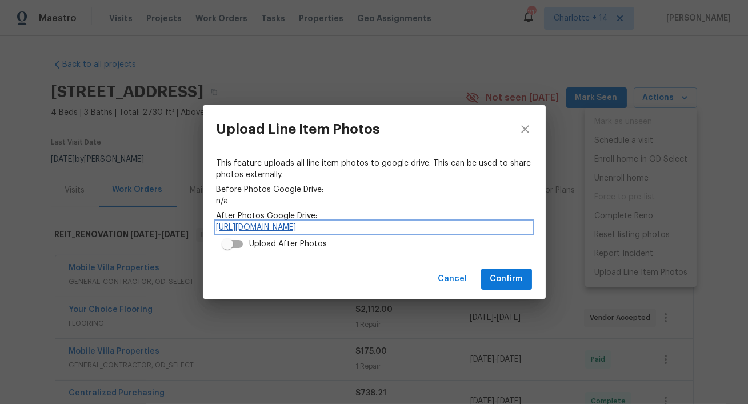
click at [294, 230] on link "[URL][DOMAIN_NAME]" at bounding box center [374, 227] width 315 height 11
